Goal: Task Accomplishment & Management: Manage account settings

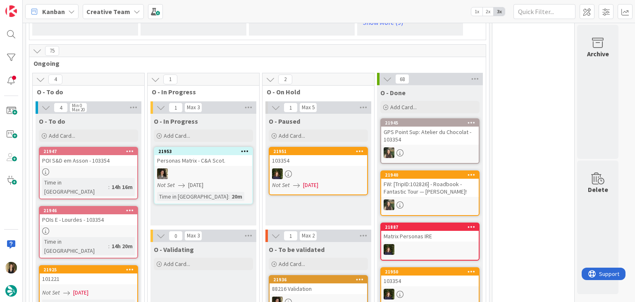
scroll to position [744, 0]
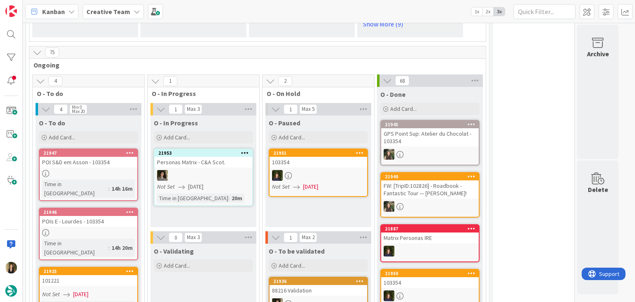
click at [307, 205] on div "O - Paused Add Card... 21951 103354 Not Set [DATE]" at bounding box center [318, 171] width 106 height 112
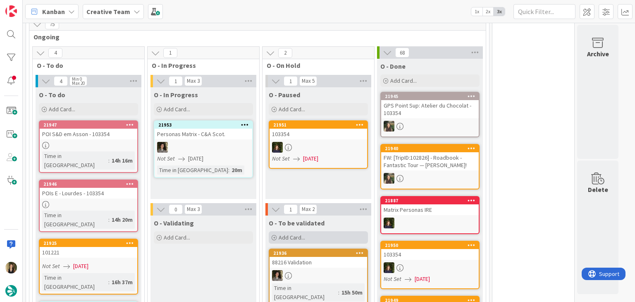
scroll to position [826, 0]
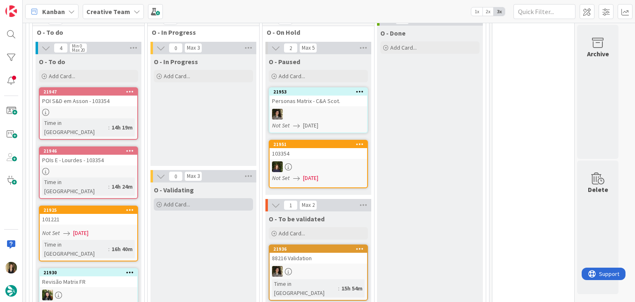
scroll to position [331, 0]
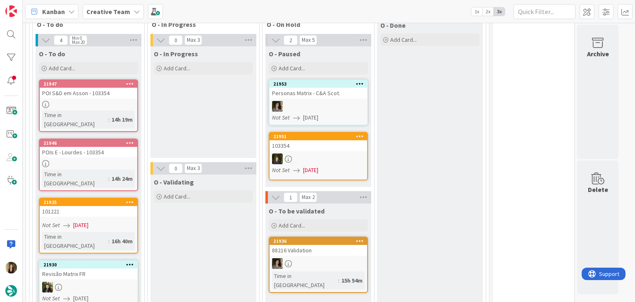
click at [104, 198] on link "21925 101221 Not Set [DATE] Time in [GEOGRAPHIC_DATA] : 16h 40m" at bounding box center [88, 226] width 99 height 56
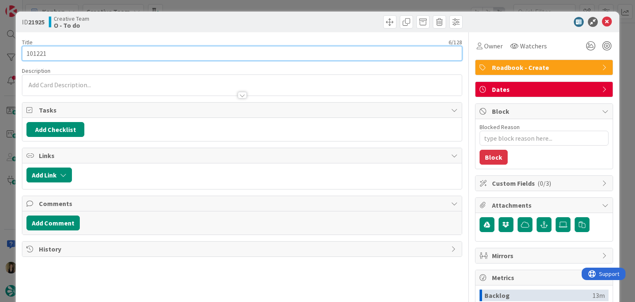
click at [35, 52] on input "101221" at bounding box center [242, 53] width 440 height 15
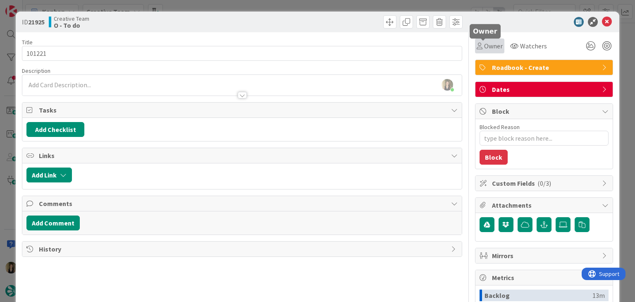
click at [476, 47] on icon at bounding box center [479, 46] width 6 height 7
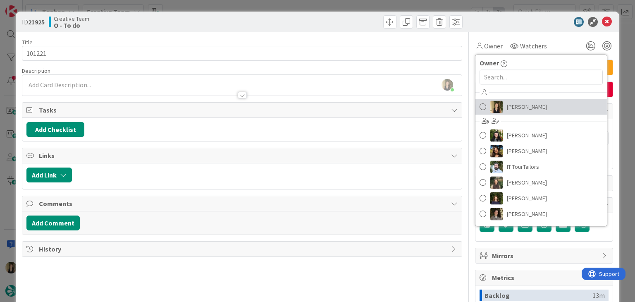
click at [514, 104] on span "[PERSON_NAME]" at bounding box center [527, 106] width 40 height 12
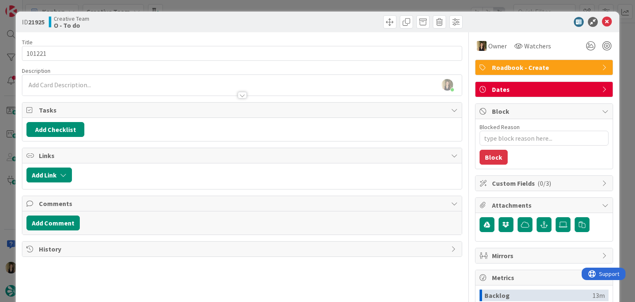
drag, startPoint x: 302, startPoint y: 19, endPoint x: 284, endPoint y: 11, distance: 20.0
click at [302, 20] on div at bounding box center [353, 21] width 218 height 13
drag, startPoint x: 257, startPoint y: 0, endPoint x: 253, endPoint y: 3, distance: 5.0
click at [256, 0] on div "ID 21925 Creative Team O - To do Title 6 / 128 101221 Description [PERSON_NAME]…" at bounding box center [317, 151] width 635 height 302
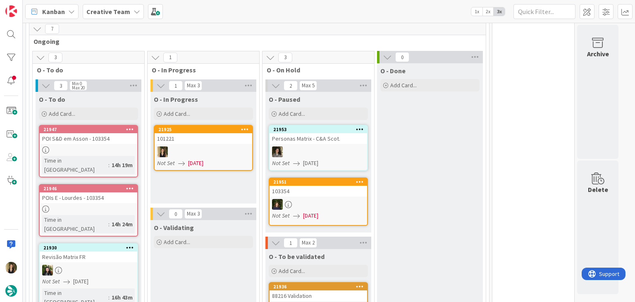
scroll to position [333, 0]
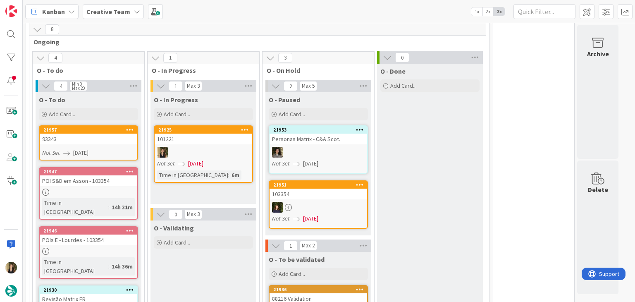
click at [179, 133] on div "101221" at bounding box center [204, 138] width 98 height 11
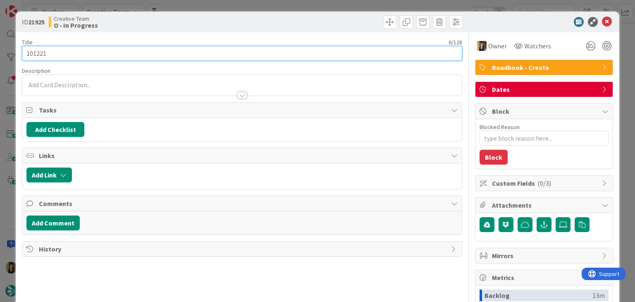
click at [37, 52] on input "101221" at bounding box center [242, 53] width 440 height 15
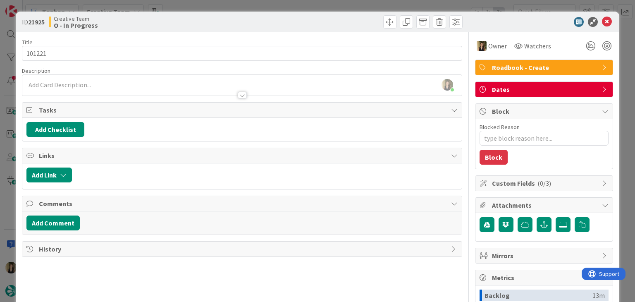
click at [96, 88] on div at bounding box center [241, 91] width 439 height 9
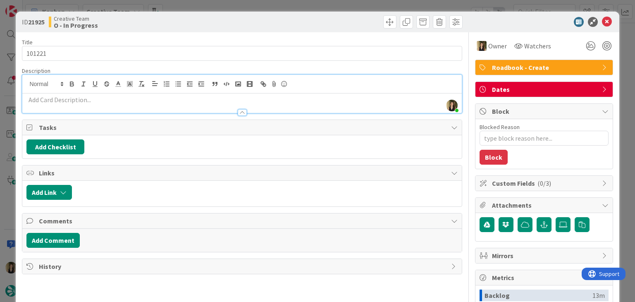
click at [106, 107] on div at bounding box center [241, 108] width 439 height 9
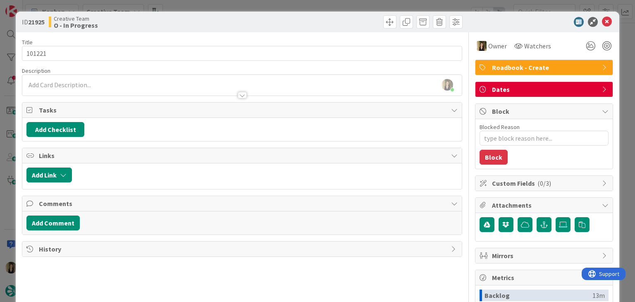
click at [106, 90] on div at bounding box center [241, 91] width 439 height 9
type textarea "x"
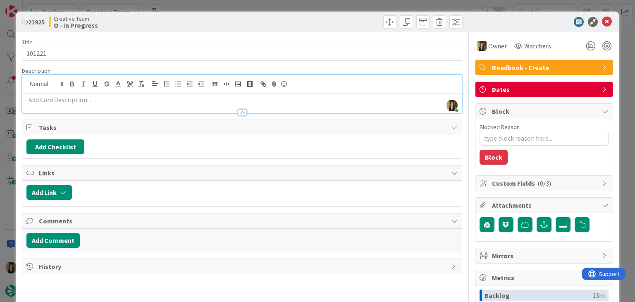
click at [106, 98] on p at bounding box center [241, 100] width 431 height 10
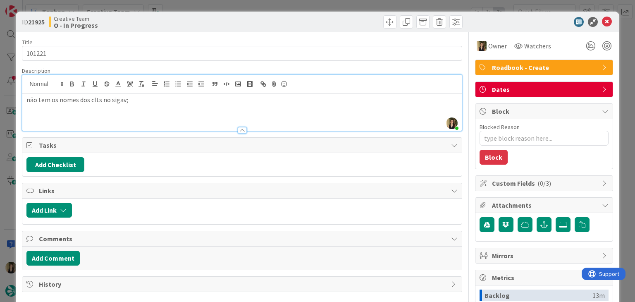
click at [177, 22] on div "Creative Team O - In Progress" at bounding box center [144, 21] width 191 height 13
click at [160, 106] on div "não tem os nomes dos clts no sigav;" at bounding box center [241, 111] width 439 height 37
click at [157, 110] on p "Welcome e transfer out por reservar;" at bounding box center [241, 110] width 431 height 10
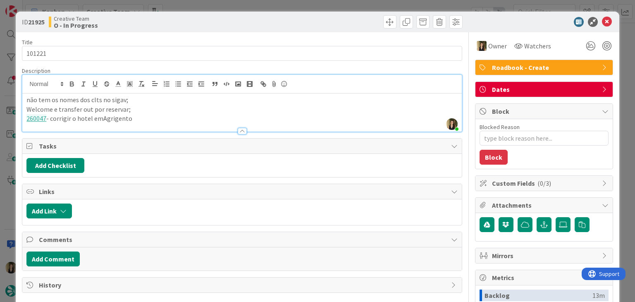
click at [99, 117] on p "260047 - corrigir o hotel emAgrigento" at bounding box center [241, 119] width 431 height 10
click at [135, 119] on p "260047 - corrigir o hotel em [GEOGRAPHIC_DATA]" at bounding box center [241, 119] width 431 height 10
click at [140, 117] on p "260047 - corrigir o hotel em [GEOGRAPHIC_DATA];" at bounding box center [241, 119] width 431 height 10
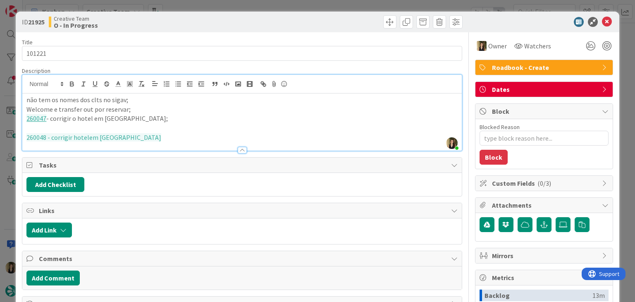
click at [86, 135] on span "260048 - corrigir hotelem [GEOGRAPHIC_DATA]" at bounding box center [93, 137] width 135 height 8
drag, startPoint x: 150, startPoint y: 139, endPoint x: 93, endPoint y: 116, distance: 61.5
click at [46, 139] on p "260048 - corrigir hotel em [GEOGRAPHIC_DATA]" at bounding box center [241, 138] width 431 height 10
click at [144, 86] on icon "button" at bounding box center [141, 83] width 7 height 7
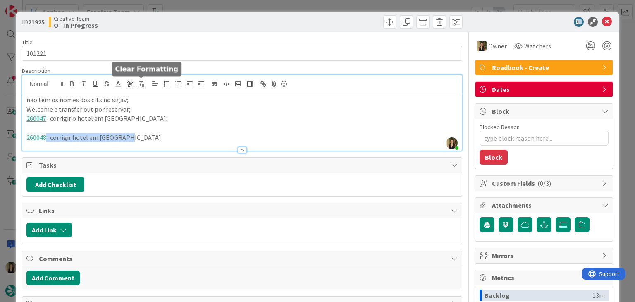
click at [164, 134] on p "260048 - corrigir hotel em [GEOGRAPHIC_DATA]" at bounding box center [241, 138] width 431 height 10
click at [52, 128] on p at bounding box center [241, 128] width 431 height 10
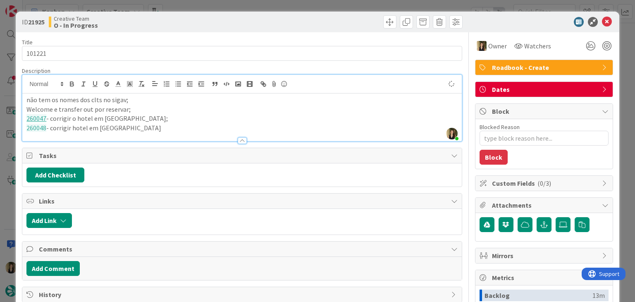
click at [150, 132] on div at bounding box center [241, 136] width 439 height 9
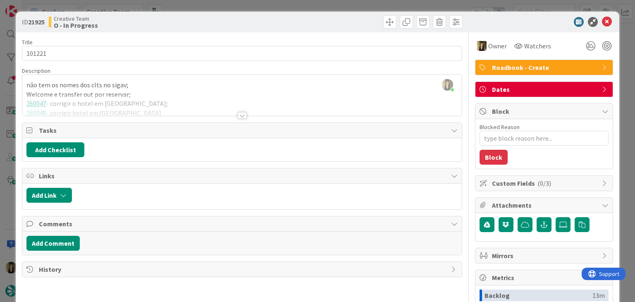
click at [151, 90] on p "Welcome e transfer out por reservar;" at bounding box center [241, 95] width 431 height 10
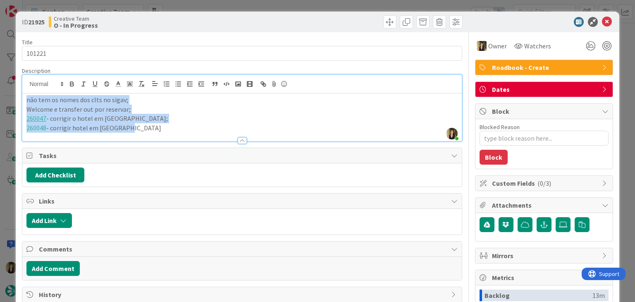
drag, startPoint x: 131, startPoint y: 130, endPoint x: 16, endPoint y: 100, distance: 118.7
click at [17, 101] on div "ID 21925 Creative Team O - In Progress Title 6 / 128 101221 Description [PERSON…" at bounding box center [317, 222] width 603 height 421
copy div "não tem os nomes dos clts no sigav; Welcome e transfer out por reservar; 260047…"
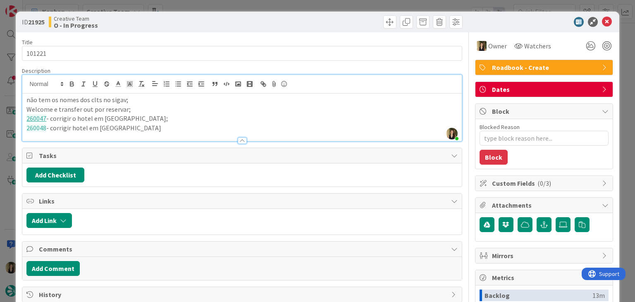
drag, startPoint x: 208, startPoint y: 12, endPoint x: 213, endPoint y: 2, distance: 10.9
click at [208, 12] on div "ID 21925 Creative Team O - In Progress" at bounding box center [317, 22] width 603 height 21
click at [213, 1] on div "ID 21925 Creative Team O - In Progress Title 6 / 128 101221 Description [PERSON…" at bounding box center [317, 151] width 635 height 302
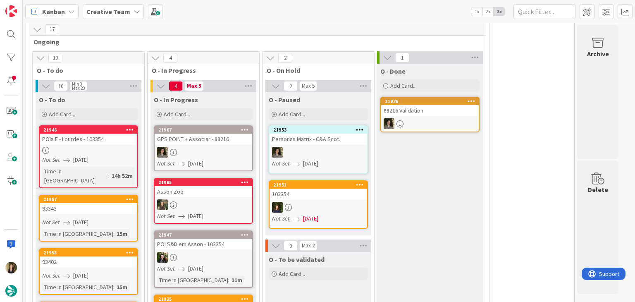
scroll to position [357, 0]
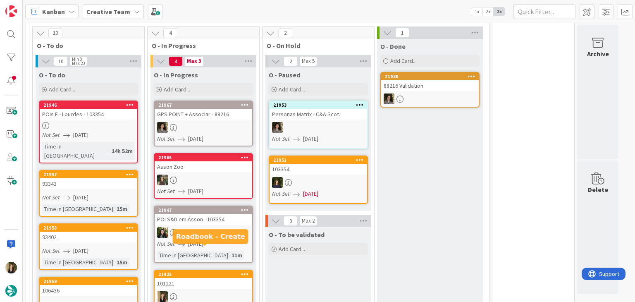
click at [232, 278] on div "101221" at bounding box center [204, 283] width 98 height 11
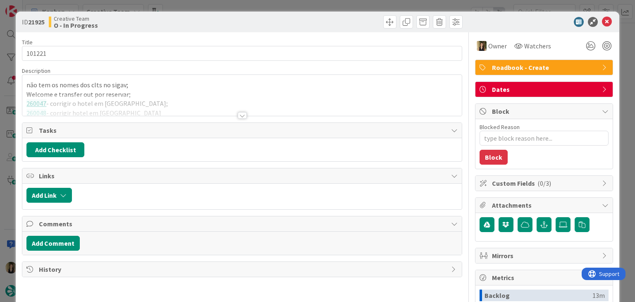
drag, startPoint x: 340, startPoint y: 24, endPoint x: 336, endPoint y: 17, distance: 7.6
click at [338, 23] on div at bounding box center [353, 21] width 218 height 13
click at [333, 4] on div "ID 21925 Creative Team O - In Progress Title 6 / 128 101221 Description não tem…" at bounding box center [317, 151] width 635 height 302
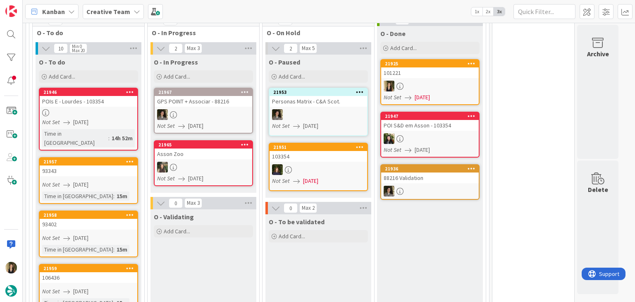
scroll to position [372, 0]
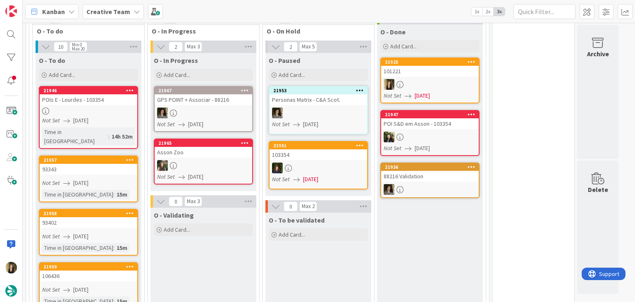
click at [126, 179] on div "Not Set [DATE]" at bounding box center [89, 183] width 95 height 9
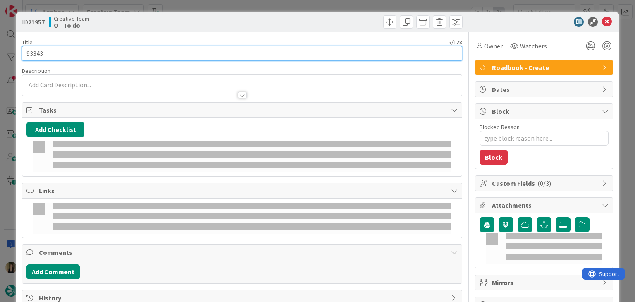
click at [37, 59] on input "93343" at bounding box center [242, 53] width 440 height 15
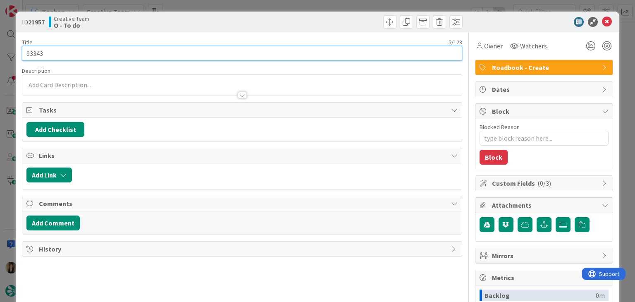
click at [36, 58] on input "93343" at bounding box center [242, 53] width 440 height 15
click at [33, 54] on input "93343" at bounding box center [242, 53] width 440 height 15
click at [33, 53] on input "93343" at bounding box center [242, 53] width 440 height 15
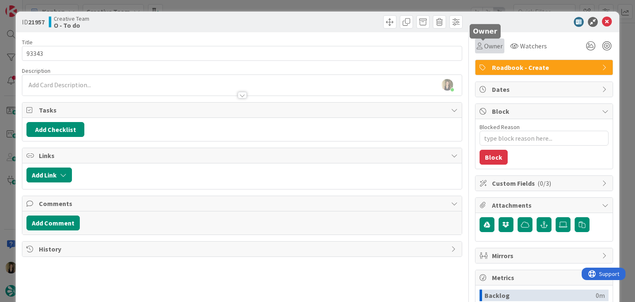
click at [476, 48] on icon at bounding box center [479, 46] width 6 height 7
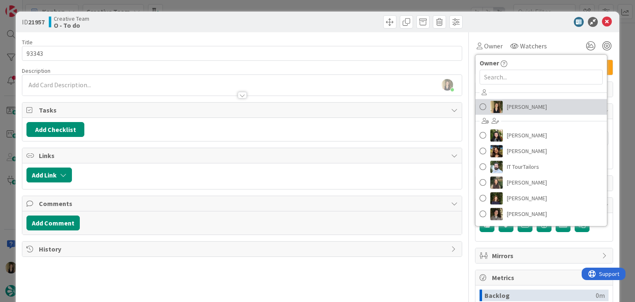
drag, startPoint x: 519, startPoint y: 109, endPoint x: 505, endPoint y: 103, distance: 14.8
click at [519, 109] on span "[PERSON_NAME]" at bounding box center [527, 106] width 40 height 12
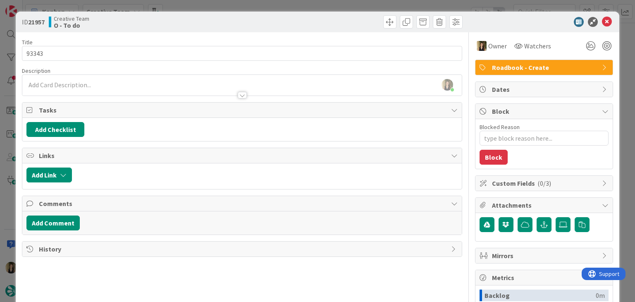
drag, startPoint x: 330, startPoint y: 27, endPoint x: 326, endPoint y: 22, distance: 6.5
click at [329, 26] on div at bounding box center [353, 21] width 218 height 13
click at [219, 19] on div "Creative Team O - To do" at bounding box center [144, 21] width 191 height 13
click at [219, 4] on div "ID 21957 Creative Team O - To do Title 5 / 128 93343 Description [PERSON_NAME] …" at bounding box center [317, 151] width 635 height 302
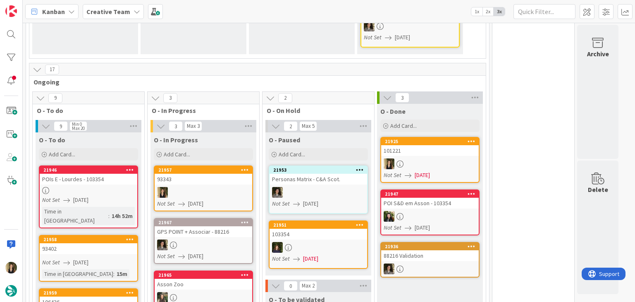
click at [213, 187] on div at bounding box center [204, 192] width 98 height 11
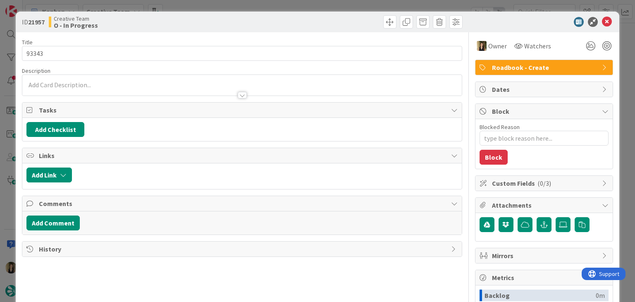
type textarea "x"
click at [76, 83] on p at bounding box center [241, 85] width 431 height 10
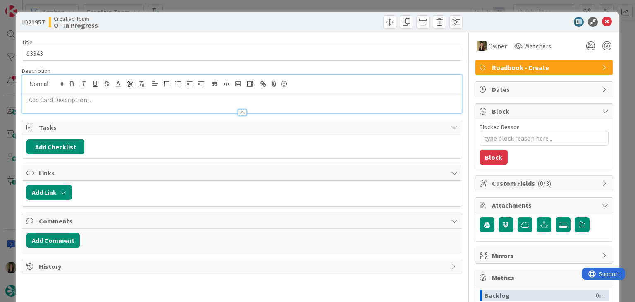
click at [85, 102] on p at bounding box center [241, 100] width 431 height 10
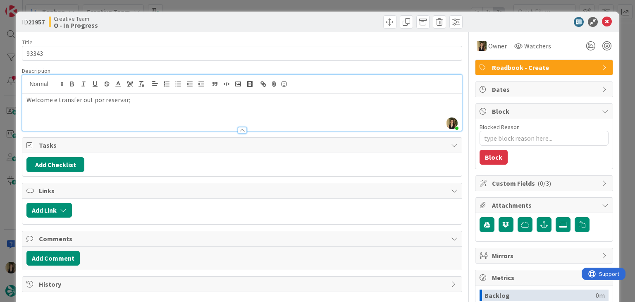
click at [171, 18] on div "Creative Team O - In Progress" at bounding box center [144, 21] width 191 height 13
click at [145, 105] on div "Welcome e transfer out por reservar;" at bounding box center [241, 111] width 439 height 37
drag, startPoint x: 265, startPoint y: 27, endPoint x: 252, endPoint y: 4, distance: 26.5
click at [264, 26] on div at bounding box center [353, 21] width 218 height 13
click at [134, 108] on p "246520 - Tickets por comprar;" at bounding box center [241, 110] width 431 height 10
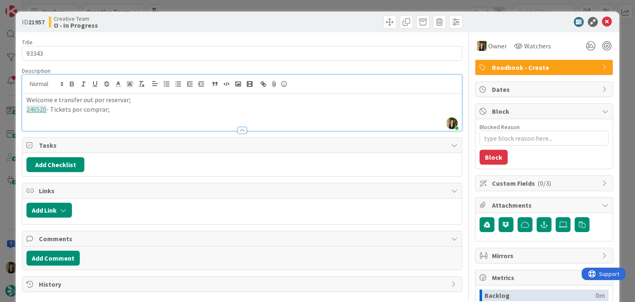
click at [47, 108] on p "246520 - Tickets por comprar;" at bounding box center [241, 110] width 431 height 10
click at [152, 112] on p "246520 & 246521 - Tickets por comprar;" at bounding box center [241, 110] width 431 height 10
drag, startPoint x: 148, startPoint y: 116, endPoint x: 19, endPoint y: 97, distance: 130.3
click at [20, 98] on div "ID 21957 Creative Team O - In Progress Title 5 / 128 93343 Description [PERSON_…" at bounding box center [317, 222] width 603 height 421
copy div "Welcome e transfer out por reservar; 246520 & 246521 - Tickets por comprar;"
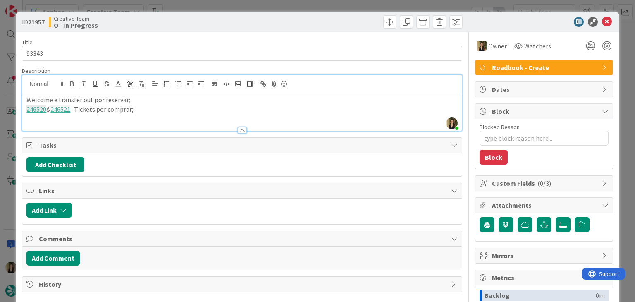
click at [203, 20] on div "Creative Team O - In Progress" at bounding box center [144, 21] width 191 height 13
click at [202, 8] on div "ID 21957 Creative Team O - In Progress Title 5 / 128 93343 Description [PERSON_…" at bounding box center [317, 151] width 635 height 302
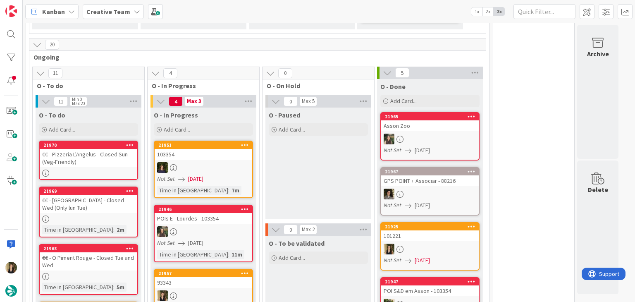
click at [221, 277] on div "93343" at bounding box center [204, 282] width 98 height 11
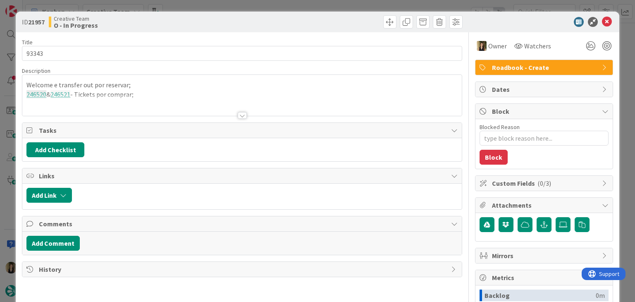
click at [323, 23] on div at bounding box center [353, 21] width 218 height 13
click at [322, 6] on div "ID 21957 Creative Team O - In Progress Title 5 / 128 93343 Description Welcome …" at bounding box center [317, 151] width 635 height 302
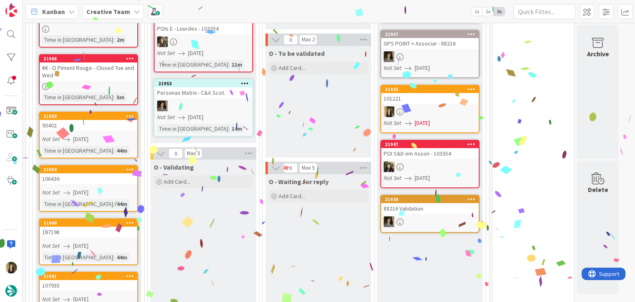
scroll to position [503, 0]
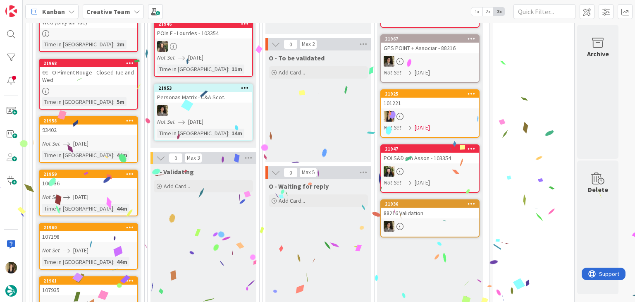
click at [118, 116] on link "21958 93402 Not Set [DATE] Time in [GEOGRAPHIC_DATA] : 44m" at bounding box center [88, 139] width 99 height 47
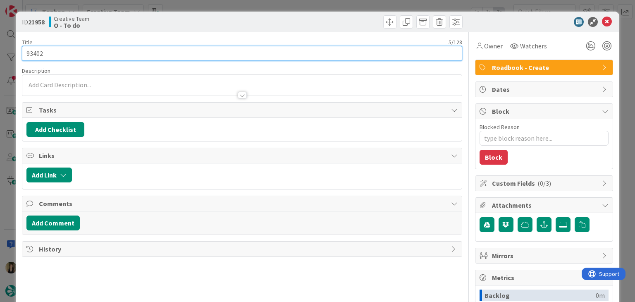
click at [38, 52] on input "93402" at bounding box center [242, 53] width 440 height 15
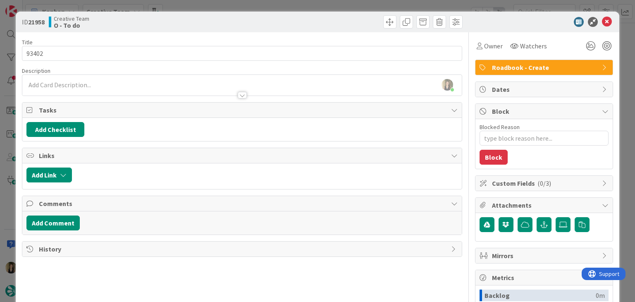
drag, startPoint x: 206, startPoint y: 17, endPoint x: 205, endPoint y: 12, distance: 4.6
click at [206, 17] on div "Creative Team O - To do" at bounding box center [144, 21] width 191 height 13
click at [206, 5] on div "ID 21958 Creative Team O - To do Title 5 / 128 93402 Description [PERSON_NAME] …" at bounding box center [317, 151] width 635 height 302
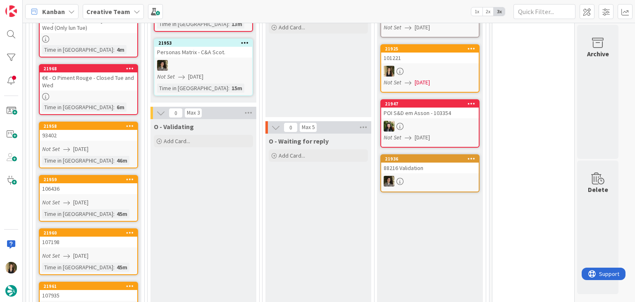
click at [124, 183] on div "106436" at bounding box center [89, 188] width 98 height 11
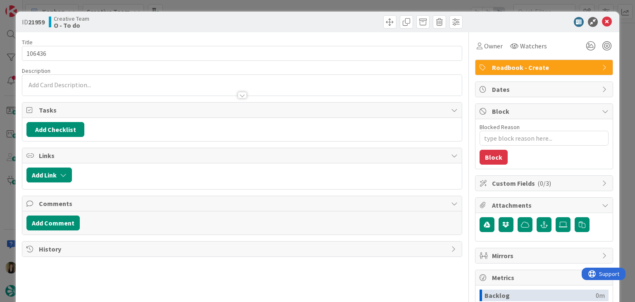
scroll to position [552, 0]
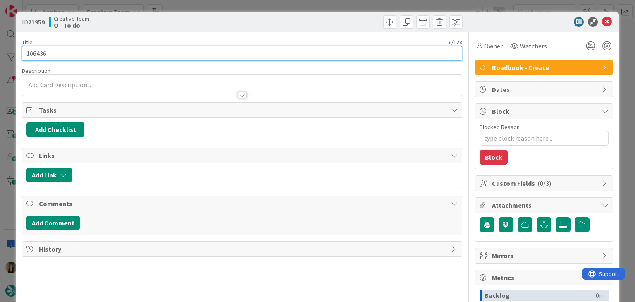
click at [38, 53] on input "106436" at bounding box center [242, 53] width 440 height 15
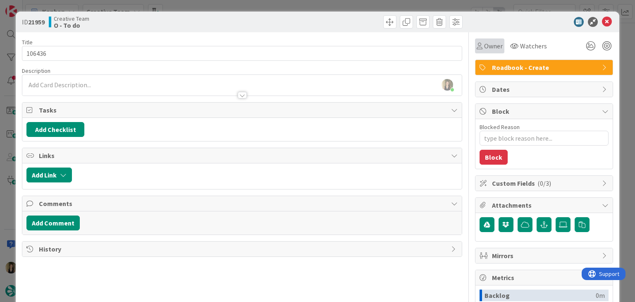
click at [476, 47] on icon at bounding box center [479, 46] width 6 height 7
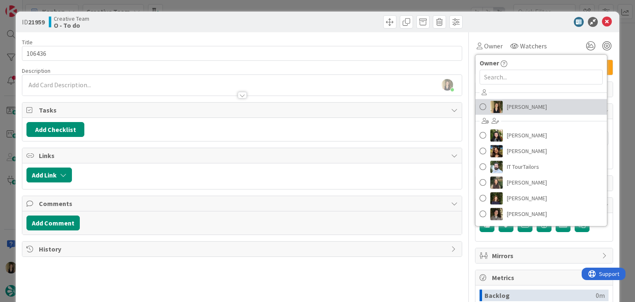
drag, startPoint x: 514, startPoint y: 107, endPoint x: 489, endPoint y: 76, distance: 39.7
click at [514, 107] on span "[PERSON_NAME]" at bounding box center [527, 106] width 40 height 12
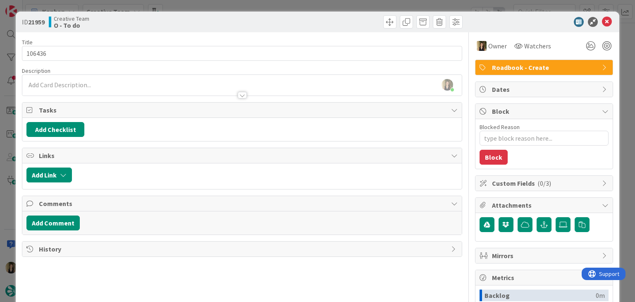
drag, startPoint x: 348, startPoint y: 17, endPoint x: 344, endPoint y: 10, distance: 7.6
click at [347, 17] on div at bounding box center [353, 21] width 218 height 13
drag, startPoint x: 343, startPoint y: 8, endPoint x: 309, endPoint y: 27, distance: 39.4
click at [343, 8] on div "ID 21959 Creative Team O - To do Title 6 / 128 106436 Description [PERSON_NAME]…" at bounding box center [317, 151] width 635 height 302
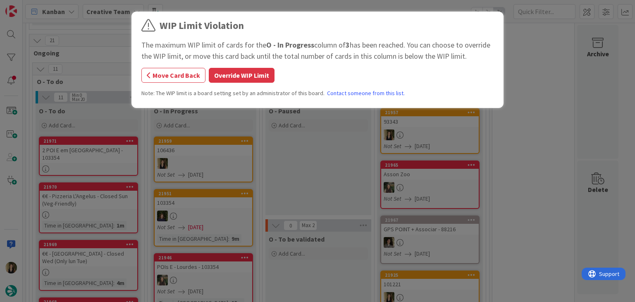
click at [260, 80] on button "Override WIP Limit" at bounding box center [242, 75] width 66 height 15
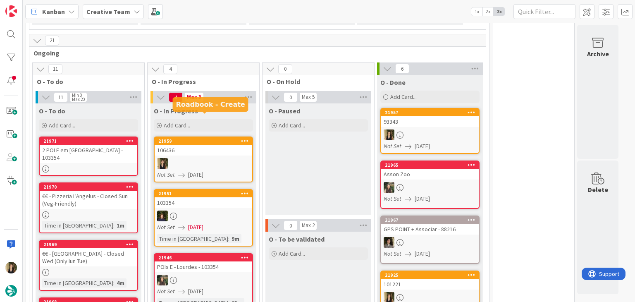
click at [202, 145] on div "106436" at bounding box center [204, 150] width 98 height 11
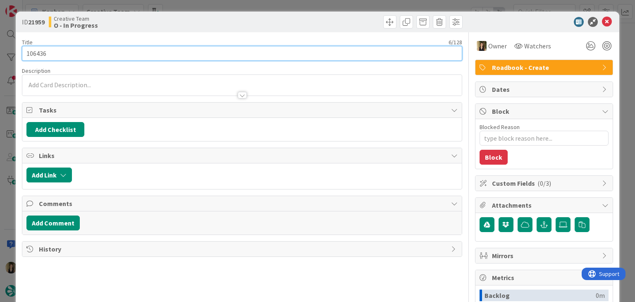
click at [37, 57] on input "106436" at bounding box center [242, 53] width 440 height 15
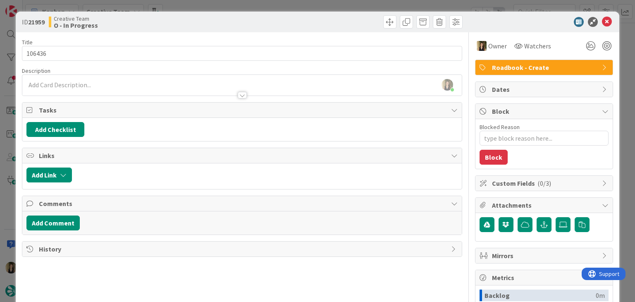
drag, startPoint x: 301, startPoint y: 19, endPoint x: 301, endPoint y: 7, distance: 11.6
click at [301, 18] on div at bounding box center [353, 21] width 218 height 13
click at [301, 7] on div "ID 21959 Creative Team O - In Progress Title 6 / 128 106436 Description [PERSON…" at bounding box center [317, 151] width 635 height 302
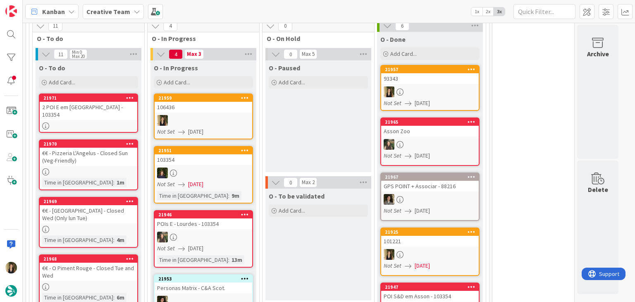
scroll to position [372, 0]
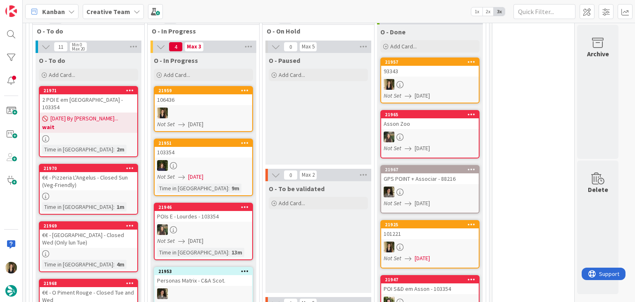
click at [209, 94] on div "106436" at bounding box center [204, 99] width 98 height 11
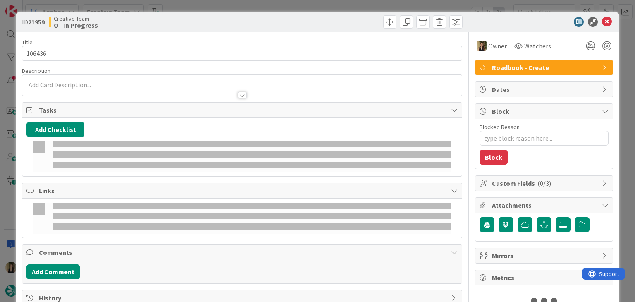
type textarea "x"
click at [71, 91] on div at bounding box center [241, 91] width 439 height 9
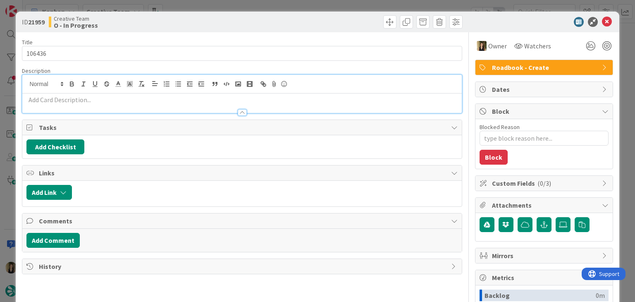
click at [64, 100] on p at bounding box center [241, 100] width 431 height 10
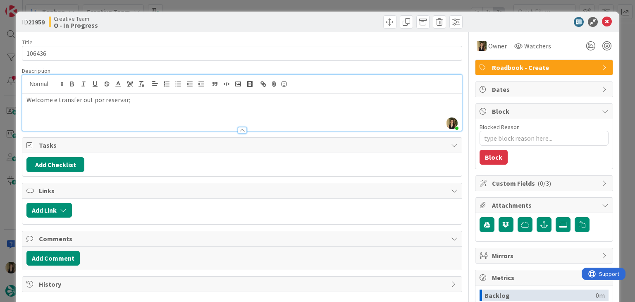
drag, startPoint x: 200, startPoint y: 25, endPoint x: 207, endPoint y: 0, distance: 25.3
click at [200, 24] on div "Creative Team O - In Progress" at bounding box center [144, 21] width 191 height 13
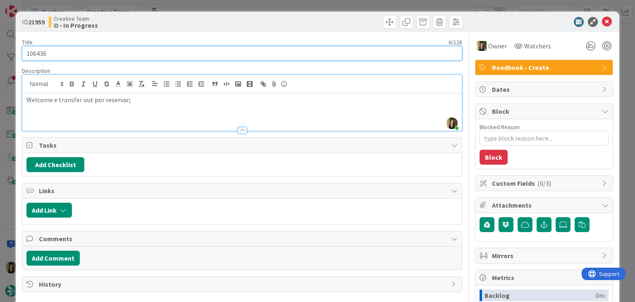
drag, startPoint x: 195, startPoint y: 45, endPoint x: 211, endPoint y: 24, distance: 27.4
click at [196, 44] on div "Title 6 / 128 106436" at bounding box center [242, 49] width 440 height 22
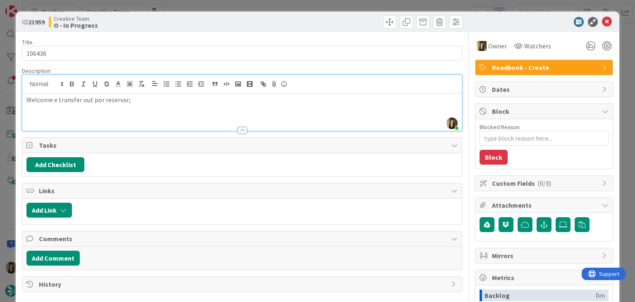
drag, startPoint x: 212, startPoint y: 21, endPoint x: 213, endPoint y: 11, distance: 10.9
click at [212, 21] on div "Creative Team O - In Progress" at bounding box center [144, 21] width 191 height 13
click at [214, 4] on div "ID 21959 Creative Team O - In Progress Title 6 / 128 106436 Description [PERSON…" at bounding box center [317, 151] width 635 height 302
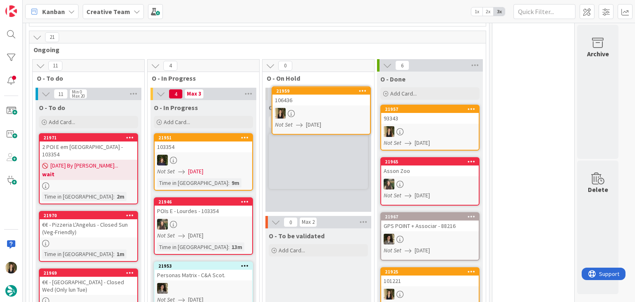
scroll to position [313, 0]
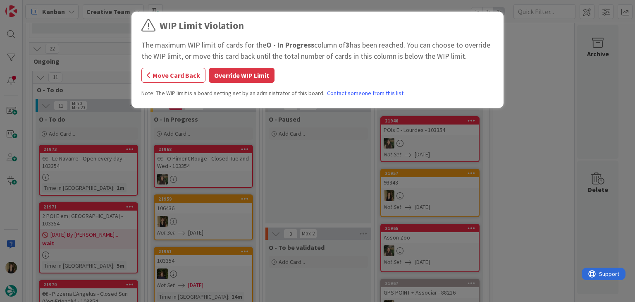
click at [216, 150] on div "WIP Limit Violation The maximum WIP limit of cards for the O - In Progress colu…" at bounding box center [317, 151] width 635 height 302
click at [253, 79] on button "Override WIP Limit" at bounding box center [242, 75] width 66 height 15
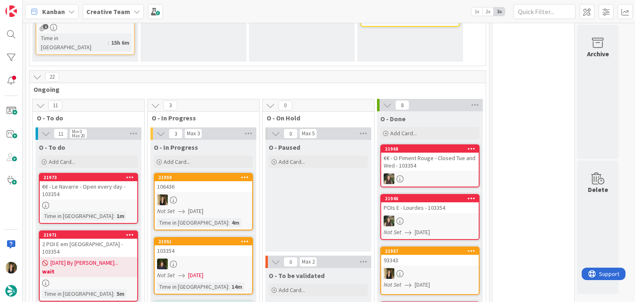
scroll to position [347, 0]
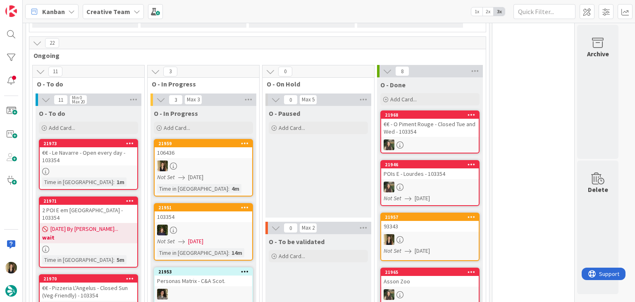
click at [225, 160] on div at bounding box center [204, 165] width 98 height 11
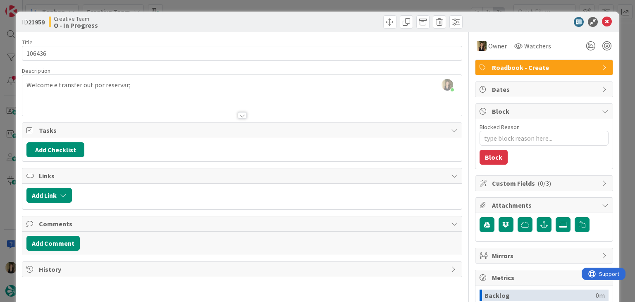
scroll to position [313, 0]
click at [198, 14] on div "ID 21959 Creative Team O - In Progress" at bounding box center [317, 22] width 603 height 21
click at [197, 8] on div "ID 21959 Creative Team O - In Progress Title 6 / 128 106436 Description [PERSON…" at bounding box center [317, 151] width 635 height 302
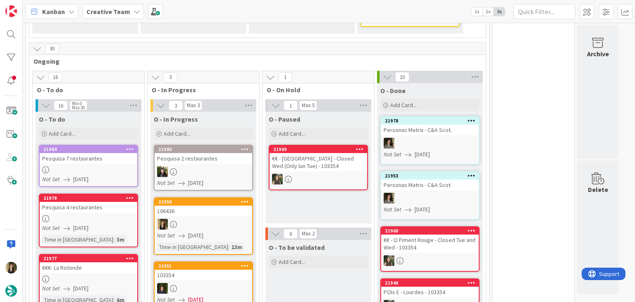
click at [216, 219] on div at bounding box center [204, 224] width 98 height 11
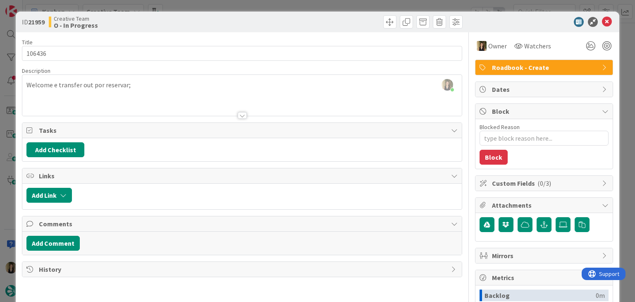
drag, startPoint x: 339, startPoint y: 16, endPoint x: 336, endPoint y: 12, distance: 5.3
click at [337, 15] on div at bounding box center [353, 21] width 218 height 13
click at [336, 4] on div "ID 21959 Creative Team O - In Progress Title 6 / 128 106436 Description [PERSON…" at bounding box center [317, 151] width 635 height 302
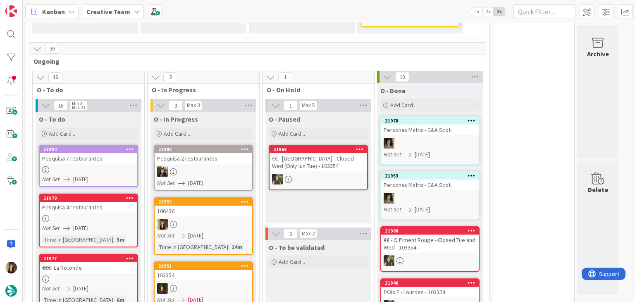
click at [225, 242] on div "Time in Column : 14m" at bounding box center [203, 246] width 93 height 9
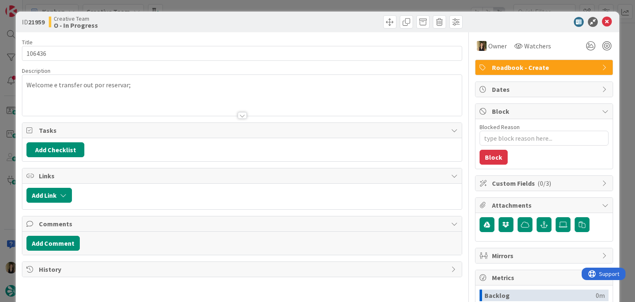
type textarea "x"
click at [160, 87] on p "Welcome e transfer out por reservar;" at bounding box center [241, 85] width 431 height 10
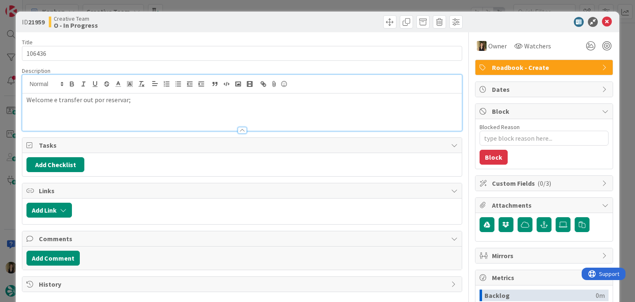
click at [161, 98] on p "Welcome e transfer out por reservar;" at bounding box center [241, 100] width 431 height 10
click at [158, 96] on p "Welcome e transfer out por reservar;" at bounding box center [241, 100] width 431 height 10
paste div
drag, startPoint x: 214, startPoint y: 20, endPoint x: 210, endPoint y: 4, distance: 16.9
click at [213, 19] on div "Creative Team O - In Progress" at bounding box center [144, 21] width 191 height 13
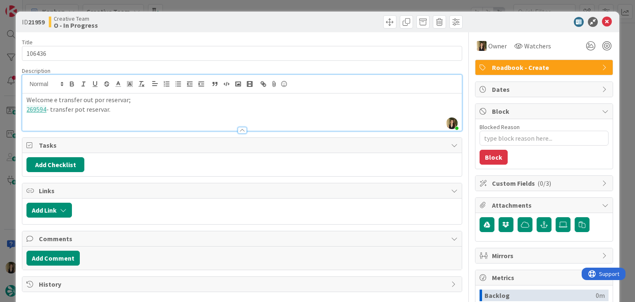
drag, startPoint x: 128, startPoint y: 109, endPoint x: 6, endPoint y: 101, distance: 122.2
click at [7, 101] on div "ID 21959 Creative Team O - In Progress Title 6 / 128 106436 Description [PERSON…" at bounding box center [317, 151] width 635 height 302
copy div "Welcome e transfer out por reservar; 269594 - transfer pot reservar."
click at [204, 24] on div "Creative Team O - In Progress" at bounding box center [144, 21] width 191 height 13
drag, startPoint x: 223, startPoint y: 25, endPoint x: 217, endPoint y: 1, distance: 24.2
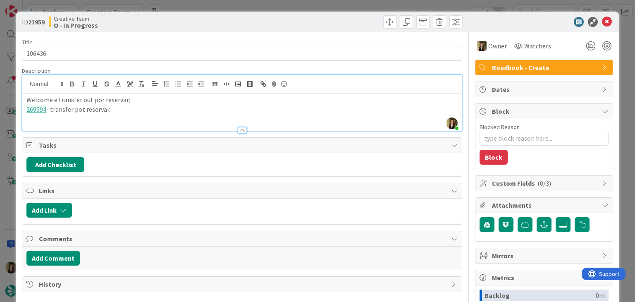
click at [222, 24] on div "Creative Team O - In Progress" at bounding box center [144, 21] width 191 height 13
click at [194, 24] on div "Creative Team O - In Progress" at bounding box center [144, 21] width 191 height 13
click at [194, 9] on div "ID 21959 Creative Team O - In Progress Title 6 / 128 106436 Description [PERSON…" at bounding box center [317, 151] width 635 height 302
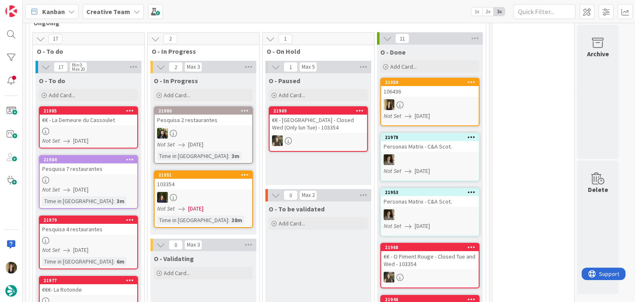
scroll to position [341, 0]
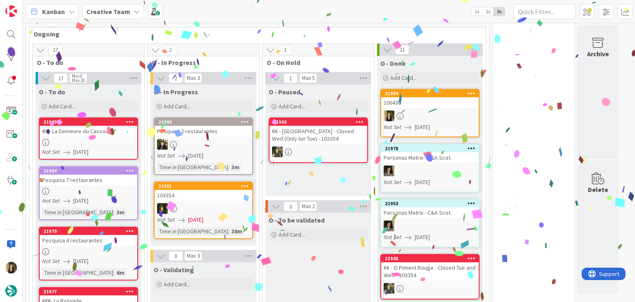
click at [130, 171] on link "21984 Pesquisa 7 restaurantes Not Set [DATE] Time in [GEOGRAPHIC_DATA] : 3m" at bounding box center [88, 193] width 99 height 54
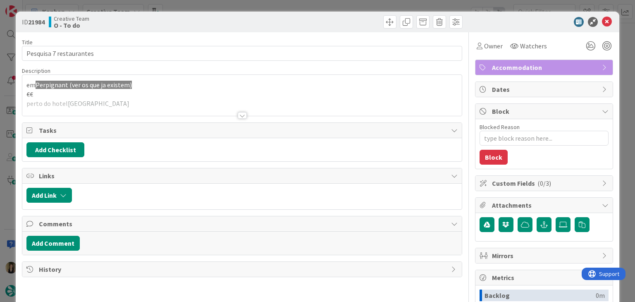
click at [233, 20] on div "Creative Team O - To do" at bounding box center [144, 21] width 191 height 13
click at [233, 5] on div "ID 21984 Creative Team O - To do Title 23 / 128 Pesquisa 7 restaurantes Descrip…" at bounding box center [317, 151] width 635 height 302
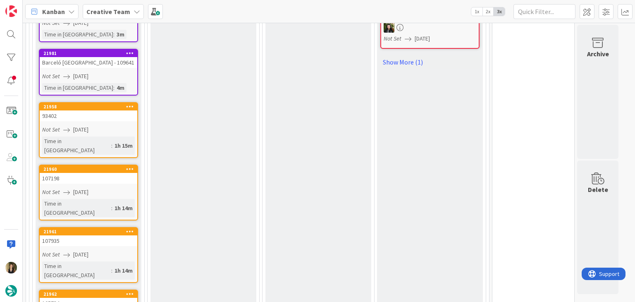
scroll to position [878, 0]
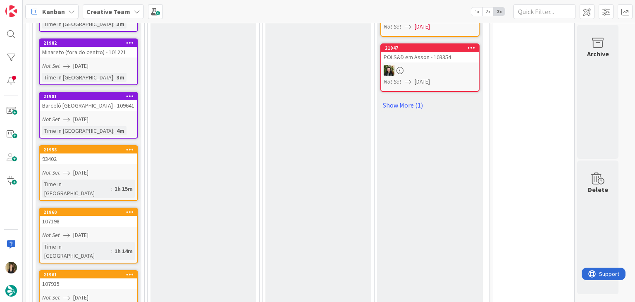
click at [126, 207] on link "21960 107198 Not Set [DATE] Time in [GEOGRAPHIC_DATA] : 1h 14m" at bounding box center [88, 235] width 99 height 56
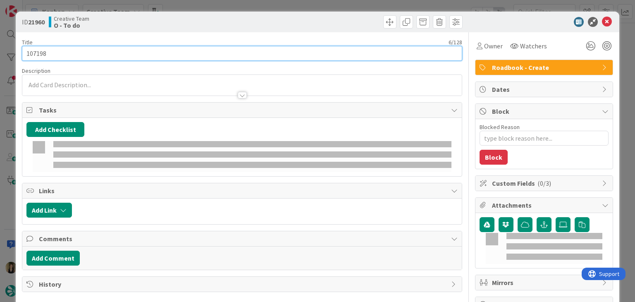
click at [27, 57] on input "107198" at bounding box center [242, 53] width 440 height 15
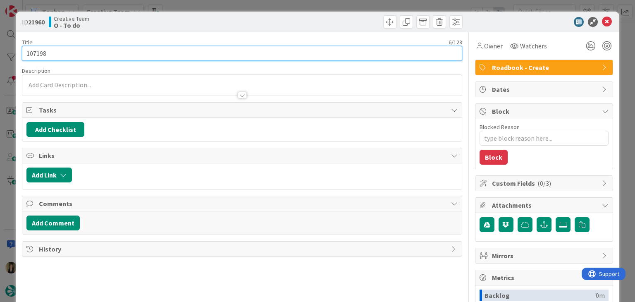
click at [26, 57] on input "107198" at bounding box center [242, 53] width 440 height 15
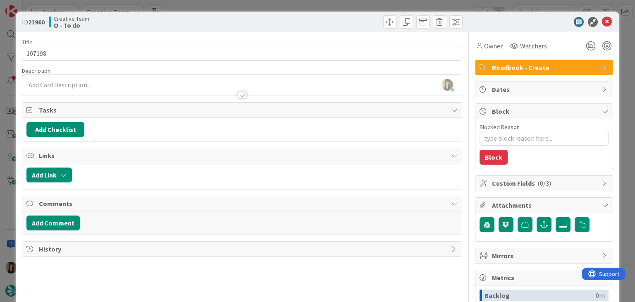
drag, startPoint x: 261, startPoint y: 24, endPoint x: 258, endPoint y: 15, distance: 9.0
click at [260, 22] on div at bounding box center [353, 21] width 218 height 13
click at [258, 3] on div "ID 21960 Creative Team O - To do Title 6 / 128 107198 Description [PERSON_NAME]…" at bounding box center [317, 151] width 635 height 302
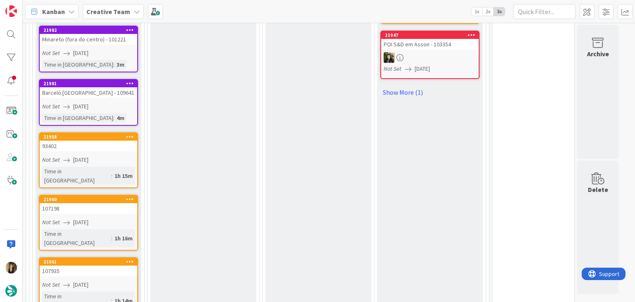
scroll to position [960, 0]
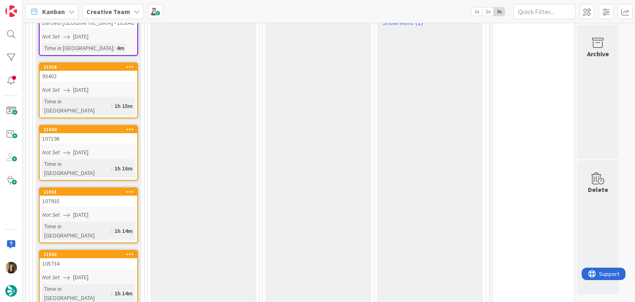
click at [117, 187] on link "21961 107935 Not Set [DATE] Time in [GEOGRAPHIC_DATA] : 1h 14m" at bounding box center [88, 215] width 99 height 56
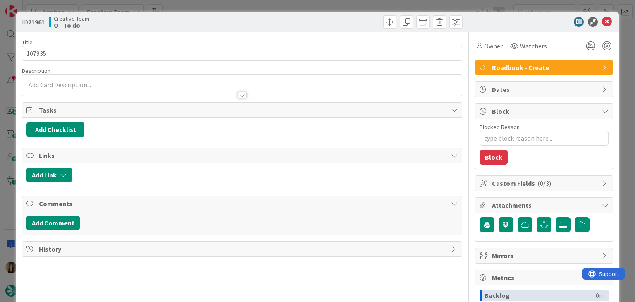
scroll to position [1006, 0]
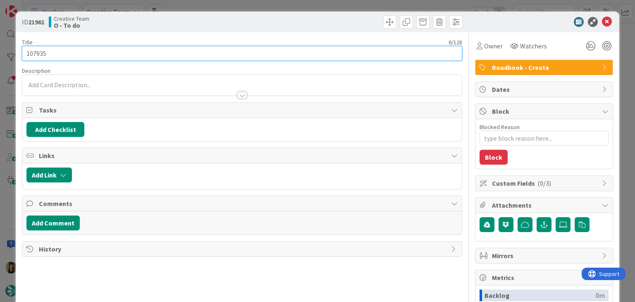
click at [34, 55] on input "107935" at bounding box center [242, 53] width 440 height 15
drag, startPoint x: 34, startPoint y: 55, endPoint x: 61, endPoint y: 52, distance: 26.7
click at [34, 56] on input "107935" at bounding box center [242, 53] width 440 height 15
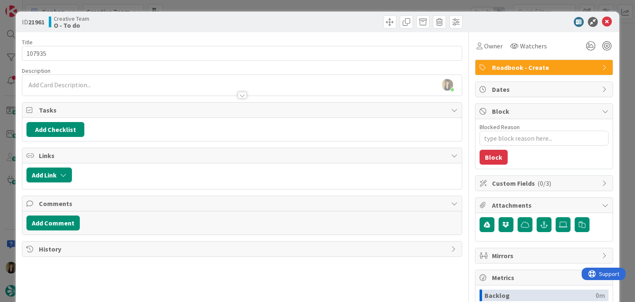
drag, startPoint x: 184, startPoint y: 19, endPoint x: 183, endPoint y: 9, distance: 9.9
click at [183, 18] on div "Creative Team O - To do" at bounding box center [144, 21] width 191 height 13
click at [185, 5] on div "ID 21961 Creative Team O - To do Title 6 / 128 107935 Description [PERSON_NAME]…" at bounding box center [317, 151] width 635 height 302
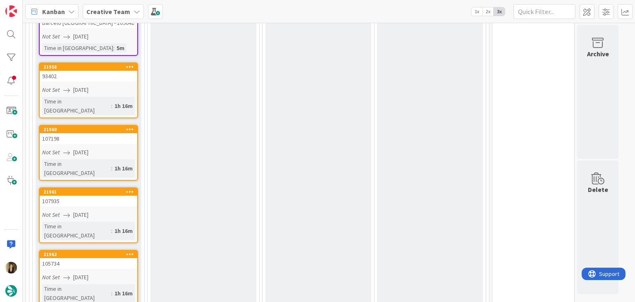
click at [126, 273] on div "Not Set [DATE]" at bounding box center [89, 277] width 95 height 9
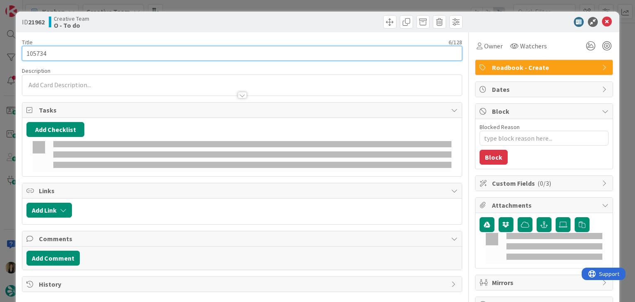
click at [40, 53] on input "105734" at bounding box center [242, 53] width 440 height 15
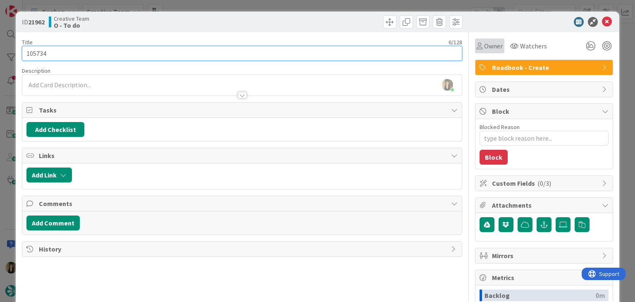
scroll to position [960, 0]
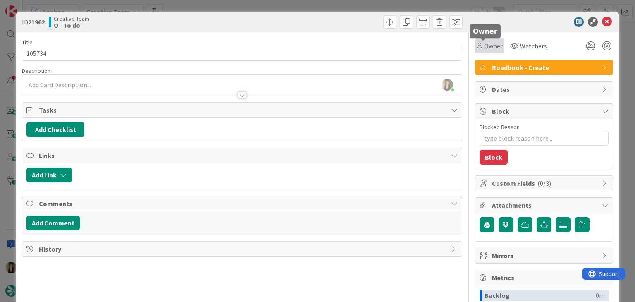
click at [484, 46] on span "Owner" at bounding box center [493, 46] width 19 height 10
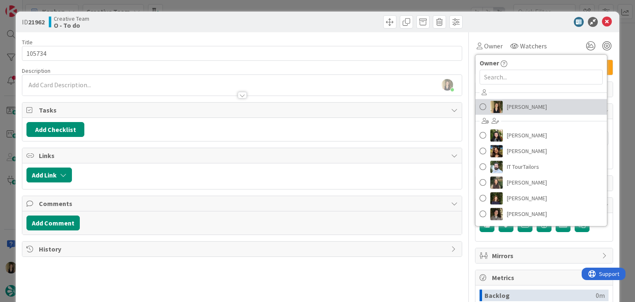
drag, startPoint x: 525, startPoint y: 102, endPoint x: 519, endPoint y: 99, distance: 6.8
click at [525, 102] on span "[PERSON_NAME]" at bounding box center [527, 106] width 40 height 12
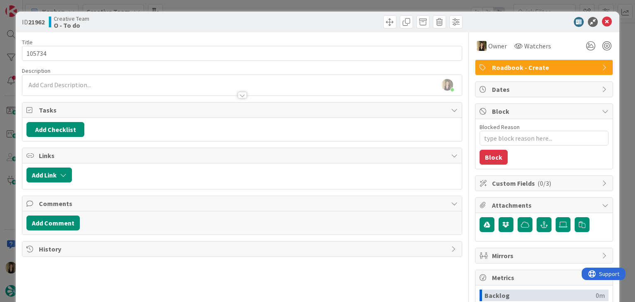
click at [344, 18] on div at bounding box center [353, 21] width 218 height 13
click at [339, 7] on div "ID 21962 Creative Team O - To do Title 6 / 128 105734 Description [PERSON_NAME]…" at bounding box center [317, 151] width 635 height 302
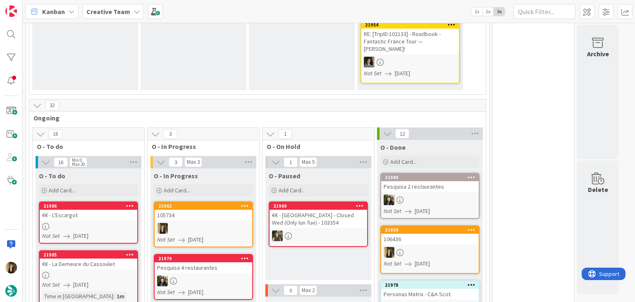
scroll to position [391, 0]
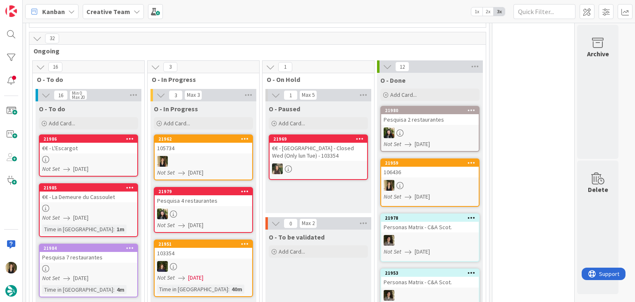
click at [223, 156] on div at bounding box center [204, 161] width 98 height 11
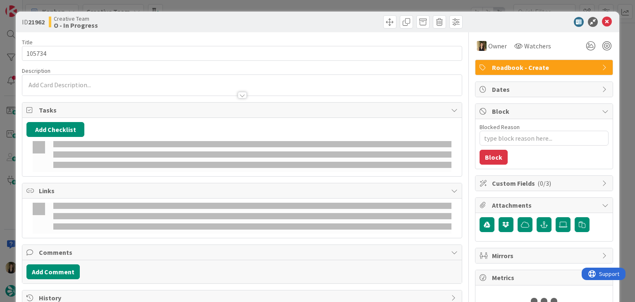
type textarea "x"
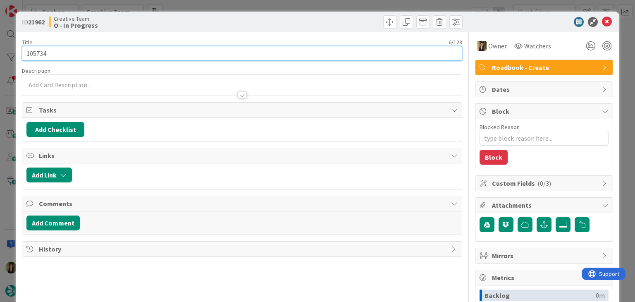
click at [33, 52] on input "105734" at bounding box center [242, 53] width 440 height 15
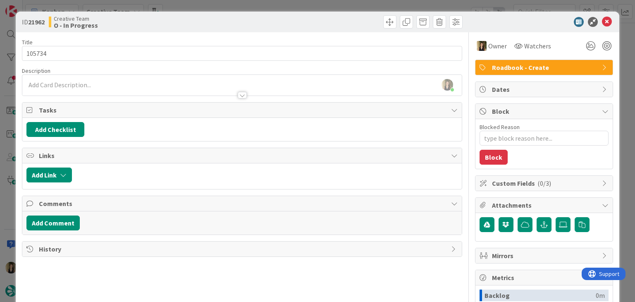
click at [122, 92] on div at bounding box center [241, 91] width 439 height 9
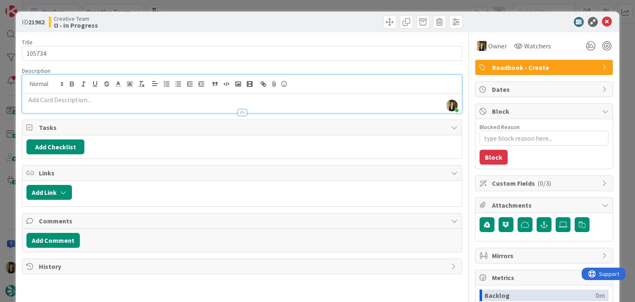
click at [108, 98] on p at bounding box center [241, 100] width 431 height 10
paste div
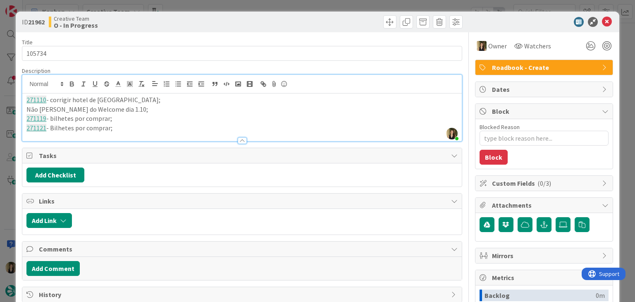
scroll to position [453, 0]
drag, startPoint x: 131, startPoint y: 110, endPoint x: 21, endPoint y: 109, distance: 109.5
click at [21, 109] on div "ID 21962 Creative Team O - In Progress Title 6 / 128 105734 Description [PERSON…" at bounding box center [317, 222] width 603 height 421
click at [77, 107] on p "271117 - corrigir a data" at bounding box center [241, 110] width 431 height 10
click at [129, 107] on p "271117 - corrigir a coluna da data" at bounding box center [241, 110] width 431 height 10
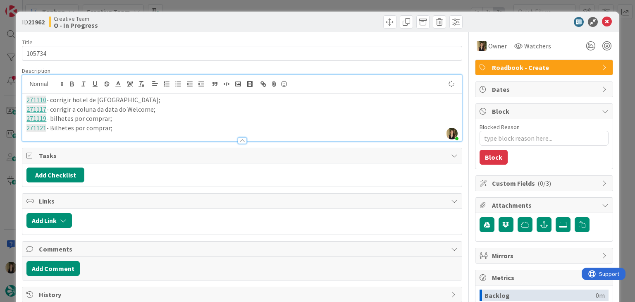
click at [184, 19] on div "Creative Team O - In Progress" at bounding box center [144, 21] width 191 height 13
drag, startPoint x: 48, startPoint y: 109, endPoint x: 72, endPoint y: 100, distance: 26.0
click at [48, 108] on p "271117 - corrigir a coluna da data do Welcome;" at bounding box center [241, 110] width 431 height 10
click at [200, 110] on p "271117 & 272610 - corrigir a coluna da data do Welcome;" at bounding box center [241, 110] width 431 height 10
click at [141, 127] on p "271121 - Bilhetes por comprar;" at bounding box center [241, 128] width 431 height 10
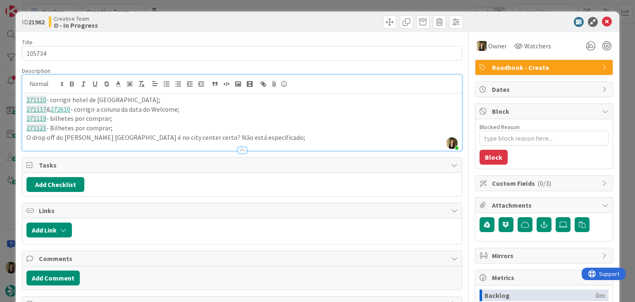
scroll to position [455, 0]
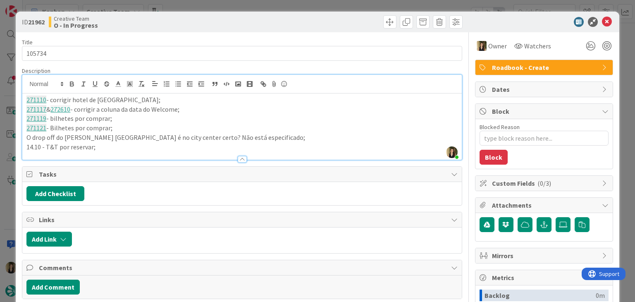
click at [199, 18] on div "Creative Team O - In Progress" at bounding box center [144, 21] width 191 height 13
click at [202, 3] on div "ID 21962 Creative Team O - In Progress Title 6 / 128 105734 Description [PERSON…" at bounding box center [317, 151] width 635 height 302
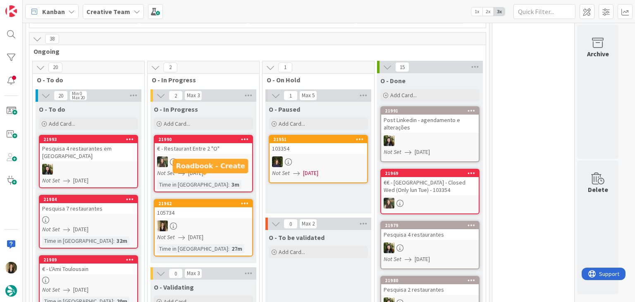
click at [210, 207] on div "105734" at bounding box center [204, 212] width 98 height 11
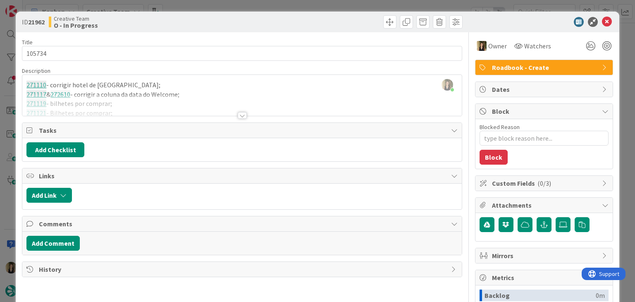
click at [124, 109] on div at bounding box center [241, 105] width 439 height 21
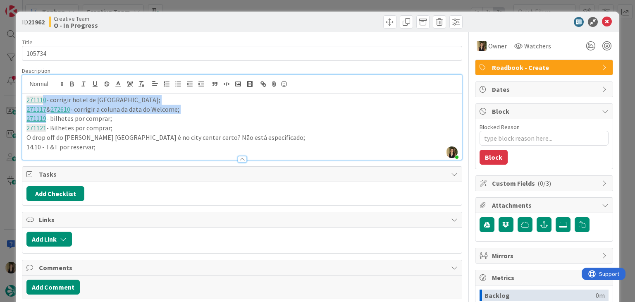
drag, startPoint x: 98, startPoint y: 149, endPoint x: 35, endPoint y: 100, distance: 80.4
click at [38, 97] on div "271110 - [GEOGRAPHIC_DATA]; 271117 & 272610 - corrigir a coluna da data do Welc…" at bounding box center [241, 126] width 439 height 66
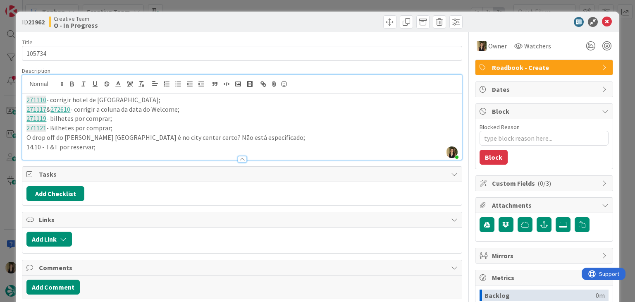
drag, startPoint x: 104, startPoint y: 152, endPoint x: 112, endPoint y: 147, distance: 9.6
click at [105, 152] on div at bounding box center [241, 155] width 439 height 9
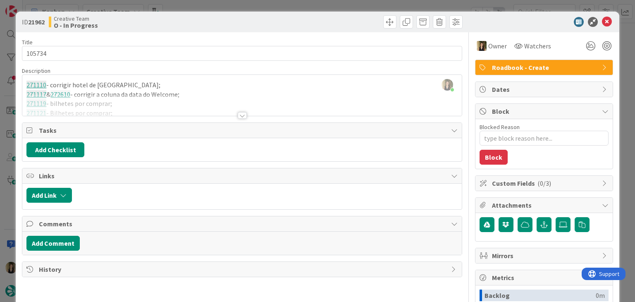
click at [114, 112] on div at bounding box center [241, 105] width 439 height 21
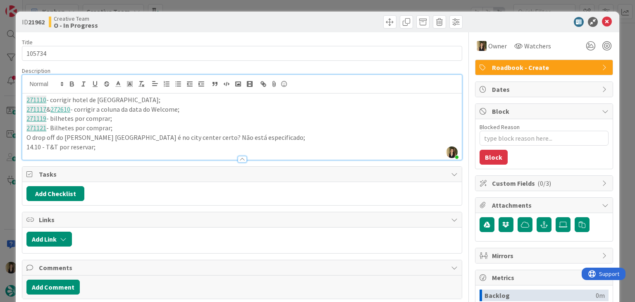
click at [101, 145] on p "14.10 - T&T por reservar;" at bounding box center [241, 147] width 431 height 10
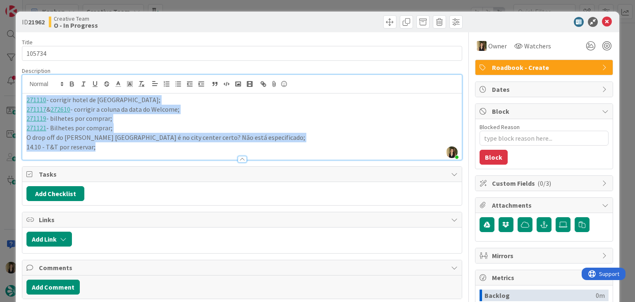
drag, startPoint x: 105, startPoint y: 147, endPoint x: -5, endPoint y: 95, distance: 121.6
click at [0, 95] on html "Kanban Creative Team 1x 2x 3x 66 Camembert 7 Expedite For critical and top prio…" at bounding box center [317, 151] width 635 height 302
copy div "271110 - [GEOGRAPHIC_DATA]; 271117 & 272610 - corrigir a coluna da data do Welc…"
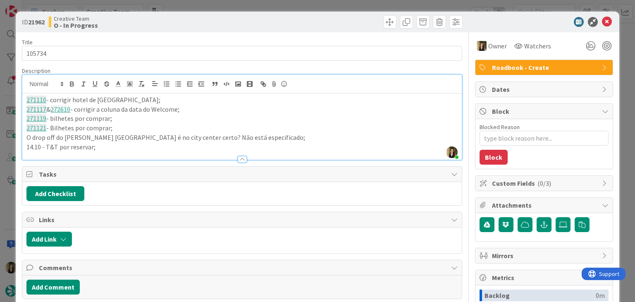
click at [281, 24] on div at bounding box center [353, 21] width 218 height 13
click at [283, 6] on div "ID 21962 Creative Team O - In Progress Title 6 / 128 105734 Description [PERSON…" at bounding box center [317, 151] width 635 height 302
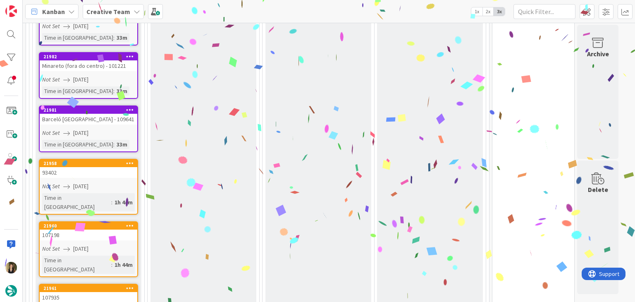
scroll to position [1418, 0]
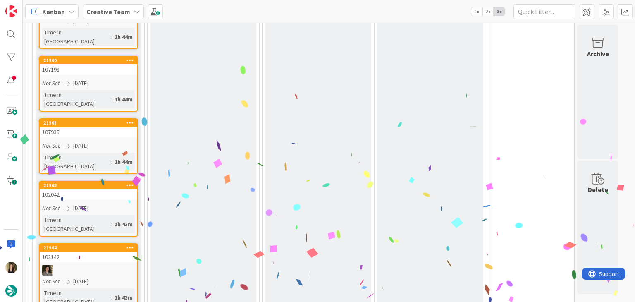
click at [107, 204] on div "Not Set [DATE]" at bounding box center [89, 208] width 95 height 9
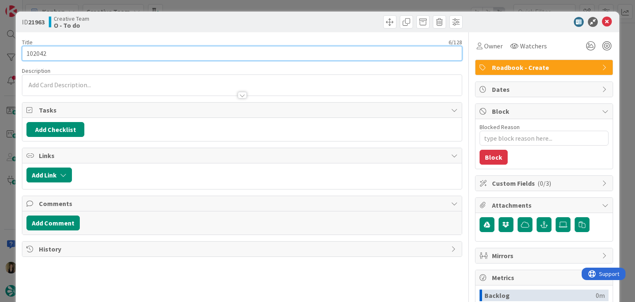
click at [35, 52] on input "102042" at bounding box center [242, 53] width 440 height 15
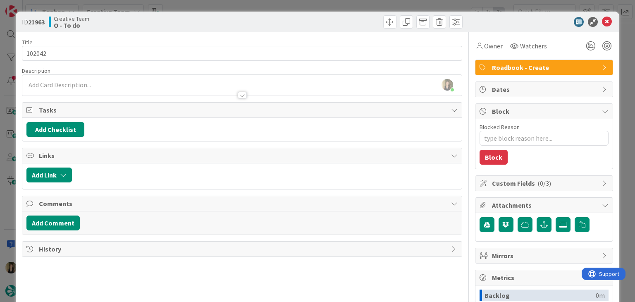
click at [178, 21] on div "Creative Team O - To do" at bounding box center [144, 21] width 191 height 13
click at [185, 12] on div "ID 21963 Creative Team O - To do" at bounding box center [317, 22] width 603 height 21
click at [184, 8] on div "ID 21963 Creative Team O - To do Title 6 / 128 102042 Description [PERSON_NAME]…" at bounding box center [317, 151] width 635 height 302
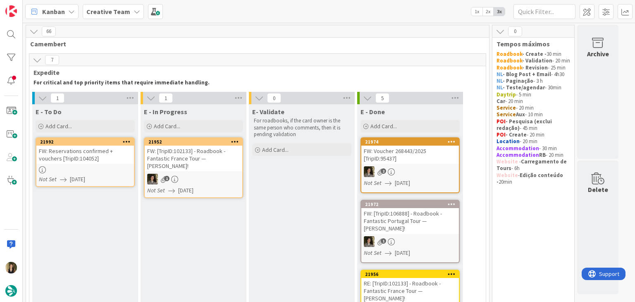
click at [110, 164] on link "21992 FW: Reservations confirmed + vouchers [TripID:104052] Not Set [DATE]" at bounding box center [85, 162] width 99 height 50
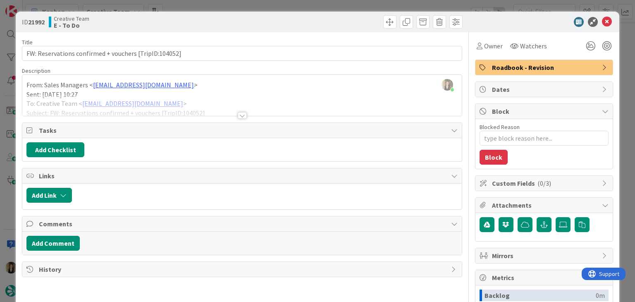
click at [239, 113] on div at bounding box center [242, 115] width 9 height 7
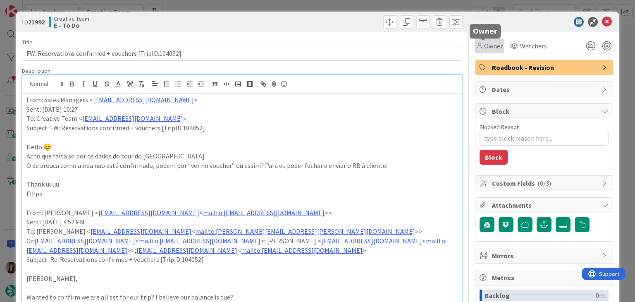
click at [484, 48] on span "Owner" at bounding box center [493, 46] width 19 height 10
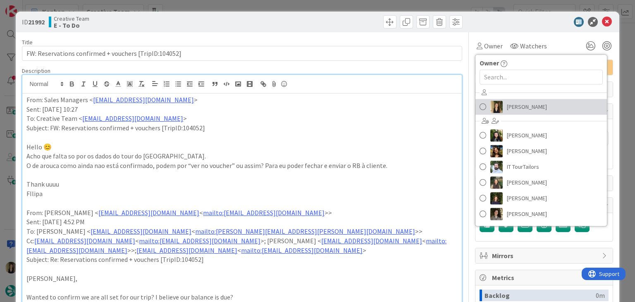
click at [507, 106] on span "[PERSON_NAME]" at bounding box center [527, 106] width 40 height 12
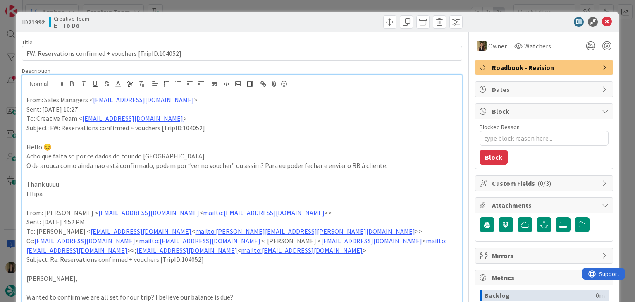
type textarea "x"
click at [310, 20] on div at bounding box center [353, 21] width 218 height 13
click at [307, 5] on div "ID 21992 Creative Team E - To Do Title 53 / 128 FW: Reservations confirmed + vo…" at bounding box center [317, 151] width 635 height 302
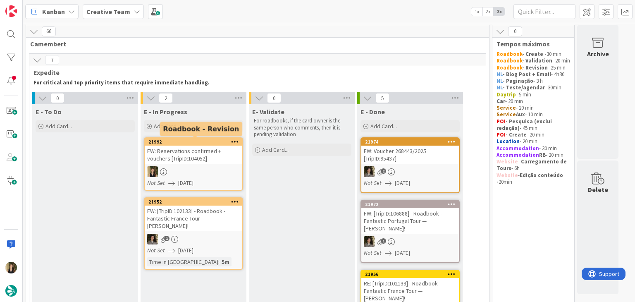
click at [217, 176] on div at bounding box center [194, 171] width 98 height 11
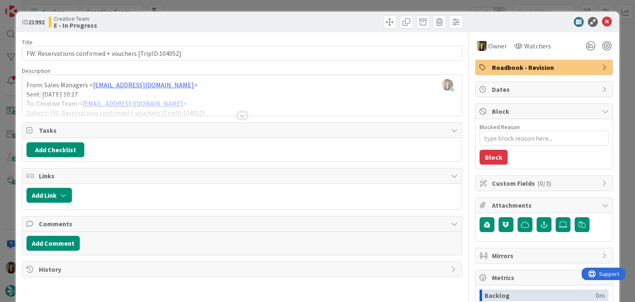
click at [240, 115] on div at bounding box center [242, 115] width 9 height 7
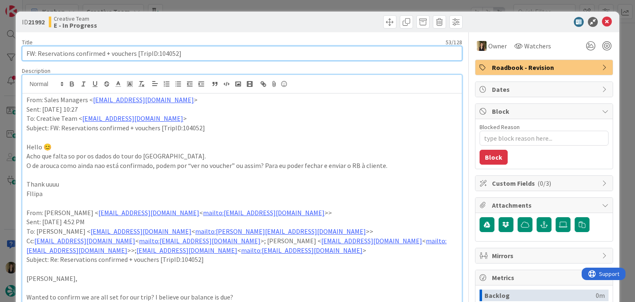
click at [167, 53] on input "FW: Reservations confirmed + vouchers [TripID:104052]" at bounding box center [242, 53] width 440 height 15
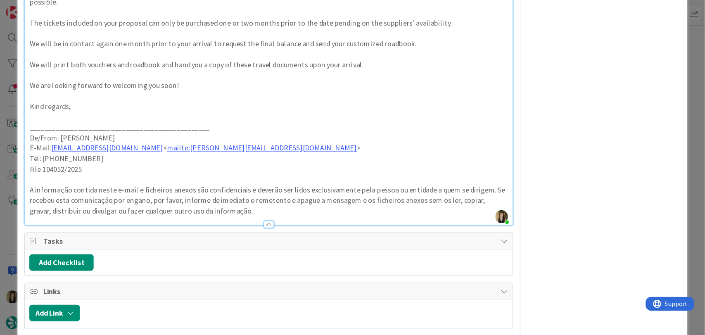
scroll to position [523, 0]
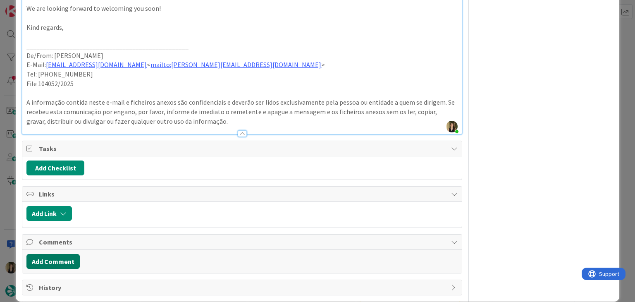
click at [63, 254] on button "Add Comment" at bounding box center [52, 261] width 53 height 15
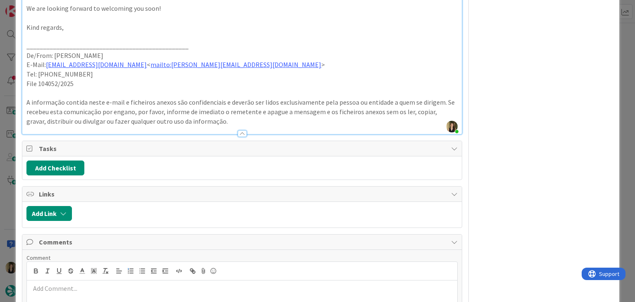
drag, startPoint x: 104, startPoint y: 272, endPoint x: 132, endPoint y: 264, distance: 29.3
click at [105, 283] on p at bounding box center [241, 288] width 423 height 10
type textarea "x"
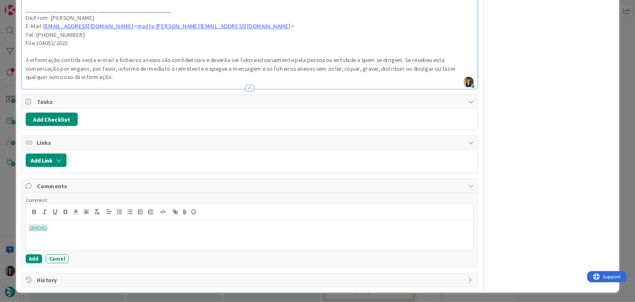
scroll to position [540, 0]
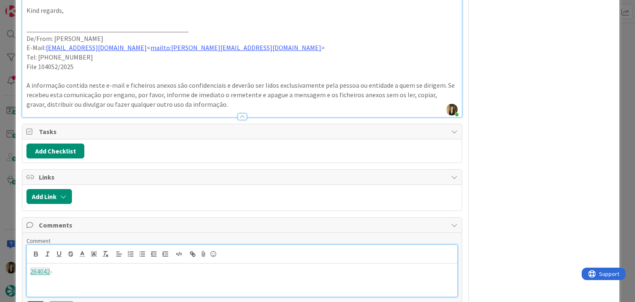
click at [84, 267] on p "264042 -" at bounding box center [241, 272] width 423 height 10
drag, startPoint x: 83, startPoint y: 262, endPoint x: 90, endPoint y: 258, distance: 7.4
click at [83, 267] on p "264042 - O tour do porto não pode ser às 10am porque eles vão a Braga depois de…" at bounding box center [241, 272] width 423 height 10
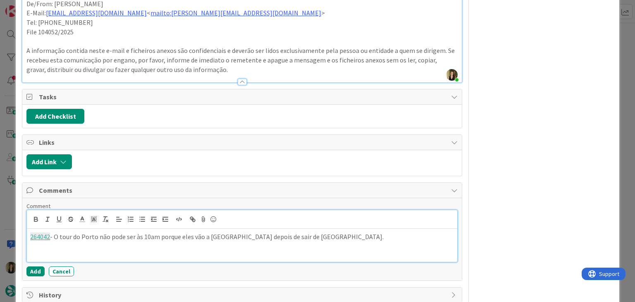
scroll to position [582, 0]
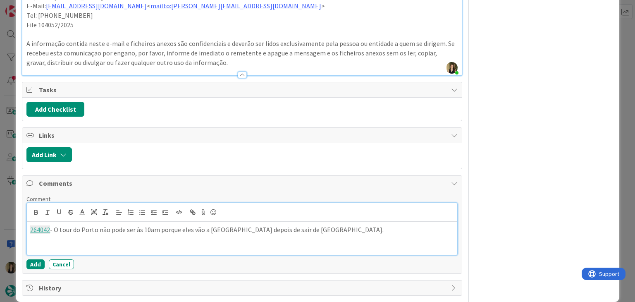
click at [322, 225] on p "264042 - O tour do Porto não pode ser às 10am porque eles vão a Braga depois de…" at bounding box center [241, 230] width 423 height 10
drag, startPoint x: 32, startPoint y: 254, endPoint x: 70, endPoint y: 179, distance: 84.3
click at [33, 259] on button "Add" at bounding box center [35, 264] width 18 height 10
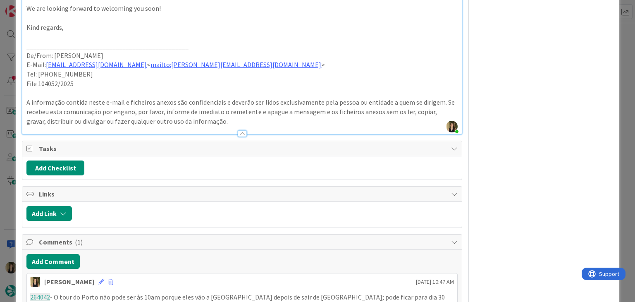
scroll to position [574, 0]
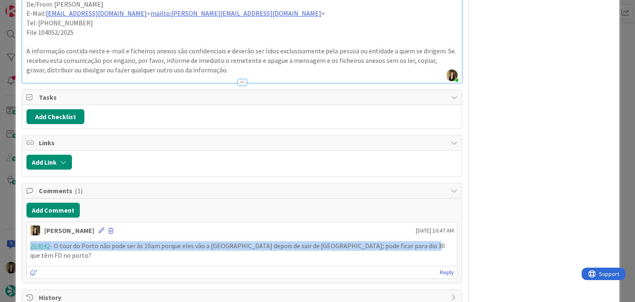
drag, startPoint x: 421, startPoint y: 237, endPoint x: 26, endPoint y: 238, distance: 394.2
click at [27, 238] on div "264042 - O tour do Porto não pode ser às 10am porque eles vão a Braga depois de…" at bounding box center [242, 250] width 430 height 25
copy p "264042 - O tour do Porto não pode ser às 10am porque eles vão a Braga depois de…"
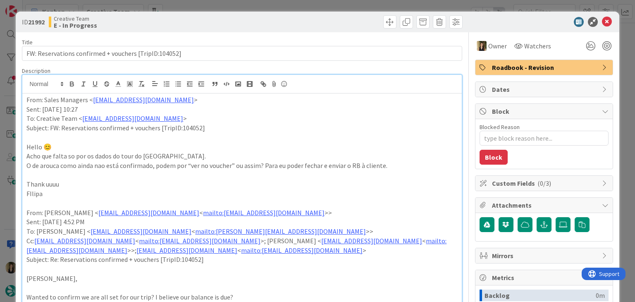
scroll to position [0, 0]
drag, startPoint x: 347, startPoint y: 17, endPoint x: 343, endPoint y: 11, distance: 6.9
click at [345, 14] on div "ID 21992 Creative Team E - In Progress" at bounding box center [317, 22] width 603 height 21
click at [345, 6] on div "ID 21992 Creative Team E - In Progress Title 53 / 128 FW: Reservations confirme…" at bounding box center [317, 151] width 635 height 302
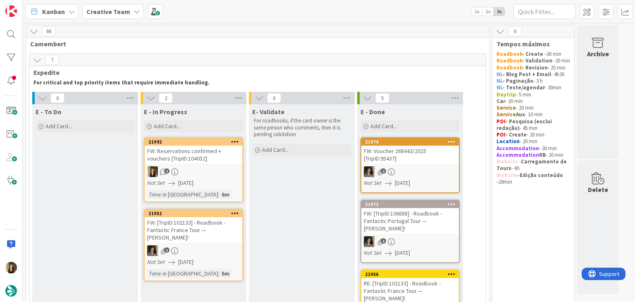
click at [226, 185] on div "Not Set [DATE]" at bounding box center [194, 183] width 95 height 9
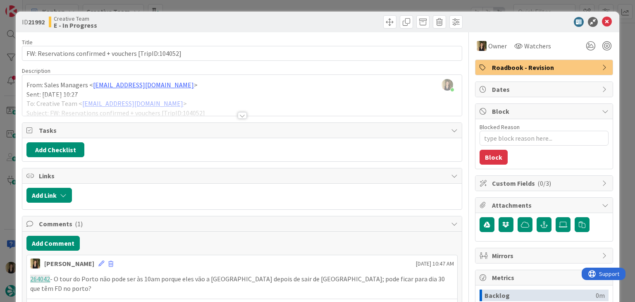
click at [274, 24] on div at bounding box center [353, 21] width 218 height 13
click at [274, 9] on div "ID 21992 Creative Team E - In Progress Title 53 / 128 FW: Reservations confirme…" at bounding box center [317, 151] width 635 height 302
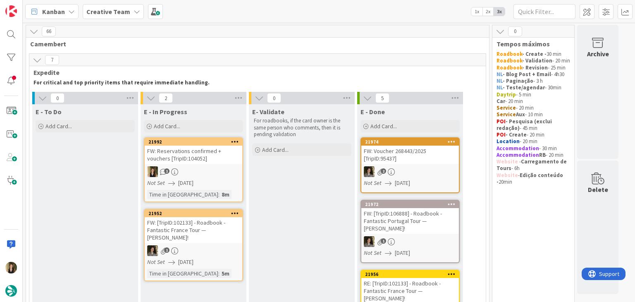
click at [234, 175] on div "1" at bounding box center [194, 171] width 98 height 11
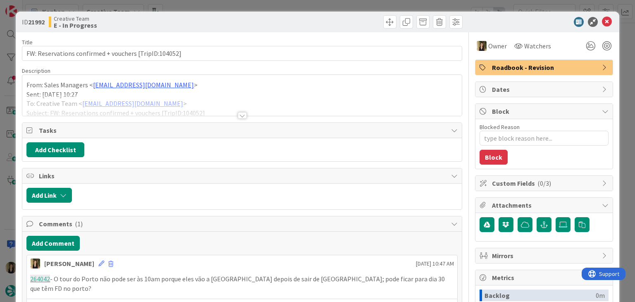
click at [345, 17] on div at bounding box center [353, 21] width 218 height 13
drag, startPoint x: 343, startPoint y: 5, endPoint x: 338, endPoint y: 14, distance: 10.1
click at [343, 5] on div "ID 21992 Creative Team E - In Progress Title 53 / 128 FW: Reservations confirme…" at bounding box center [317, 151] width 635 height 302
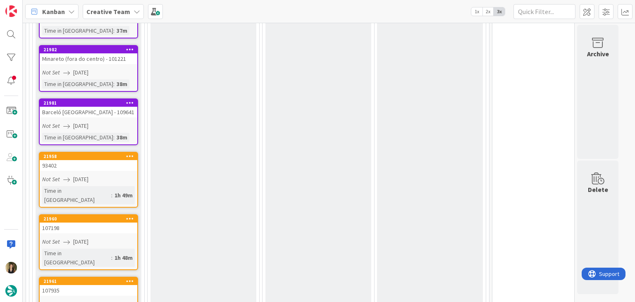
scroll to position [1281, 0]
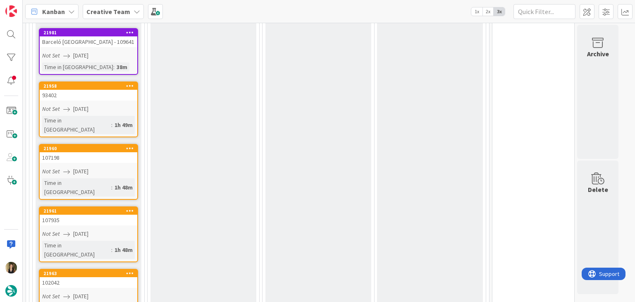
click at [130, 269] on link "21963 102042 Not Set 29/08/2025 Time in Column : 1h 48m" at bounding box center [88, 297] width 99 height 56
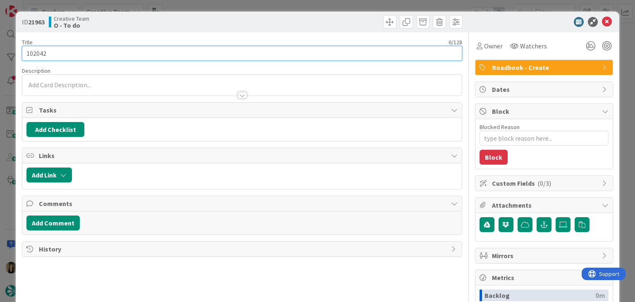
click at [38, 52] on input "102042" at bounding box center [242, 53] width 440 height 15
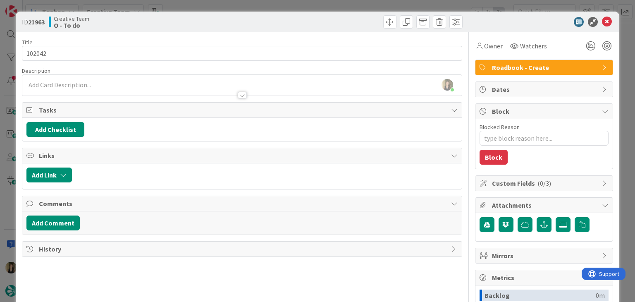
click at [176, 21] on div "Creative Team O - To do" at bounding box center [144, 21] width 191 height 13
click at [184, 2] on div "ID 21963 Creative Team O - To do Title 6 / 128 102042 Description Sofia Palma j…" at bounding box center [317, 151] width 635 height 302
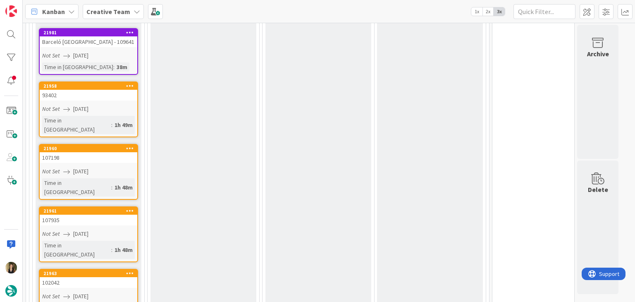
click at [125, 229] on div "Not Set [DATE]" at bounding box center [89, 233] width 95 height 9
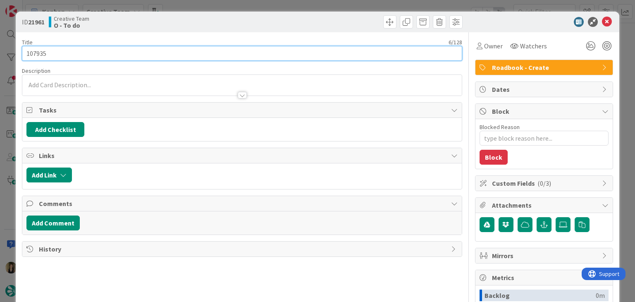
click at [39, 52] on input "107935" at bounding box center [242, 53] width 440 height 15
click at [38, 51] on input "107935" at bounding box center [242, 53] width 440 height 15
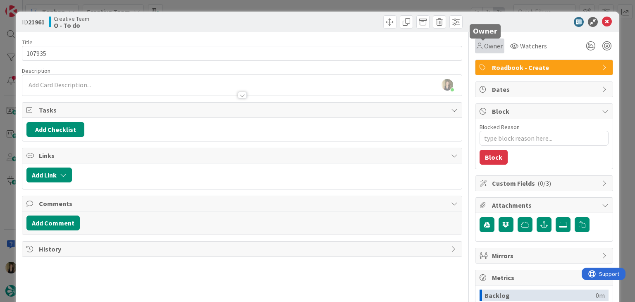
click at [476, 47] on icon at bounding box center [479, 46] width 6 height 7
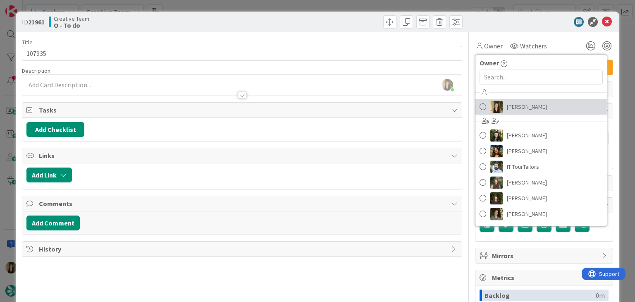
drag, startPoint x: 514, startPoint y: 102, endPoint x: 504, endPoint y: 96, distance: 10.9
click at [514, 102] on span "[PERSON_NAME]" at bounding box center [527, 106] width 40 height 12
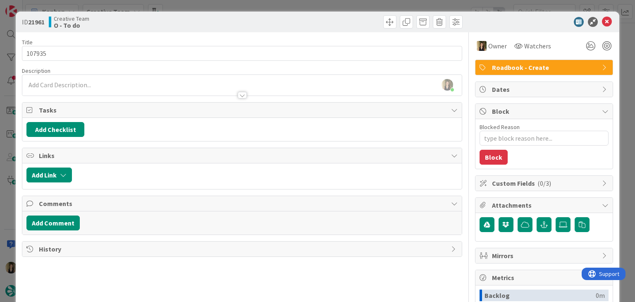
drag, startPoint x: 341, startPoint y: 25, endPoint x: 338, endPoint y: 15, distance: 10.3
click at [341, 23] on div at bounding box center [353, 21] width 218 height 13
click at [336, 7] on div "ID 21961 Creative Team O - To do Title 6 / 128 107935 Description Sofia Palma j…" at bounding box center [317, 151] width 635 height 302
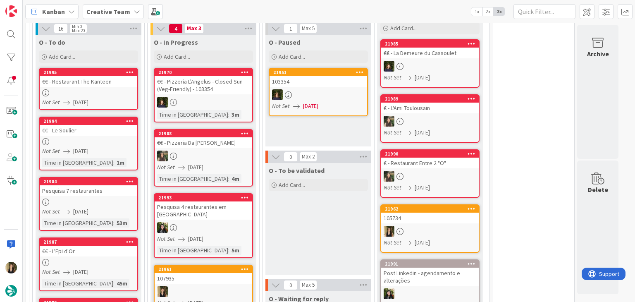
scroll to position [596, 0]
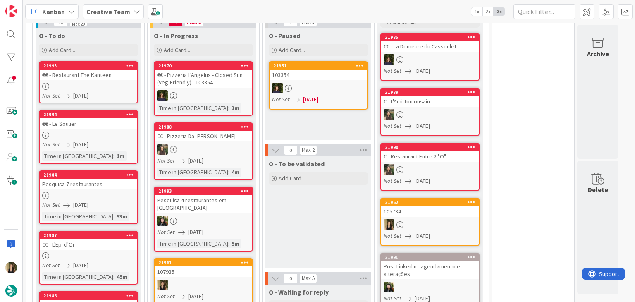
click at [215, 266] on div "107935" at bounding box center [204, 271] width 98 height 11
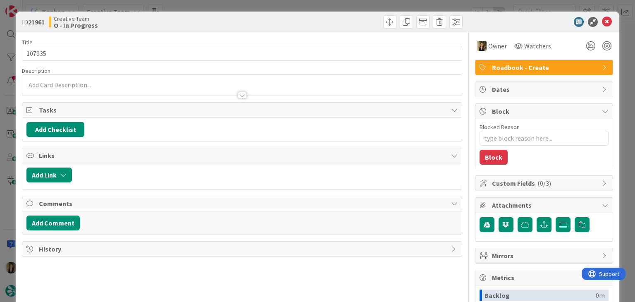
type textarea "x"
click at [103, 88] on div at bounding box center [241, 91] width 439 height 9
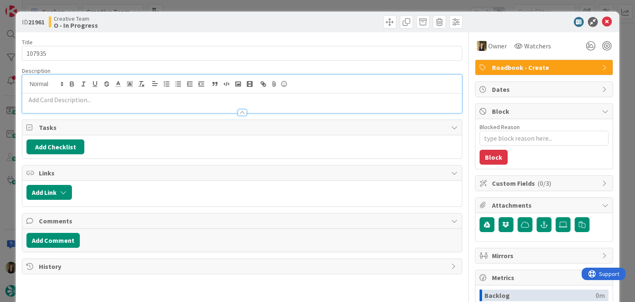
click at [98, 101] on p at bounding box center [241, 100] width 431 height 10
paste div
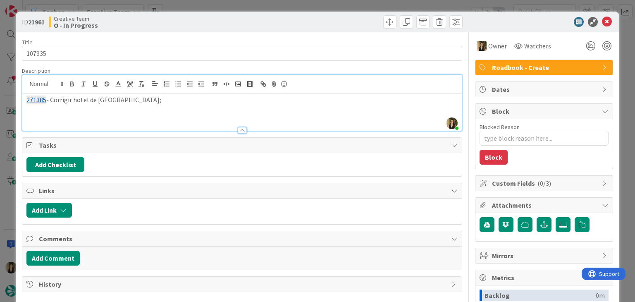
scroll to position [668, 0]
drag, startPoint x: 190, startPoint y: 25, endPoint x: 190, endPoint y: 7, distance: 17.8
click at [190, 22] on div "Creative Team O - In Progress" at bounding box center [144, 21] width 191 height 13
click at [190, 5] on div "ID 21961 Creative Team O - In Progress Title 6 / 128 107935 Description Sofia P…" at bounding box center [317, 151] width 635 height 302
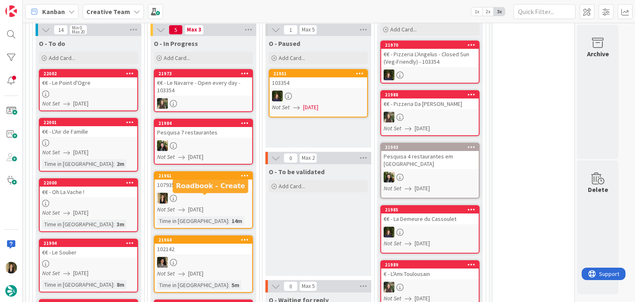
click at [233, 205] on div "Not Set [DATE]" at bounding box center [204, 209] width 95 height 9
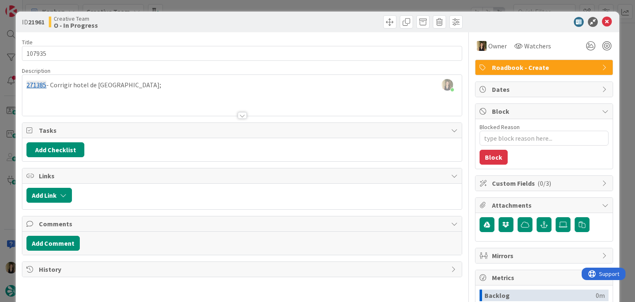
click at [178, 17] on div "Creative Team O - In Progress" at bounding box center [144, 21] width 191 height 13
click at [181, 5] on div "ID 21961 Creative Team O - In Progress Title 6 / 128 107935 Description Sofia P…" at bounding box center [317, 151] width 635 height 302
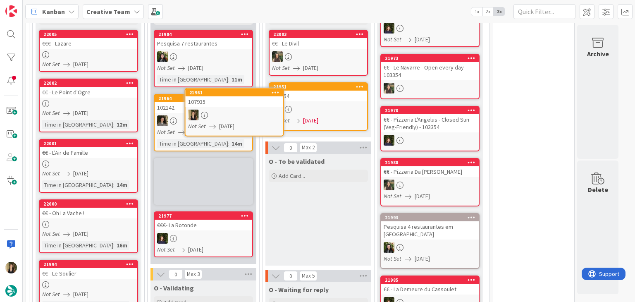
scroll to position [705, 0]
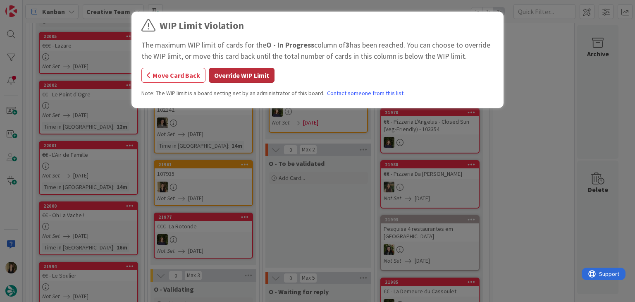
click at [233, 73] on button "Override WIP Limit" at bounding box center [242, 75] width 66 height 15
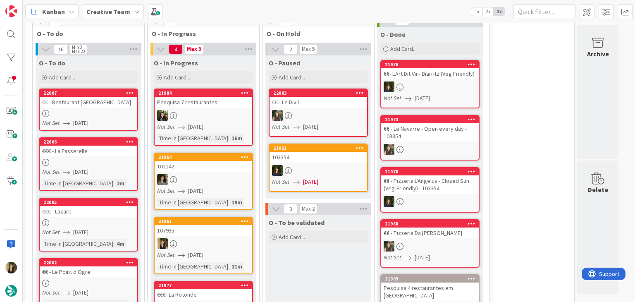
scroll to position [648, 0]
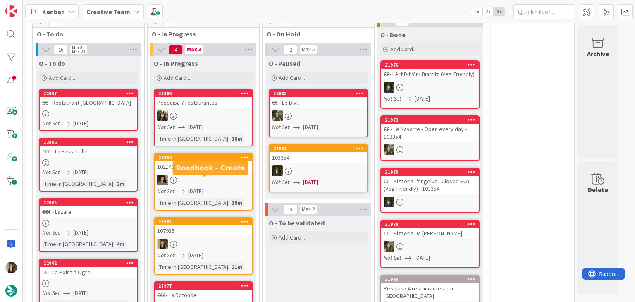
click at [231, 217] on link "21961 107935 Not Set 29/08/2025 Time in Column : 21m" at bounding box center [203, 245] width 99 height 57
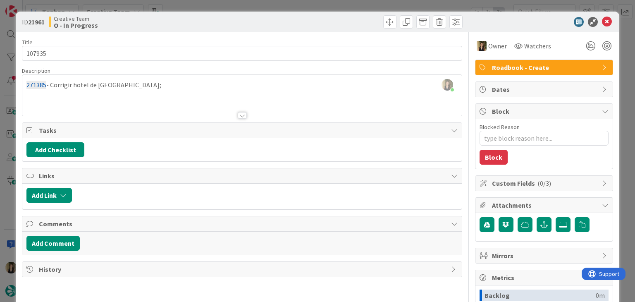
type textarea "x"
click at [139, 88] on div "Sofia Palma joined 3 m ago 271385 - Corrigir hotel de Sevilha;" at bounding box center [241, 95] width 439 height 41
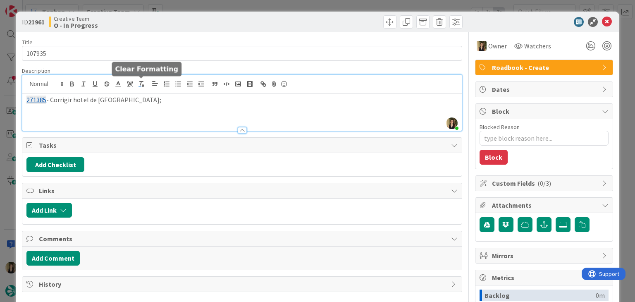
paste div
drag, startPoint x: 268, startPoint y: 17, endPoint x: 263, endPoint y: 7, distance: 10.9
click at [266, 16] on div at bounding box center [353, 21] width 218 height 13
click at [262, 7] on div "ID 21961 Creative Team O - In Progress Title 6 / 128 107935 Description Sofia P…" at bounding box center [317, 151] width 635 height 302
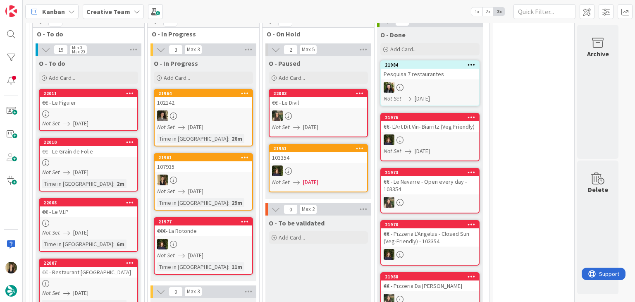
click at [220, 174] on div at bounding box center [204, 179] width 98 height 11
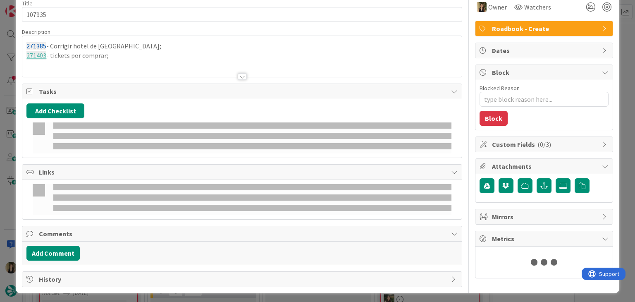
type textarea "x"
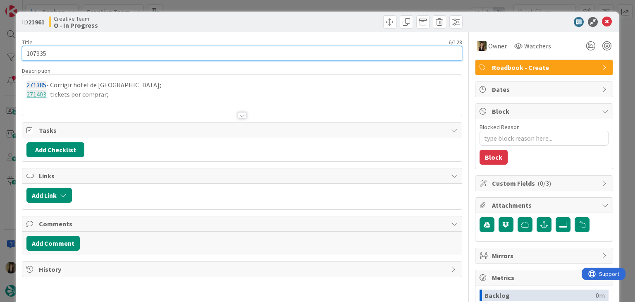
click at [38, 52] on input "107935" at bounding box center [242, 53] width 440 height 15
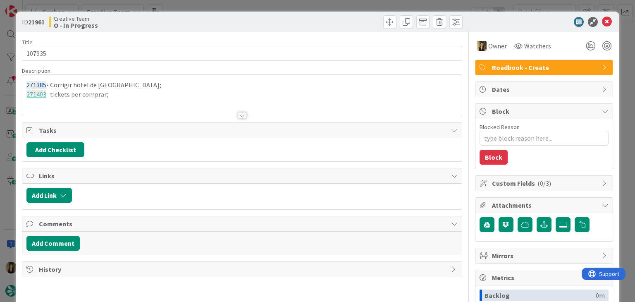
click at [170, 25] on div "Creative Team O - In Progress" at bounding box center [144, 21] width 191 height 13
click at [188, 4] on div "ID 21961 Creative Team O - In Progress Title 6 / 128 107935 Description Sofia P…" at bounding box center [317, 151] width 635 height 302
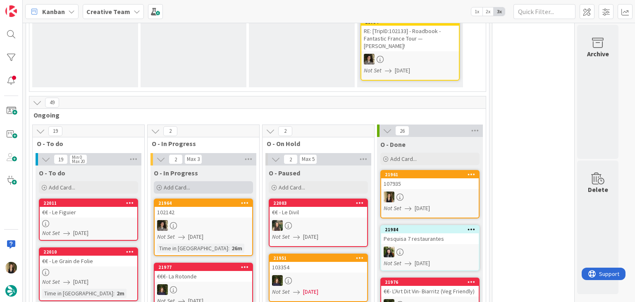
click at [212, 165] on div "O - In Progress Add Card..." at bounding box center [203, 180] width 106 height 30
click at [212, 181] on div "Add Card..." at bounding box center [203, 187] width 99 height 12
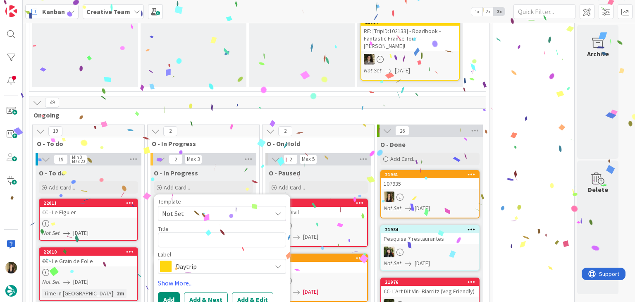
type textarea "107935"
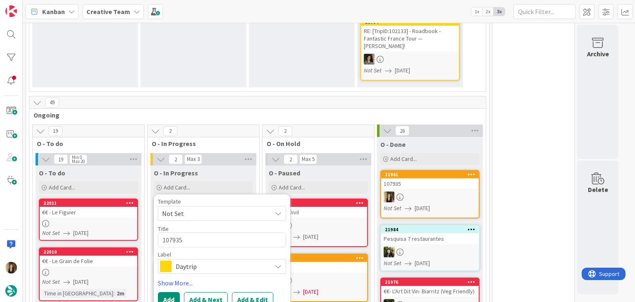
type textarea "x"
type textarea "107935"
type textarea "x"
type textarea "107935 c"
type textarea "x"
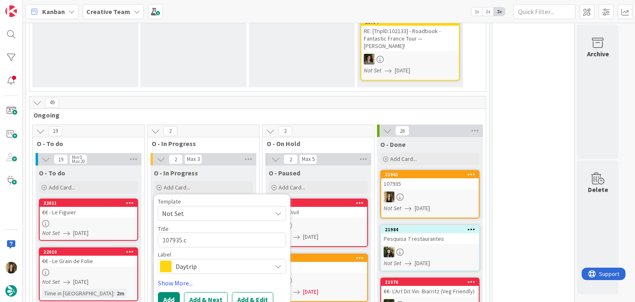
type textarea "107935 co"
type textarea "x"
type textarea "107935 con"
type textarea "x"
type textarea "107935 cont"
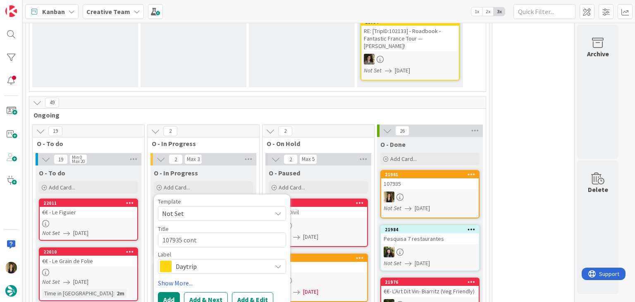
type textarea "x"
type textarea "107935 conti"
type textarea "x"
type textarea "107935 contin"
type textarea "x"
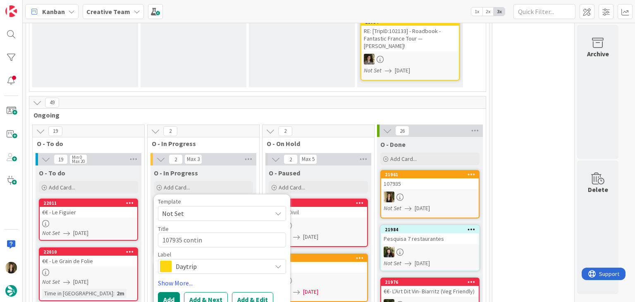
type textarea "107935 continu"
type textarea "x"
type textarea "107935 continua"
type textarea "x"
type textarea "107935 continuaç"
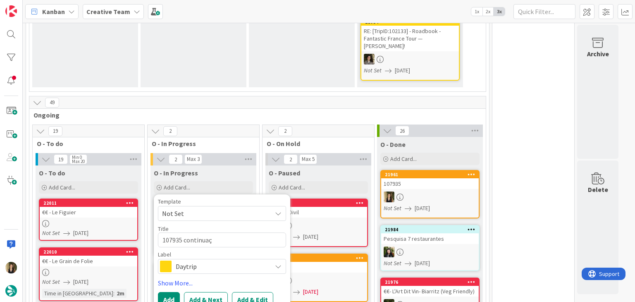
type textarea "x"
type textarea "107935 continuaçã"
type textarea "x"
type textarea "107935 continuação"
click at [214, 260] on span "Daytrip" at bounding box center [222, 266] width 92 height 12
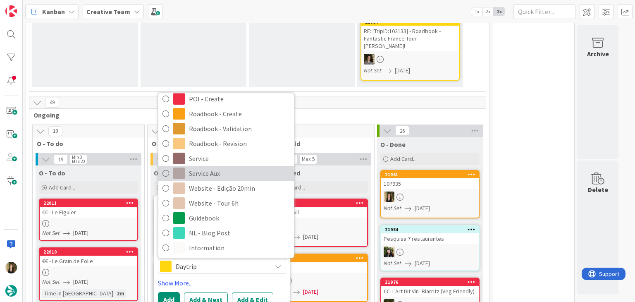
scroll to position [154, 0]
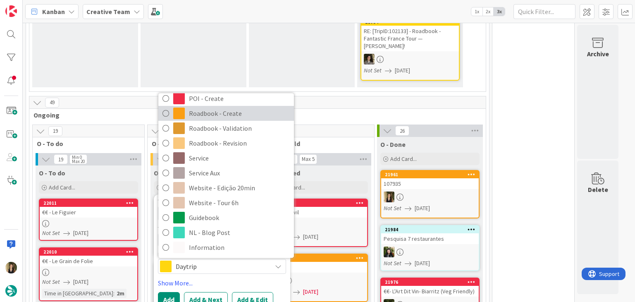
click at [221, 107] on span "Roadbook - Create" at bounding box center [239, 113] width 101 height 12
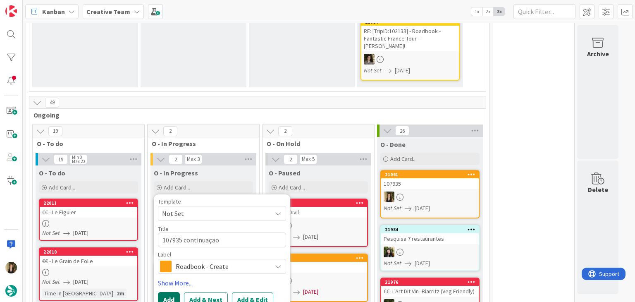
click at [170, 292] on button "Add" at bounding box center [169, 299] width 22 height 15
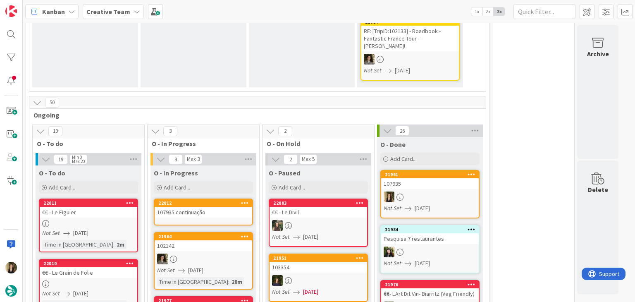
click at [214, 200] on div "22012" at bounding box center [205, 203] width 94 height 6
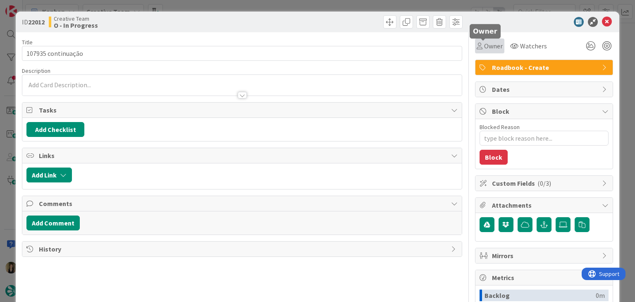
click at [484, 48] on span "Owner" at bounding box center [493, 46] width 19 height 10
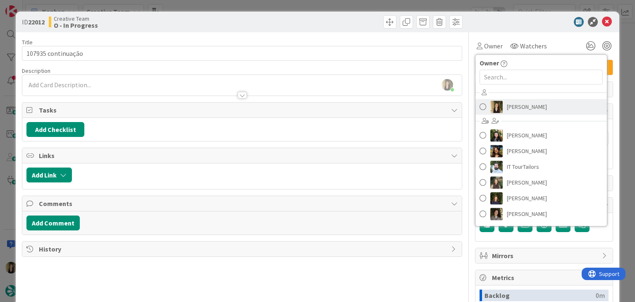
click at [510, 104] on span "[PERSON_NAME]" at bounding box center [527, 106] width 40 height 12
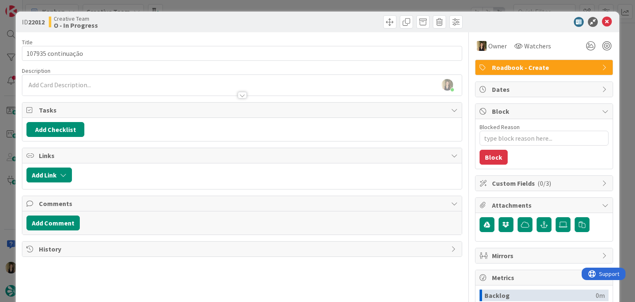
drag, startPoint x: 199, startPoint y: 25, endPoint x: 182, endPoint y: 26, distance: 16.6
click at [198, 25] on div "Creative Team O - In Progress" at bounding box center [144, 21] width 191 height 13
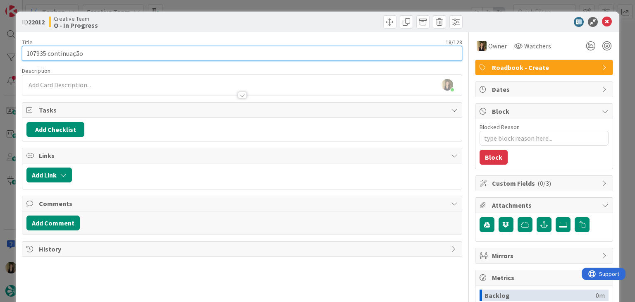
click at [32, 55] on input "107935 continuação" at bounding box center [242, 53] width 440 height 15
click at [33, 55] on input "107935 continuação" at bounding box center [242, 53] width 440 height 15
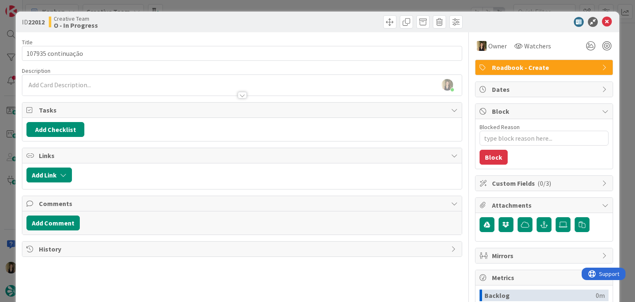
click at [199, 31] on div "ID 22012 Creative Team O - In Progress Title 18 / 128 107935 continuação Descri…" at bounding box center [317, 222] width 603 height 421
drag, startPoint x: 218, startPoint y: 6, endPoint x: 223, endPoint y: 7, distance: 5.1
click at [219, 6] on div "ID 22012 Creative Team O - In Progress Title 18 / 128 107935 continuação Descri…" at bounding box center [317, 151] width 635 height 302
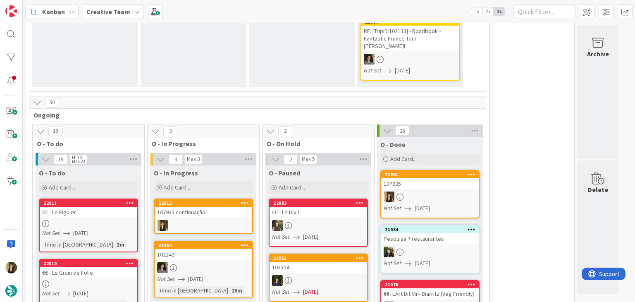
click at [413, 178] on div "107935" at bounding box center [430, 183] width 98 height 11
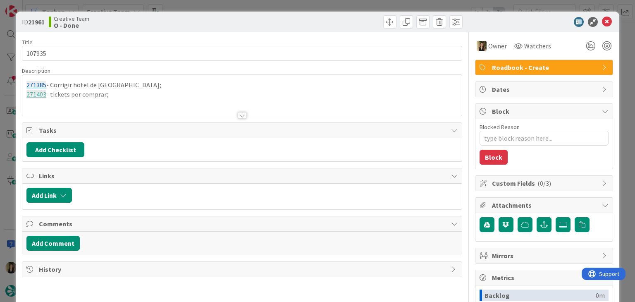
drag, startPoint x: 144, startPoint y: 113, endPoint x: 134, endPoint y: 100, distance: 16.9
click at [144, 112] on div at bounding box center [241, 105] width 439 height 21
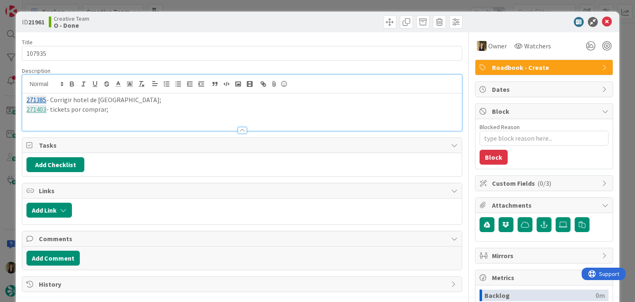
drag, startPoint x: 112, startPoint y: 113, endPoint x: 13, endPoint y: 97, distance: 100.5
click at [13, 97] on div "ID 21961 Creative Team O - Done Title 6 / 128 107935 Description 271385 - Corri…" at bounding box center [317, 151] width 635 height 302
copy div "271385 - Corrigir hotel de Sevilha; 271403 - tickets por comprar;"
click at [181, 20] on div "Creative Team O - Done" at bounding box center [144, 21] width 191 height 13
click at [200, 6] on div "ID 21961 Creative Team O - Done Title 6 / 128 107935 Description Sofia Palma ju…" at bounding box center [317, 151] width 635 height 302
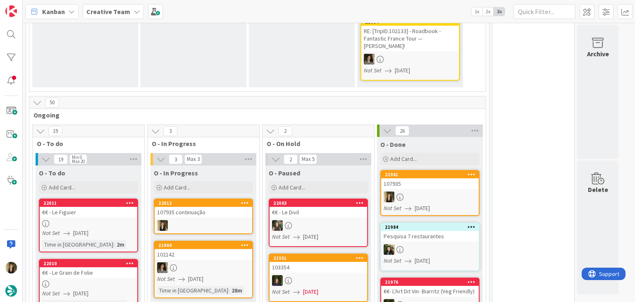
click at [213, 220] on div at bounding box center [204, 225] width 98 height 11
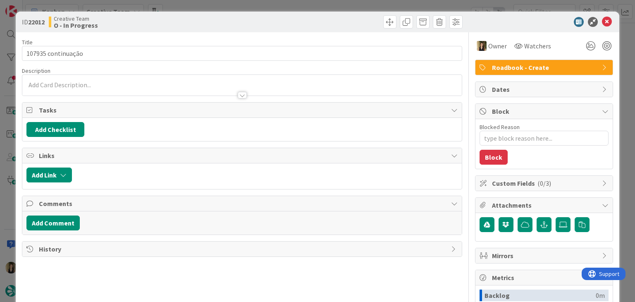
click at [93, 83] on p at bounding box center [241, 85] width 431 height 10
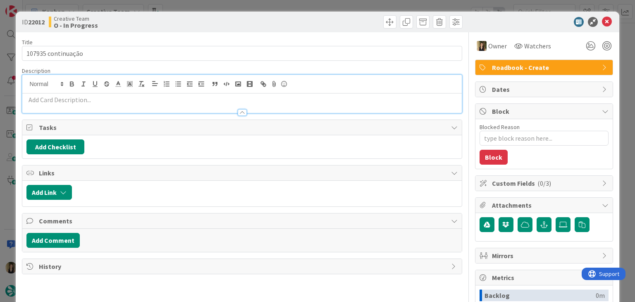
click at [86, 98] on p at bounding box center [241, 100] width 431 height 10
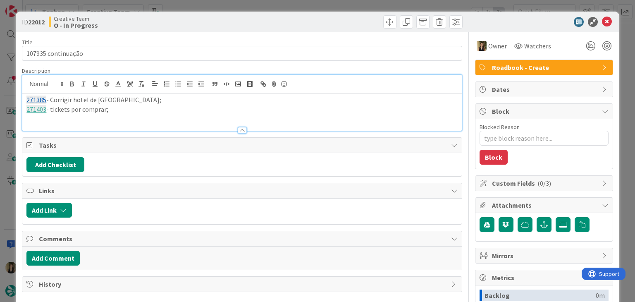
click at [192, 17] on div "Creative Team O - In Progress" at bounding box center [144, 21] width 191 height 13
drag, startPoint x: 264, startPoint y: 21, endPoint x: 261, endPoint y: 8, distance: 13.1
click at [263, 20] on div at bounding box center [353, 21] width 218 height 13
click at [261, 5] on div "ID 22012 Creative Team O - In Progress Title 18 / 128 107935 continuação Descri…" at bounding box center [317, 151] width 635 height 302
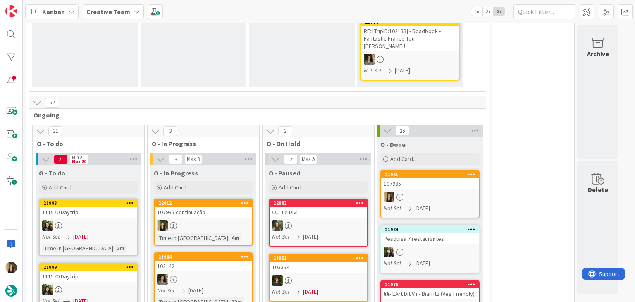
click at [224, 220] on div at bounding box center [204, 225] width 98 height 11
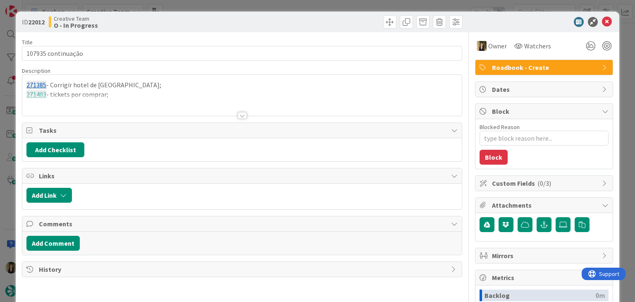
click at [532, 64] on span "Roadbook - Create" at bounding box center [545, 67] width 106 height 10
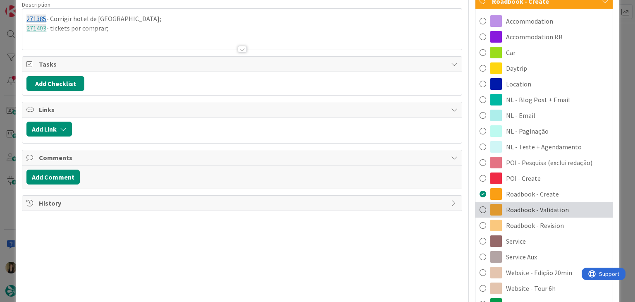
scroll to position [83, 0]
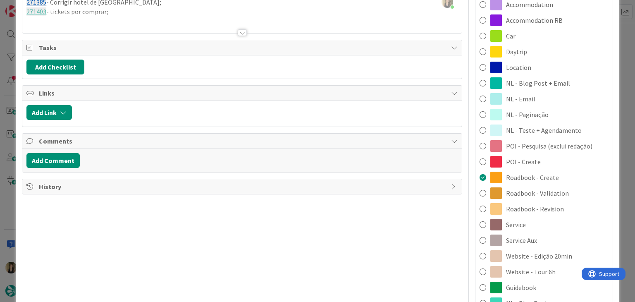
drag, startPoint x: 535, startPoint y: 238, endPoint x: 532, endPoint y: 233, distance: 5.9
click at [534, 238] on div "Service Aux" at bounding box center [543, 240] width 137 height 16
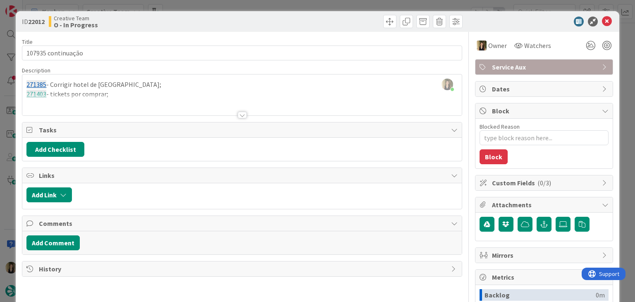
scroll to position [0, 0]
click at [295, 19] on div at bounding box center [353, 21] width 218 height 13
click at [294, 5] on div "ID 22012 Creative Team O - In Progress Title 18 / 128 107935 continuação Descri…" at bounding box center [317, 151] width 635 height 302
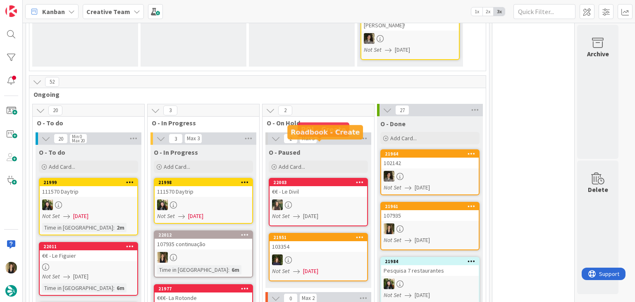
scroll to position [622, 0]
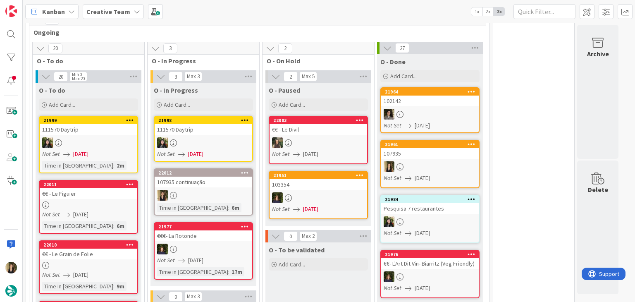
click at [219, 168] on link "22012 107935 continuação Time in Column : 6m" at bounding box center [203, 191] width 99 height 47
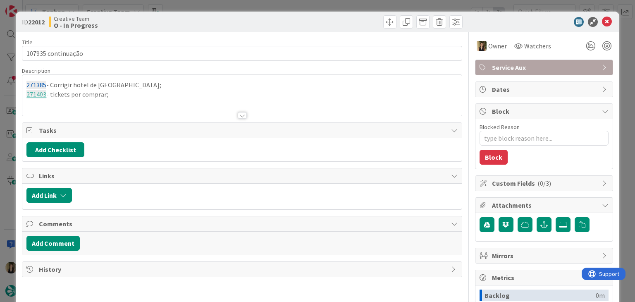
click at [135, 95] on div at bounding box center [241, 105] width 439 height 21
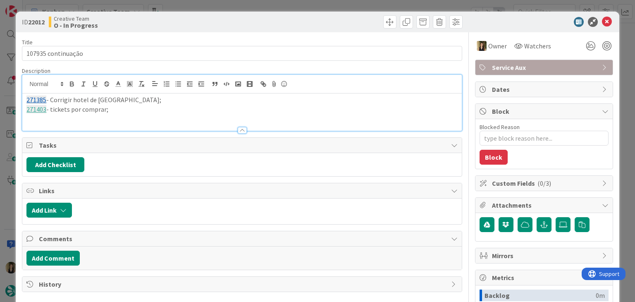
drag, startPoint x: 126, startPoint y: 114, endPoint x: 7, endPoint y: 93, distance: 120.8
click at [7, 93] on div "ID 22012 Creative Team O - In Progress Title 18 / 128 107935 continuação Descri…" at bounding box center [317, 151] width 635 height 302
copy div "271385 - Corrigir hotel de Sevilha; 271403 - tickets por comprar;"
click at [208, 19] on div "Creative Team O - In Progress" at bounding box center [144, 21] width 191 height 13
click at [221, 26] on div "Creative Team O - In Progress" at bounding box center [144, 21] width 191 height 13
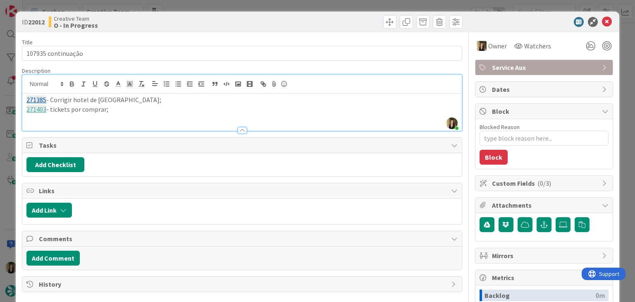
click at [221, 7] on div "ID 22012 Creative Team O - In Progress Title 18 / 128 107935 continuação Descri…" at bounding box center [317, 151] width 635 height 302
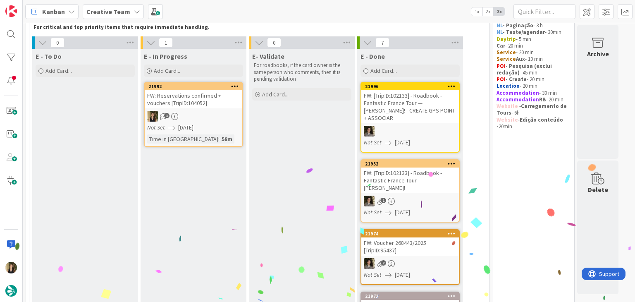
scroll to position [41, 0]
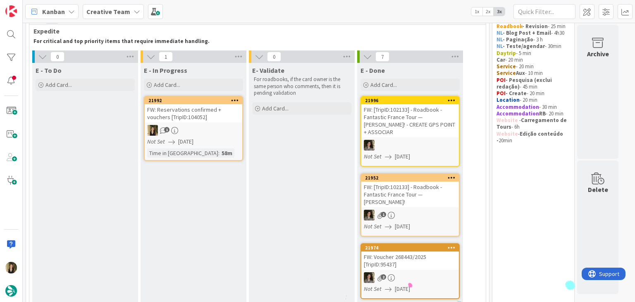
click at [233, 126] on div "1" at bounding box center [194, 130] width 98 height 11
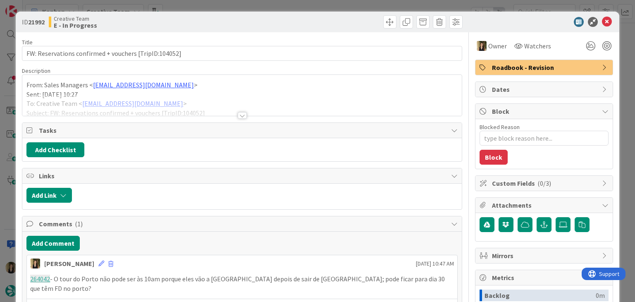
click at [239, 3] on div "ID 21992 Creative Team E - In Progress Title 53 / 128 FW: Reservations confirme…" at bounding box center [317, 151] width 635 height 302
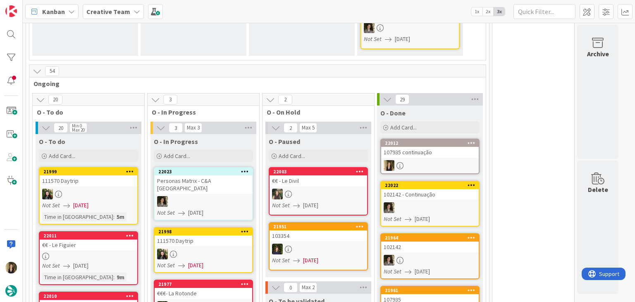
scroll to position [755, 0]
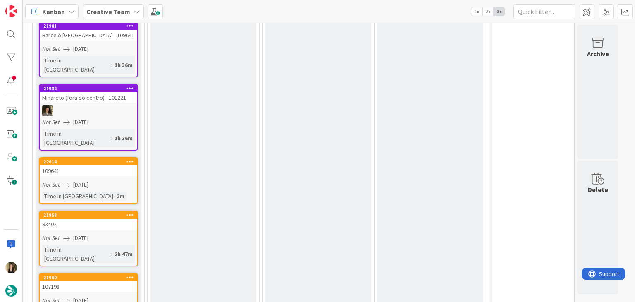
scroll to position [1517, 0]
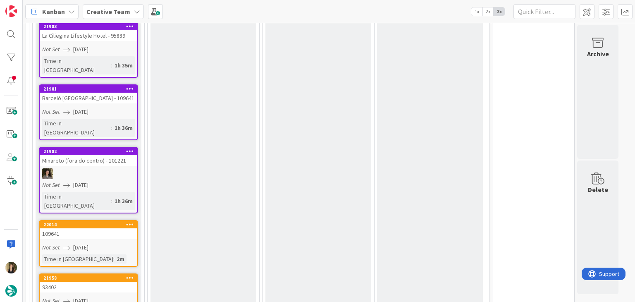
click at [112, 243] on div "Not Set [DATE]" at bounding box center [89, 247] width 95 height 9
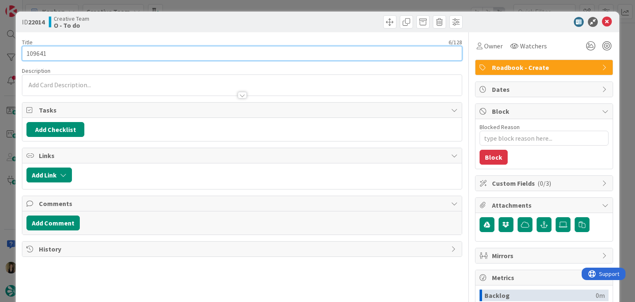
click at [36, 55] on input "109641" at bounding box center [242, 53] width 440 height 15
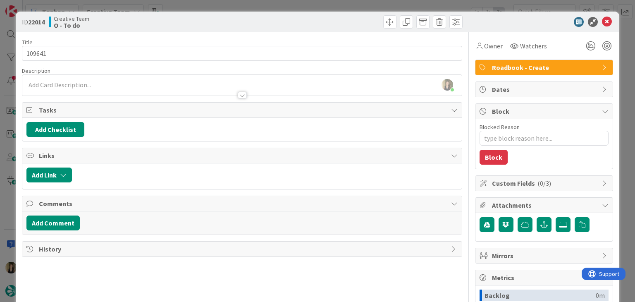
click at [151, 17] on div "Creative Team O - To do" at bounding box center [144, 21] width 191 height 13
click at [194, 2] on div "ID 22014 Creative Team O - To do Title 6 / 128 109641 Description Sofia Palma j…" at bounding box center [317, 151] width 635 height 302
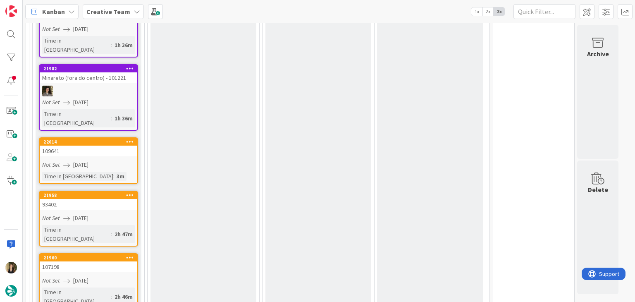
click at [126, 191] on link "21958 93402 Not Set 29/08/2025 Time in Column : 2h 47m" at bounding box center [88, 219] width 99 height 56
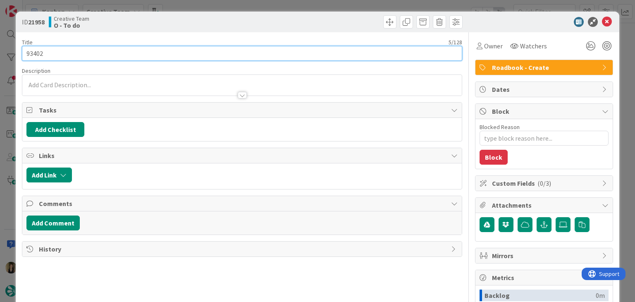
click at [38, 51] on input "93402" at bounding box center [242, 53] width 440 height 15
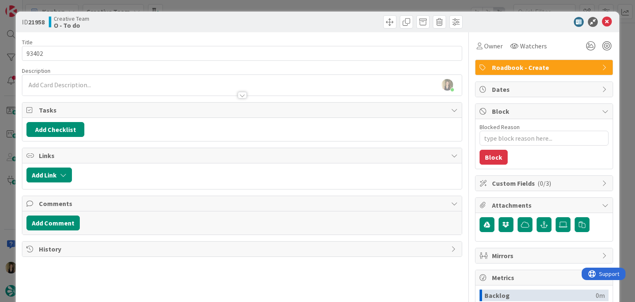
drag, startPoint x: 193, startPoint y: 21, endPoint x: 200, endPoint y: 4, distance: 18.2
click at [193, 20] on div "Creative Team O - To do" at bounding box center [144, 21] width 191 height 13
click at [200, 4] on div "ID 21958 Creative Team O - To do Title 5 / 128 93402 Description Sofia Palma ju…" at bounding box center [317, 151] width 635 height 302
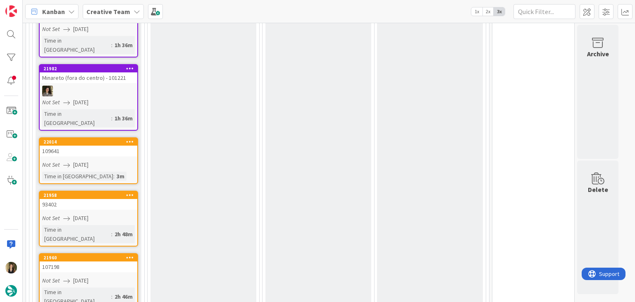
click at [118, 276] on div "Not Set [DATE]" at bounding box center [89, 280] width 95 height 9
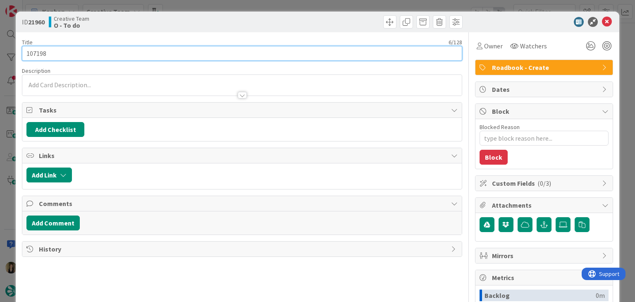
click at [34, 52] on input "107198" at bounding box center [242, 53] width 440 height 15
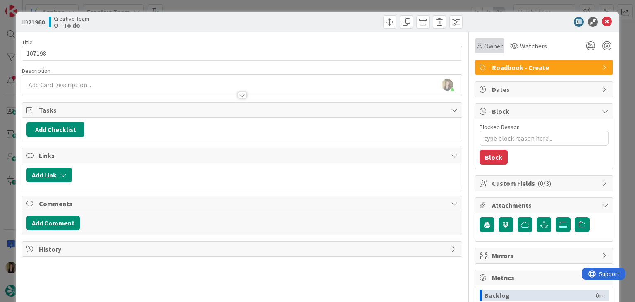
click at [484, 52] on div "Owner" at bounding box center [489, 45] width 29 height 15
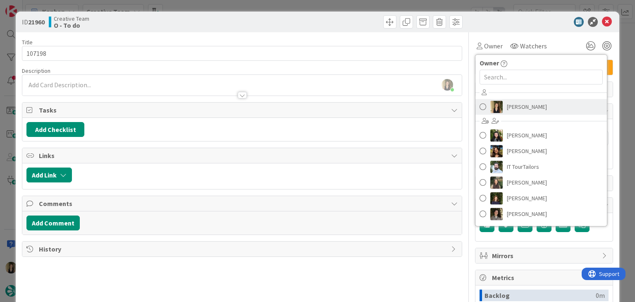
click at [508, 102] on span "[PERSON_NAME]" at bounding box center [527, 106] width 40 height 12
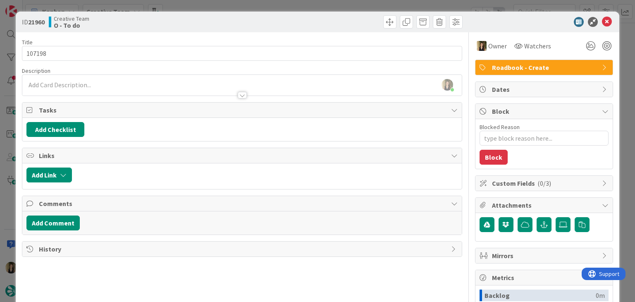
drag, startPoint x: 347, startPoint y: 22, endPoint x: 343, endPoint y: 10, distance: 12.3
click at [346, 22] on div at bounding box center [353, 21] width 218 height 13
click at [341, 7] on div "ID 21960 Creative Team O - To do Title 6 / 128 107198 Description Sofia Palma j…" at bounding box center [317, 151] width 635 height 302
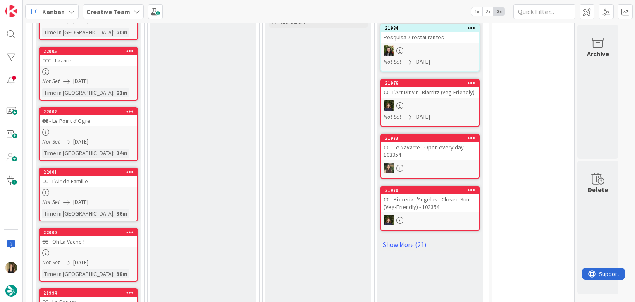
scroll to position [1074, 0]
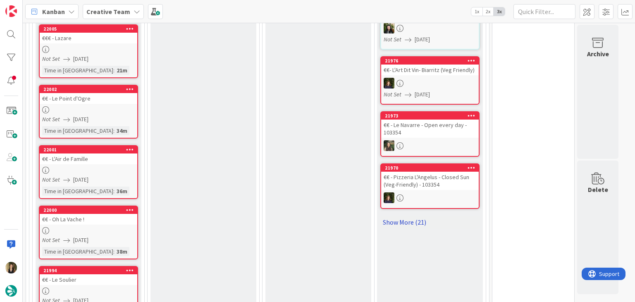
click at [415, 215] on link "Show More (21)" at bounding box center [429, 221] width 99 height 13
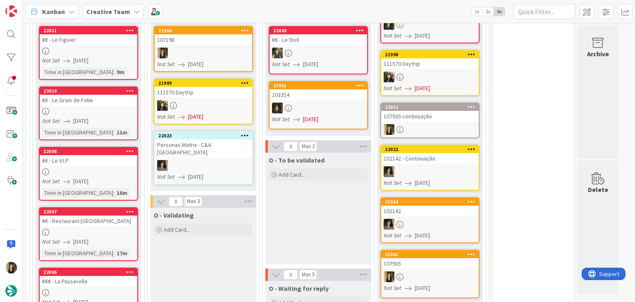
scroll to position [636, 0]
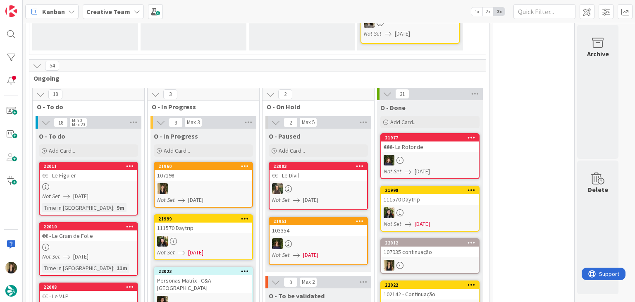
click at [240, 183] on div at bounding box center [204, 188] width 98 height 11
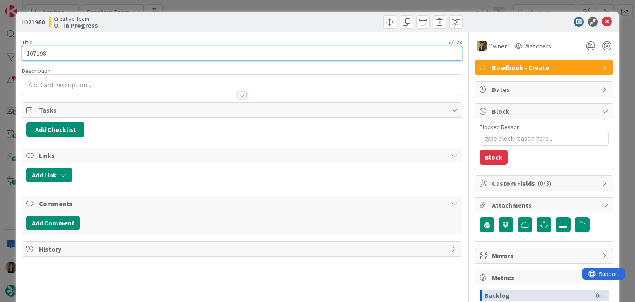
click at [39, 48] on input "107198" at bounding box center [242, 53] width 440 height 15
drag, startPoint x: 39, startPoint y: 48, endPoint x: 49, endPoint y: 48, distance: 9.5
click at [38, 48] on input "107198" at bounding box center [242, 53] width 440 height 15
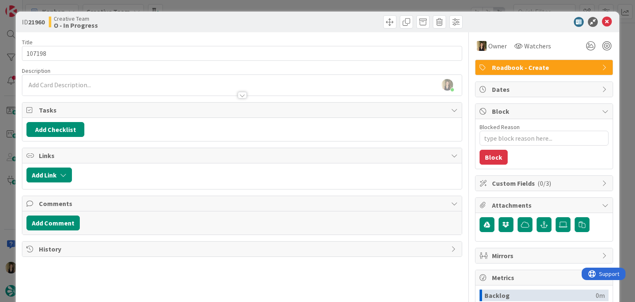
type textarea "x"
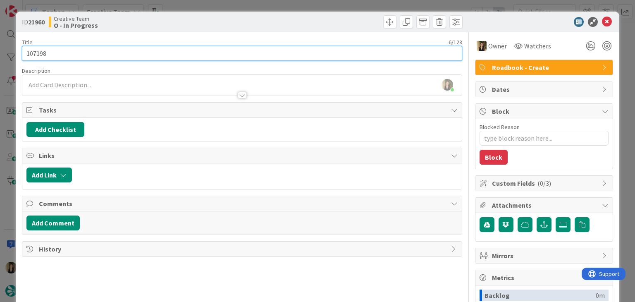
scroll to position [638, 0]
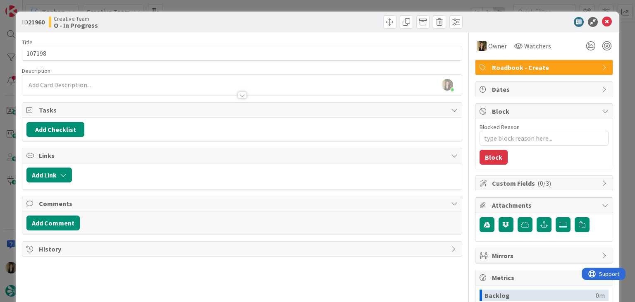
click at [139, 88] on div at bounding box center [241, 91] width 439 height 9
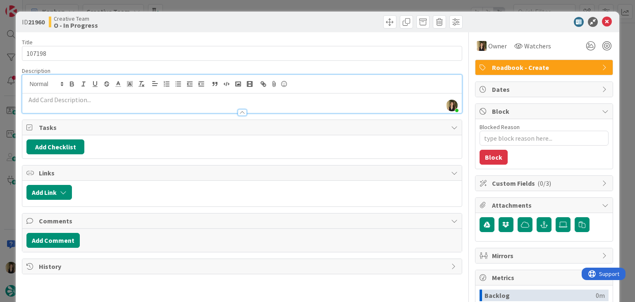
click at [134, 104] on div at bounding box center [241, 108] width 439 height 9
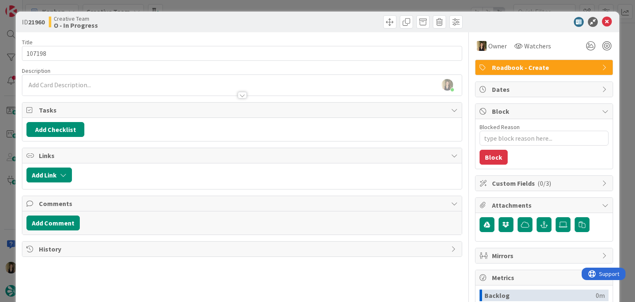
click at [132, 91] on div at bounding box center [241, 91] width 439 height 9
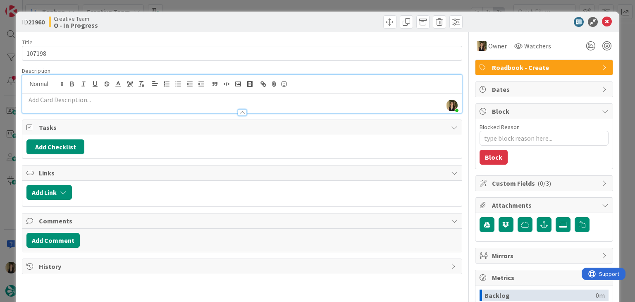
click at [111, 100] on p at bounding box center [241, 100] width 431 height 10
paste div
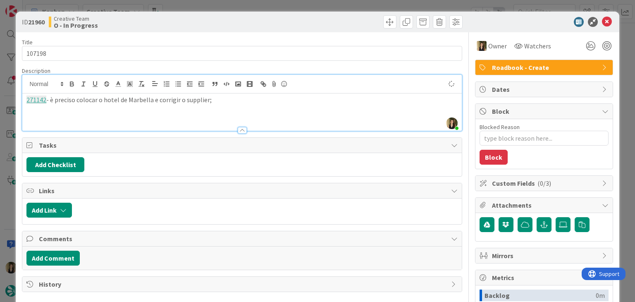
drag, startPoint x: 52, startPoint y: 100, endPoint x: 82, endPoint y: 83, distance: 34.8
click at [52, 99] on p "271142 - è preciso colocar o hotel de Marbella e corrigir o supplier;" at bounding box center [241, 100] width 431 height 10
click at [216, 29] on div "ID 21960 Creative Team O - In Progress" at bounding box center [317, 22] width 603 height 21
click at [237, 100] on p "271142 - É preciso colocar o hotel de Marbella e corrigir o supplier;" at bounding box center [241, 100] width 431 height 10
click at [236, 22] on div "Creative Team O - In Progress" at bounding box center [144, 21] width 191 height 13
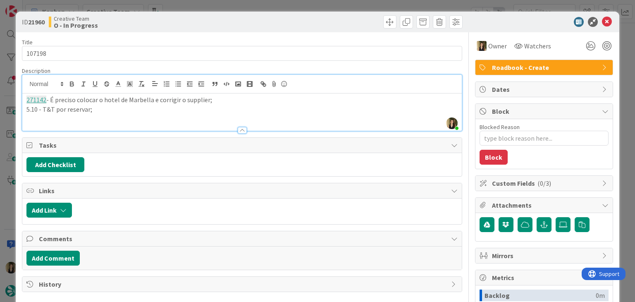
click at [238, 7] on div "ID 21960 Creative Team O - In Progress Title 6 / 128 107198 Description Sofia P…" at bounding box center [317, 151] width 635 height 302
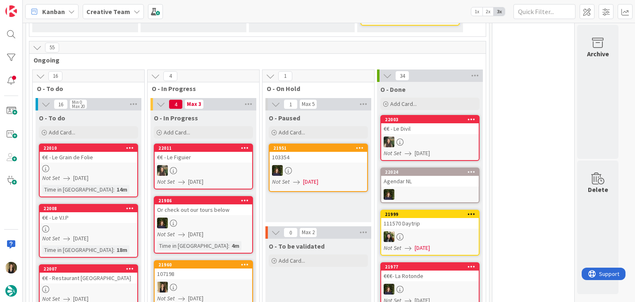
scroll to position [721, 0]
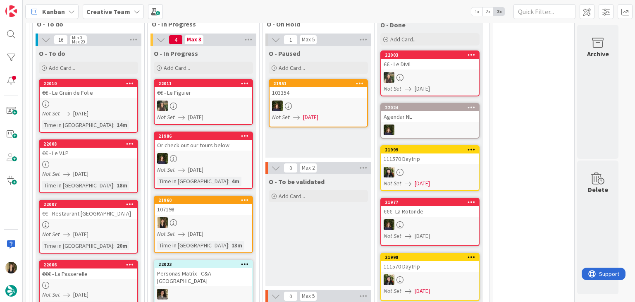
click at [236, 195] on link "21960 107198 Not Set 29/08/2025 Time in Column : 13m" at bounding box center [203, 223] width 99 height 57
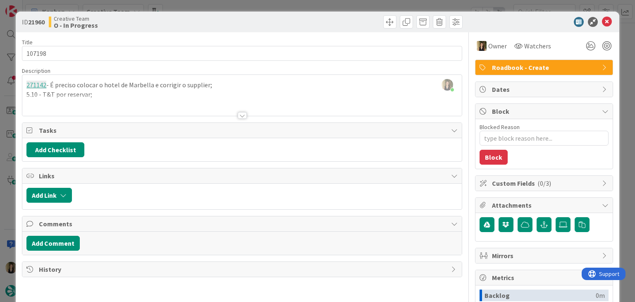
drag, startPoint x: 202, startPoint y: 19, endPoint x: 201, endPoint y: 9, distance: 9.9
click at [203, 18] on div "Creative Team O - In Progress" at bounding box center [144, 21] width 191 height 13
click at [202, 5] on div "ID 21960 Creative Team O - In Progress Title 6 / 128 107198 Description Sofia P…" at bounding box center [317, 151] width 635 height 302
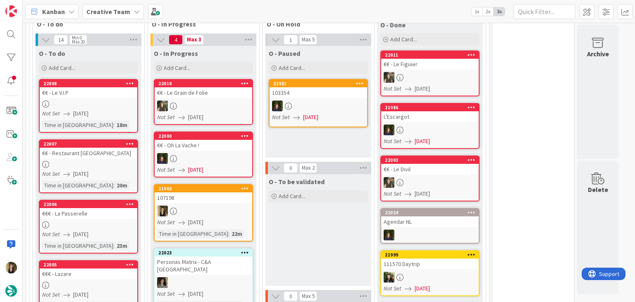
click at [224, 205] on div at bounding box center [204, 210] width 98 height 11
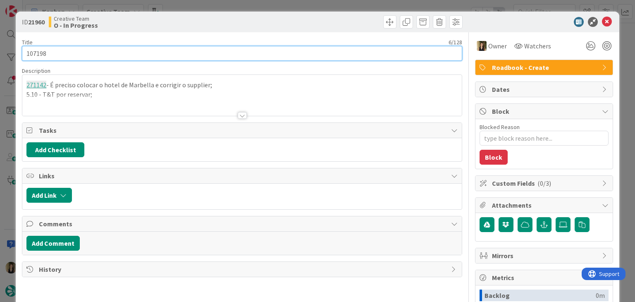
click at [40, 50] on input "107198" at bounding box center [242, 53] width 440 height 15
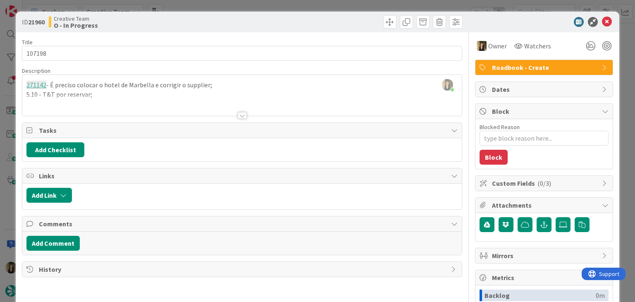
click at [207, 21] on div "Creative Team O - In Progress" at bounding box center [144, 21] width 191 height 13
click at [206, 7] on div "ID 21960 Creative Team O - In Progress Title 6 / 128 107198 Description Sofia P…" at bounding box center [317, 151] width 635 height 302
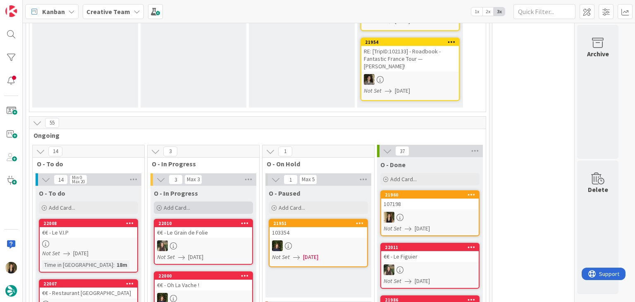
click at [205, 201] on div "Add Card..." at bounding box center [203, 207] width 99 height 12
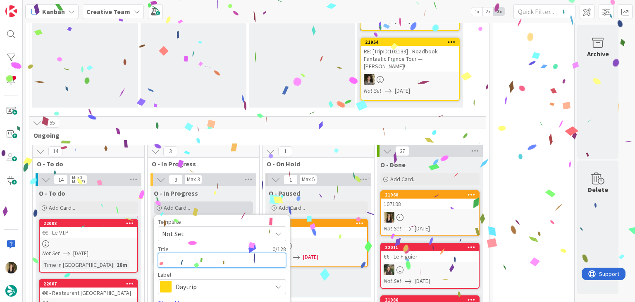
paste textarea "107198"
type textarea "x"
type textarea "107198"
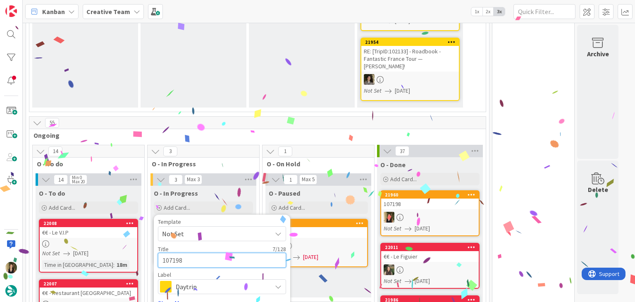
type textarea "x"
type textarea "107198"
type textarea "x"
type textarea "107198 c"
type textarea "x"
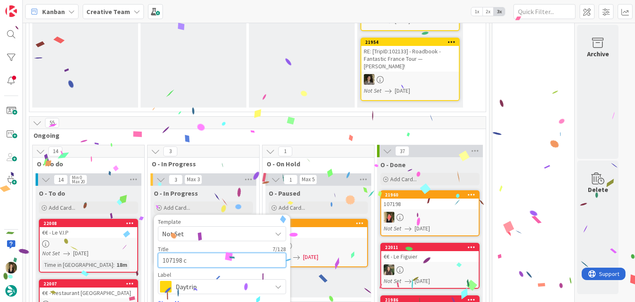
type textarea "107198 co"
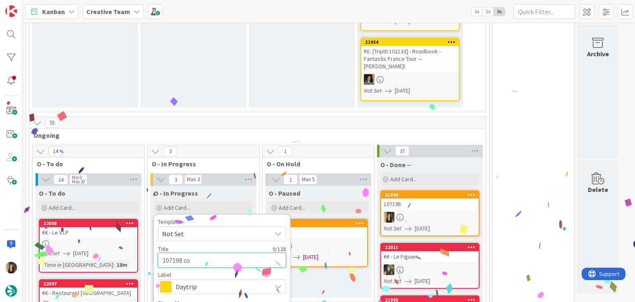
type textarea "x"
type textarea "107198 con"
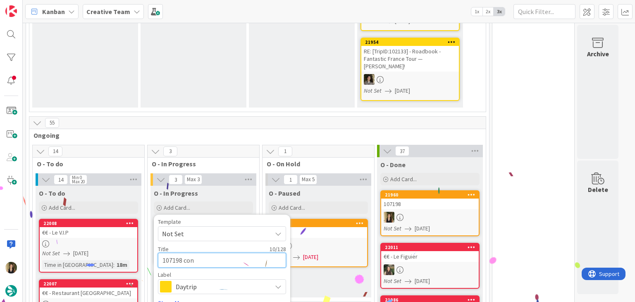
type textarea "x"
type textarea "107198 cont"
type textarea "x"
type textarea "107198 conti"
type textarea "x"
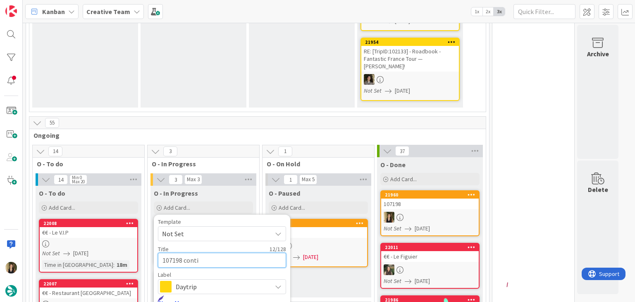
type textarea "107198 contin"
type textarea "x"
type textarea "107198 continu"
type textarea "x"
type textarea "107198 continua"
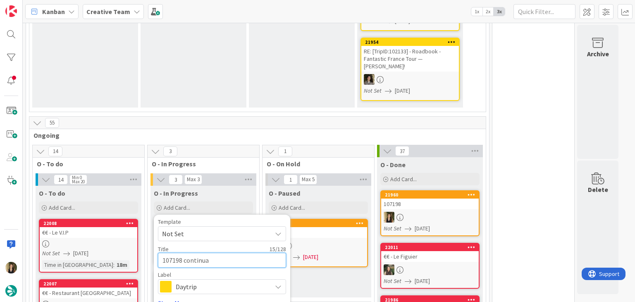
type textarea "x"
type textarea "107198 continuaç"
type textarea "x"
type textarea "107198 continuaçã"
type textarea "x"
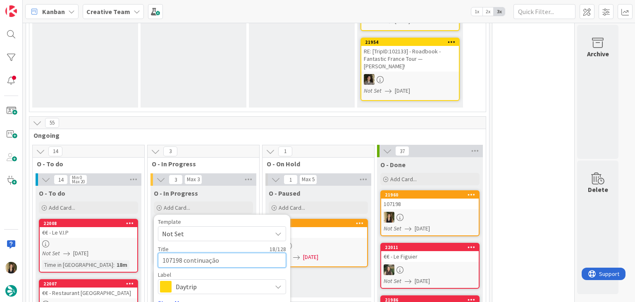
type textarea "107198 continuação"
click at [230, 279] on div "Daytrip" at bounding box center [222, 286] width 128 height 15
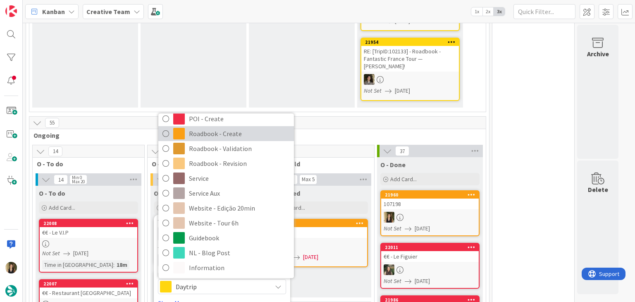
click at [229, 128] on span "Roadbook - Create" at bounding box center [239, 134] width 101 height 12
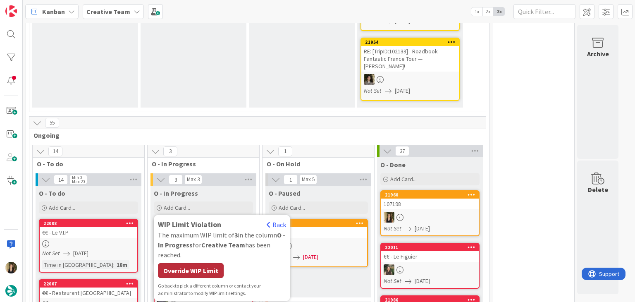
click at [205, 263] on div "Override WIP Limit" at bounding box center [191, 270] width 66 height 15
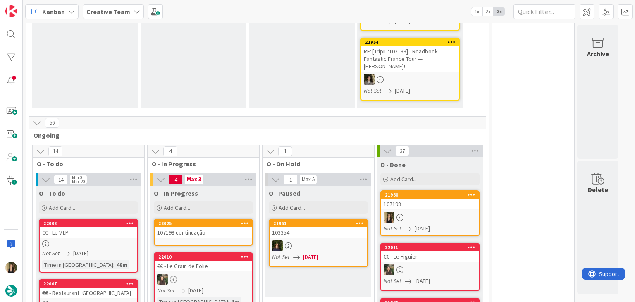
click at [185, 219] on link "22025 107198 continuação" at bounding box center [203, 232] width 99 height 27
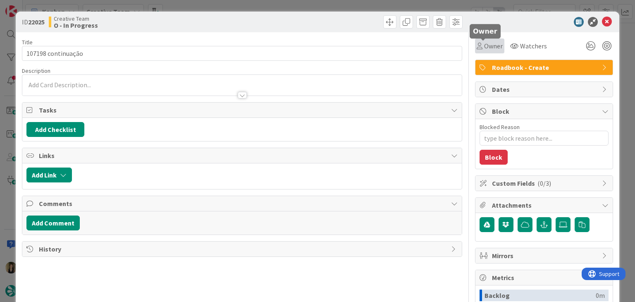
click at [484, 48] on span "Owner" at bounding box center [493, 46] width 19 height 10
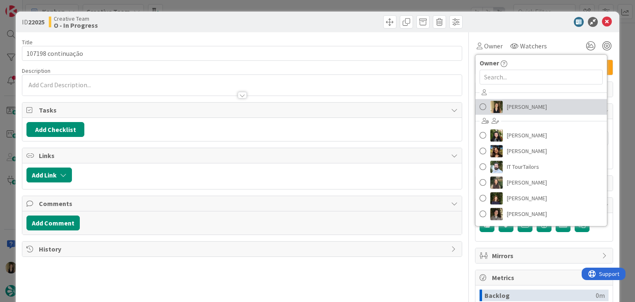
click at [510, 102] on span "[PERSON_NAME]" at bounding box center [527, 106] width 40 height 12
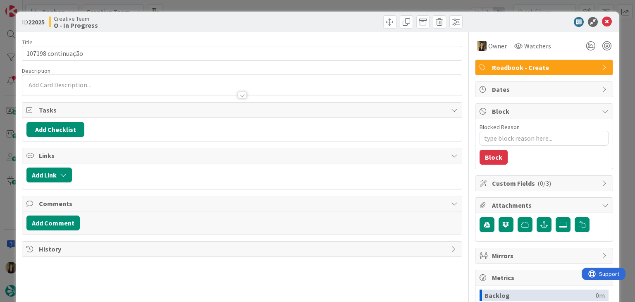
click at [331, 2] on div "ID 22025 Creative Team O - In Progress Title 18 / 128 107198 continuação Descri…" at bounding box center [317, 151] width 635 height 302
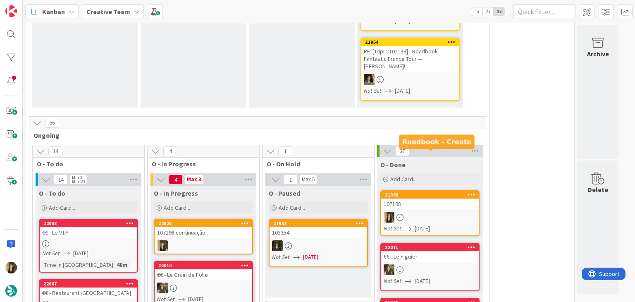
click at [440, 198] on div "107198" at bounding box center [430, 203] width 98 height 11
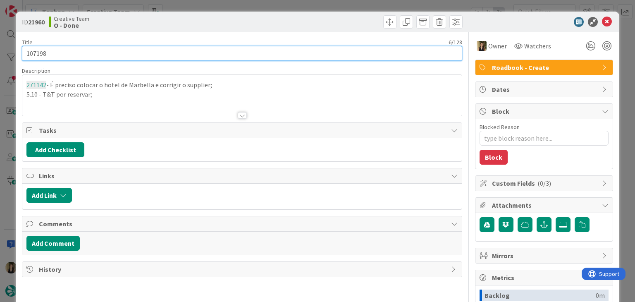
click at [38, 56] on input "107198" at bounding box center [242, 53] width 440 height 15
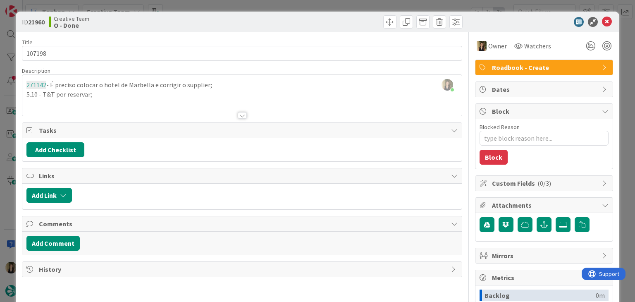
drag, startPoint x: 126, startPoint y: 101, endPoint x: 138, endPoint y: 98, distance: 11.6
click at [127, 101] on div at bounding box center [241, 105] width 439 height 21
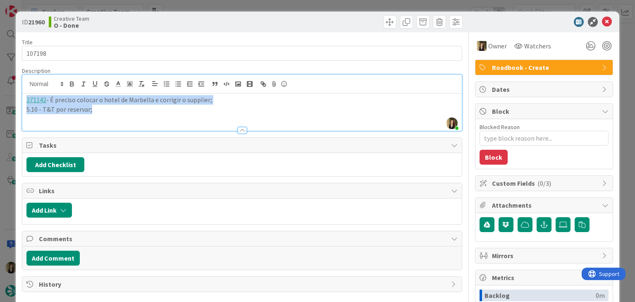
drag, startPoint x: 118, startPoint y: 110, endPoint x: 12, endPoint y: 98, distance: 106.5
click at [12, 98] on div "ID 21960 Creative Team O - Done Title 6 / 128 107198 Description Sofia Palma ju…" at bounding box center [317, 151] width 635 height 302
copy div "271142 - É preciso colocar o hotel de Marbella e corrigir o supplier; 5.10 - T&…"
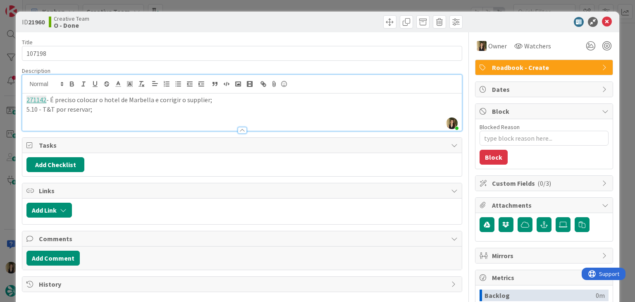
drag, startPoint x: 224, startPoint y: 21, endPoint x: 224, endPoint y: 7, distance: 13.6
click at [224, 20] on div "Creative Team O - Done" at bounding box center [144, 21] width 191 height 13
click at [225, 3] on div "ID 21960 Creative Team O - Done Title 6 / 128 107198 Description Sofia Palma ju…" at bounding box center [317, 151] width 635 height 302
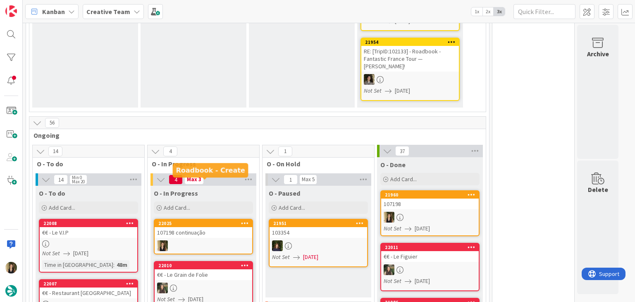
click at [197, 227] on div "107198 continuação" at bounding box center [204, 232] width 98 height 11
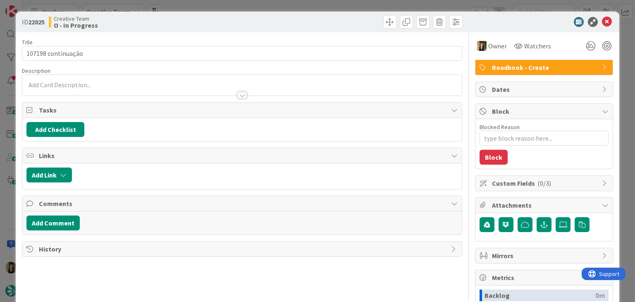
click at [112, 87] on div at bounding box center [241, 91] width 439 height 9
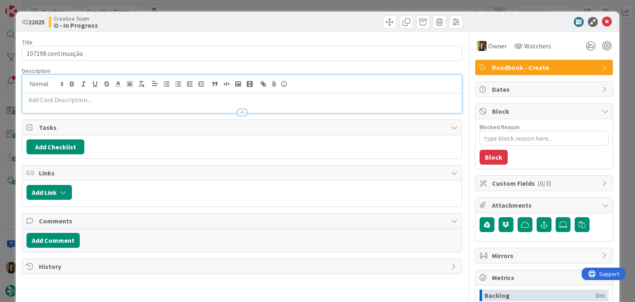
drag, startPoint x: 104, startPoint y: 107, endPoint x: 103, endPoint y: 102, distance: 4.3
click at [103, 107] on div at bounding box center [241, 108] width 439 height 9
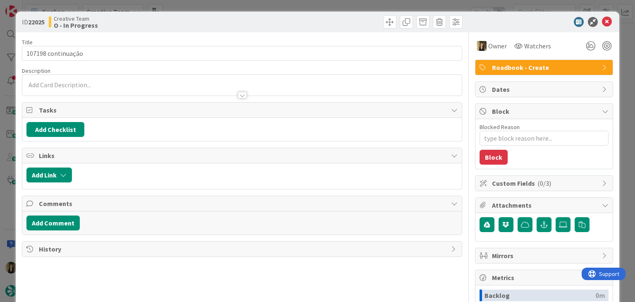
drag, startPoint x: 104, startPoint y: 100, endPoint x: 102, endPoint y: 91, distance: 8.4
click at [104, 99] on div "Title 18 / 128 107198 continuação Description Owner Watchers Roadbook - Create …" at bounding box center [242, 229] width 440 height 394
click at [102, 91] on div at bounding box center [241, 91] width 439 height 9
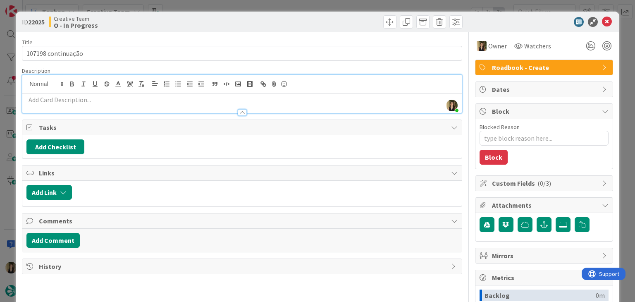
click at [74, 100] on p at bounding box center [241, 100] width 431 height 10
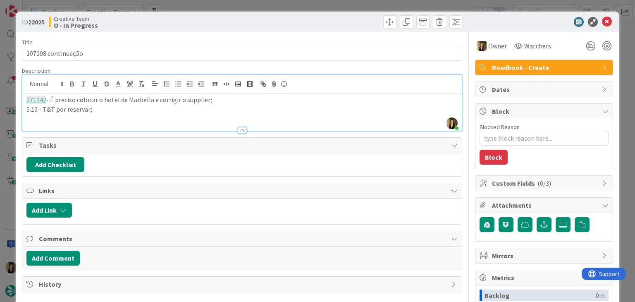
click at [214, 18] on div "Creative Team O - In Progress" at bounding box center [144, 21] width 191 height 13
click at [218, 4] on div "ID 22025 Creative Team O - In Progress Title 18 / 128 107198 continuação Descri…" at bounding box center [317, 151] width 635 height 302
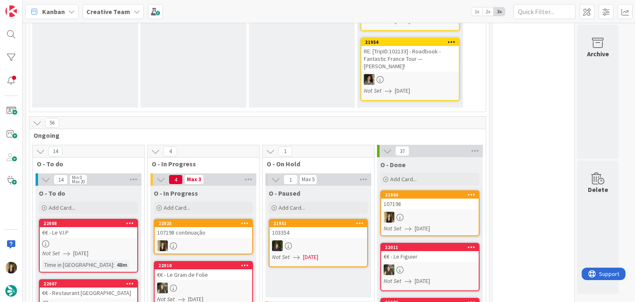
click at [217, 227] on div "107198 continuação" at bounding box center [204, 232] width 98 height 11
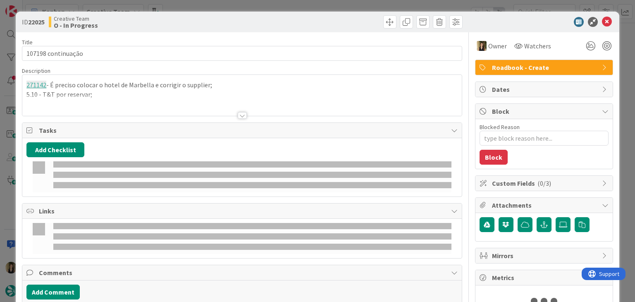
type textarea "x"
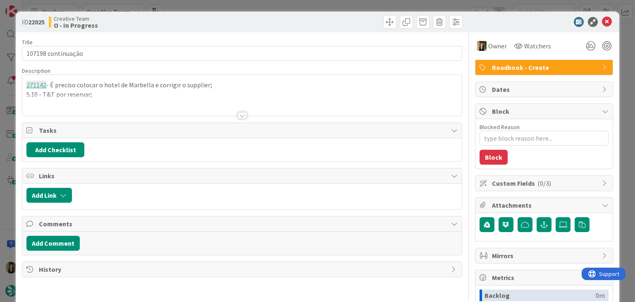
click at [104, 95] on div at bounding box center [241, 105] width 439 height 21
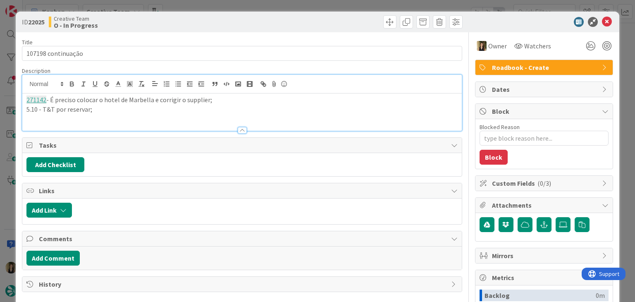
click at [109, 106] on p "5.10 - T&T por reservar;" at bounding box center [241, 110] width 431 height 10
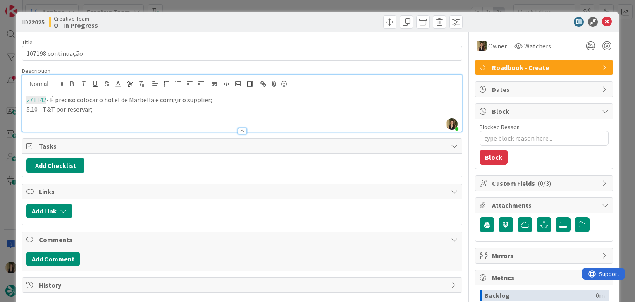
paste div
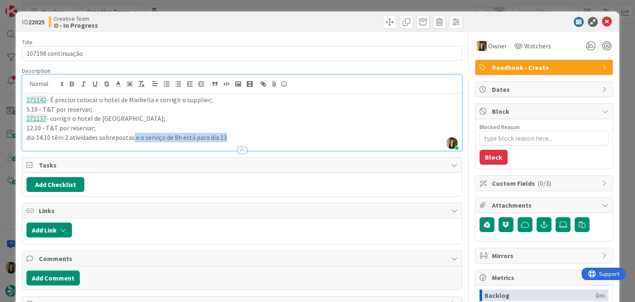
drag, startPoint x: 242, startPoint y: 138, endPoint x: 132, endPoint y: 136, distance: 110.4
click at [132, 136] on p "dia 14.10 têm 2 atividades sobrepostas e o serviço de 8h está para dia 13" at bounding box center [241, 138] width 431 height 10
click at [227, 19] on div "Creative Team O - In Progress" at bounding box center [144, 21] width 191 height 13
click at [228, 7] on div "ID 22025 Creative Team O - In Progress Title 18 / 128 107198 continuação Descri…" at bounding box center [317, 151] width 635 height 302
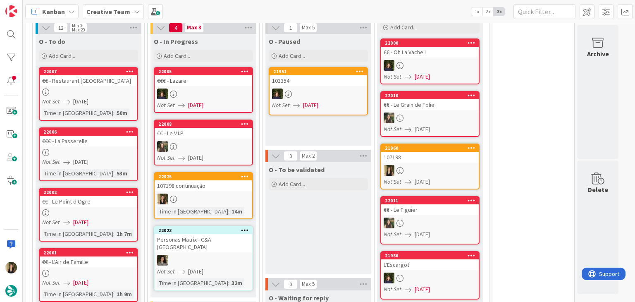
click at [228, 193] on div at bounding box center [204, 198] width 98 height 11
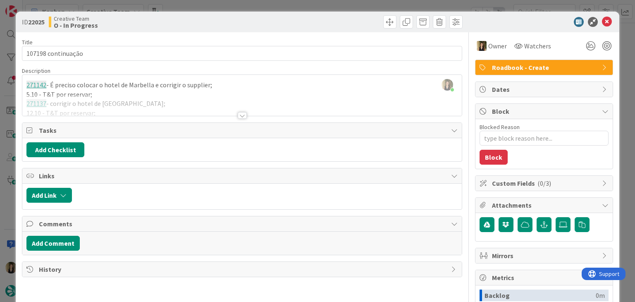
click at [196, 7] on div "ID 22025 Creative Team O - In Progress Title 18 / 128 107198 continuação Descri…" at bounding box center [317, 151] width 635 height 302
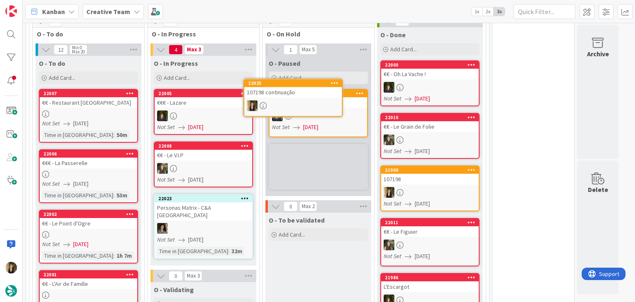
scroll to position [691, 0]
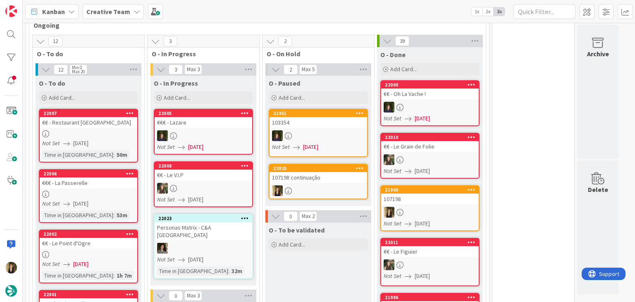
click at [322, 260] on div "O - To be validated Add Card..." at bounding box center [318, 278] width 106 height 112
drag, startPoint x: 318, startPoint y: 245, endPoint x: 238, endPoint y: 269, distance: 83.2
click at [316, 245] on div "O - To be validated Add Card..." at bounding box center [318, 278] width 106 height 112
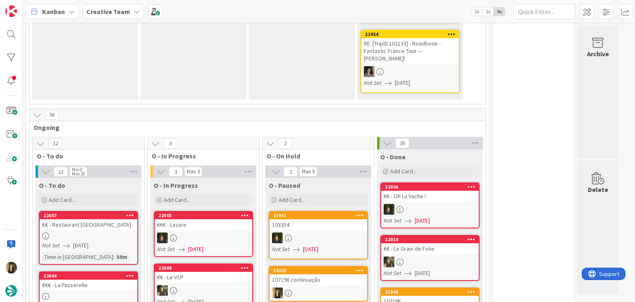
scroll to position [650, 0]
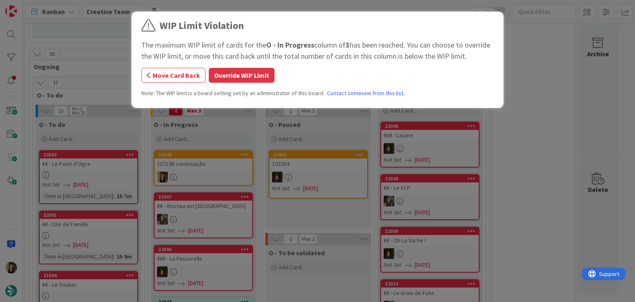
drag, startPoint x: 243, startPoint y: 74, endPoint x: 233, endPoint y: 29, distance: 47.1
click at [243, 73] on button "Override WIP Limit" at bounding box center [242, 75] width 66 height 15
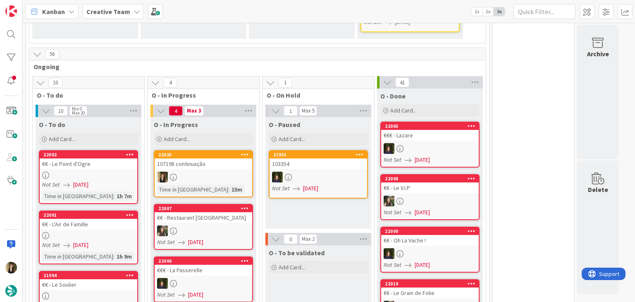
click at [200, 171] on div at bounding box center [204, 176] width 98 height 11
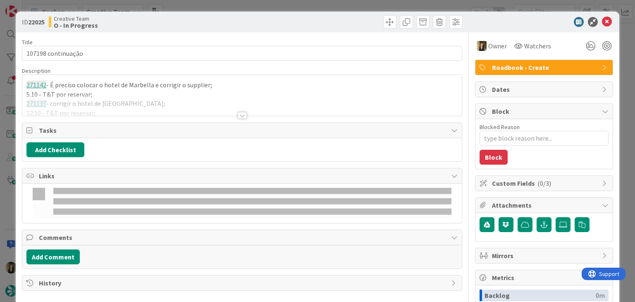
type textarea "x"
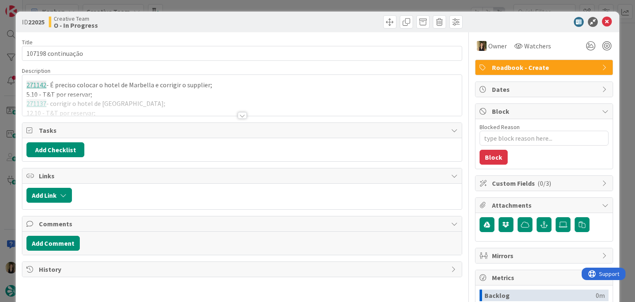
click at [221, 109] on div at bounding box center [241, 105] width 439 height 21
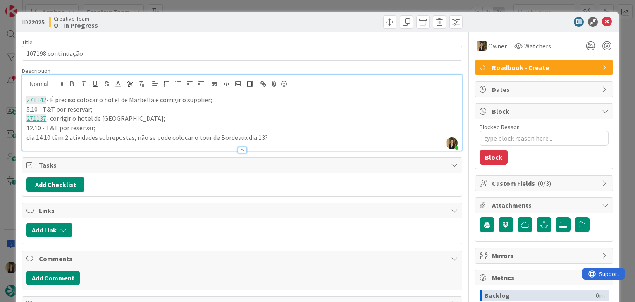
drag, startPoint x: 272, startPoint y: 131, endPoint x: 278, endPoint y: 134, distance: 7.4
click at [272, 131] on p "12.10 - T&T por reservar;" at bounding box center [241, 128] width 431 height 10
click at [279, 136] on p "dia 14.10 têm 2 atividades sobrepostas, não se pode colocar o tour de Bordeaux …" at bounding box center [241, 138] width 431 height 10
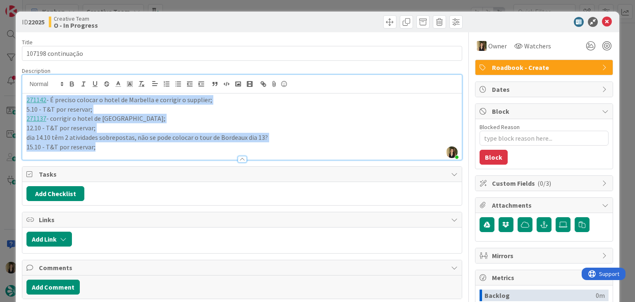
drag, startPoint x: 120, startPoint y: 148, endPoint x: 21, endPoint y: 95, distance: 112.0
click at [19, 100] on div "ID 22025 Creative Team O - In Progress Title 18 / 128 107198 continuação Descri…" at bounding box center [317, 222] width 603 height 421
copy div "271142 - É preciso colocar o hotel de Marbella e corrigir o supplier; 5.10 - T&…"
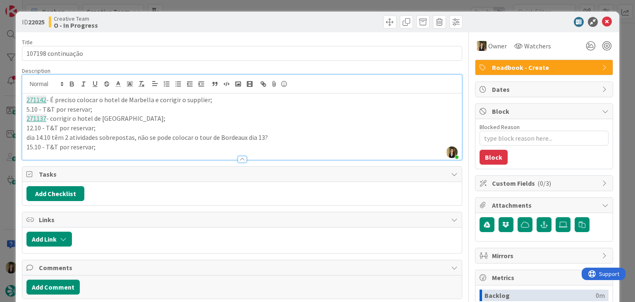
click at [212, 22] on div "Creative Team O - In Progress" at bounding box center [144, 21] width 191 height 13
click at [212, 8] on div "ID 22025 Creative Team O - In Progress Title 18 / 128 107198 continuação Descri…" at bounding box center [317, 151] width 635 height 302
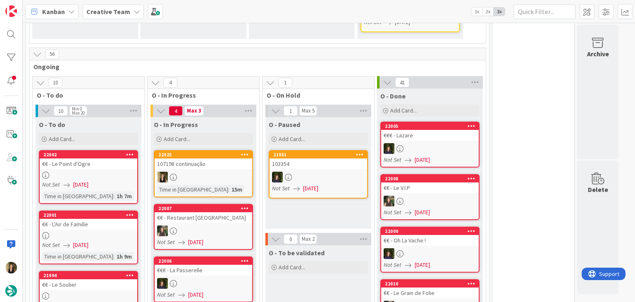
drag, startPoint x: 319, startPoint y: 174, endPoint x: 291, endPoint y: 166, distance: 28.7
click at [317, 173] on div "O - Paused Add Card... 21951 103354 Not Set [DATE]" at bounding box center [318, 173] width 106 height 112
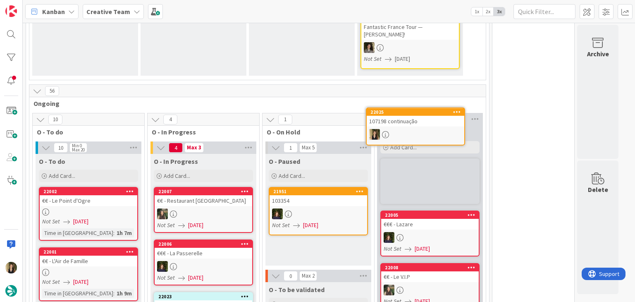
scroll to position [608, 0]
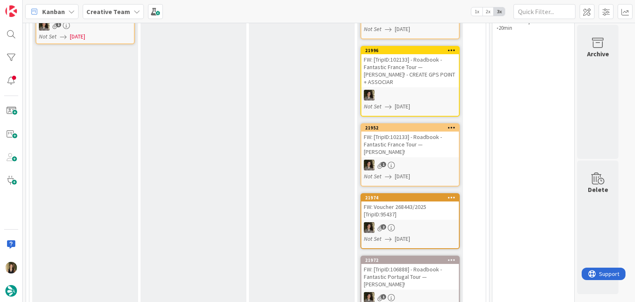
scroll to position [0, 0]
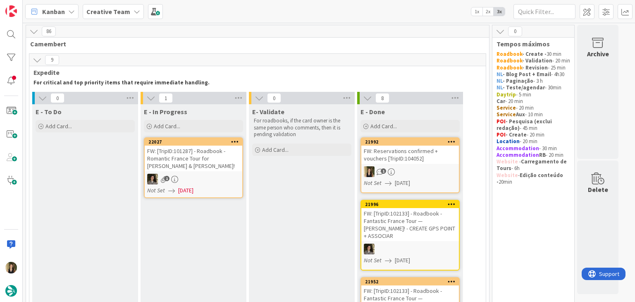
drag, startPoint x: 529, startPoint y: 262, endPoint x: 471, endPoint y: 234, distance: 64.0
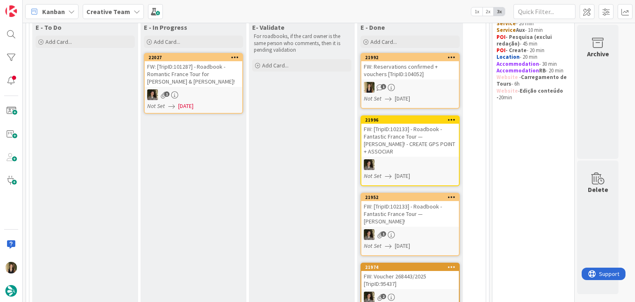
scroll to position [83, 0]
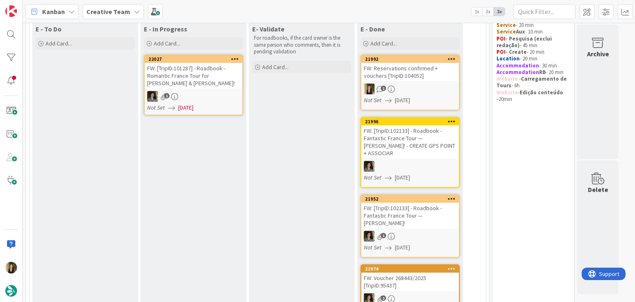
click at [426, 98] on div "Not Set [DATE]" at bounding box center [411, 100] width 95 height 9
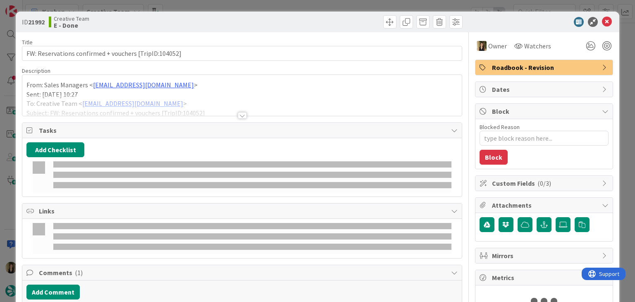
type textarea "x"
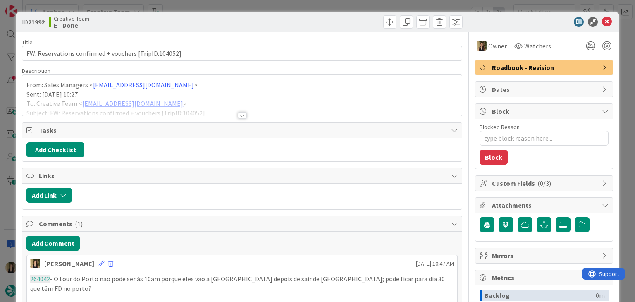
click at [238, 114] on div at bounding box center [242, 115] width 9 height 7
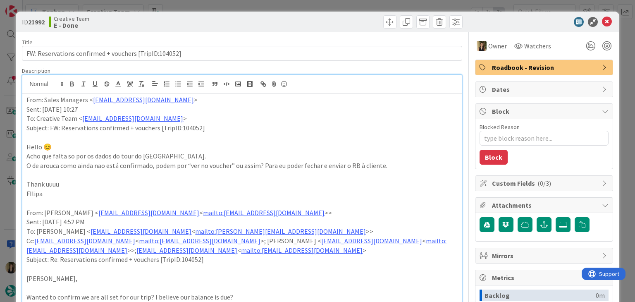
drag, startPoint x: 253, startPoint y: 26, endPoint x: 260, endPoint y: 1, distance: 26.1
click at [253, 25] on div at bounding box center [353, 21] width 218 height 13
click at [267, 4] on div "ID 21992 Creative Team E - Done Title 53 / 128 FW: Reservations confirmed + vou…" at bounding box center [317, 151] width 635 height 302
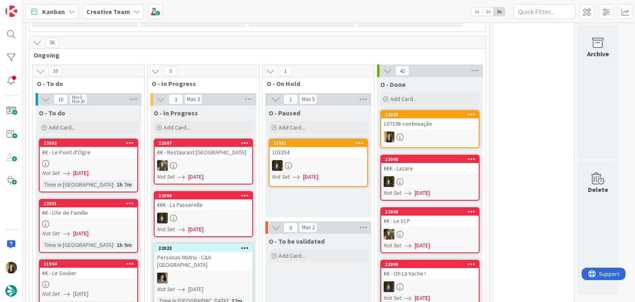
click at [301, 243] on div "O - To be validated Add Card..." at bounding box center [318, 289] width 106 height 112
